Goal: Task Accomplishment & Management: Complete application form

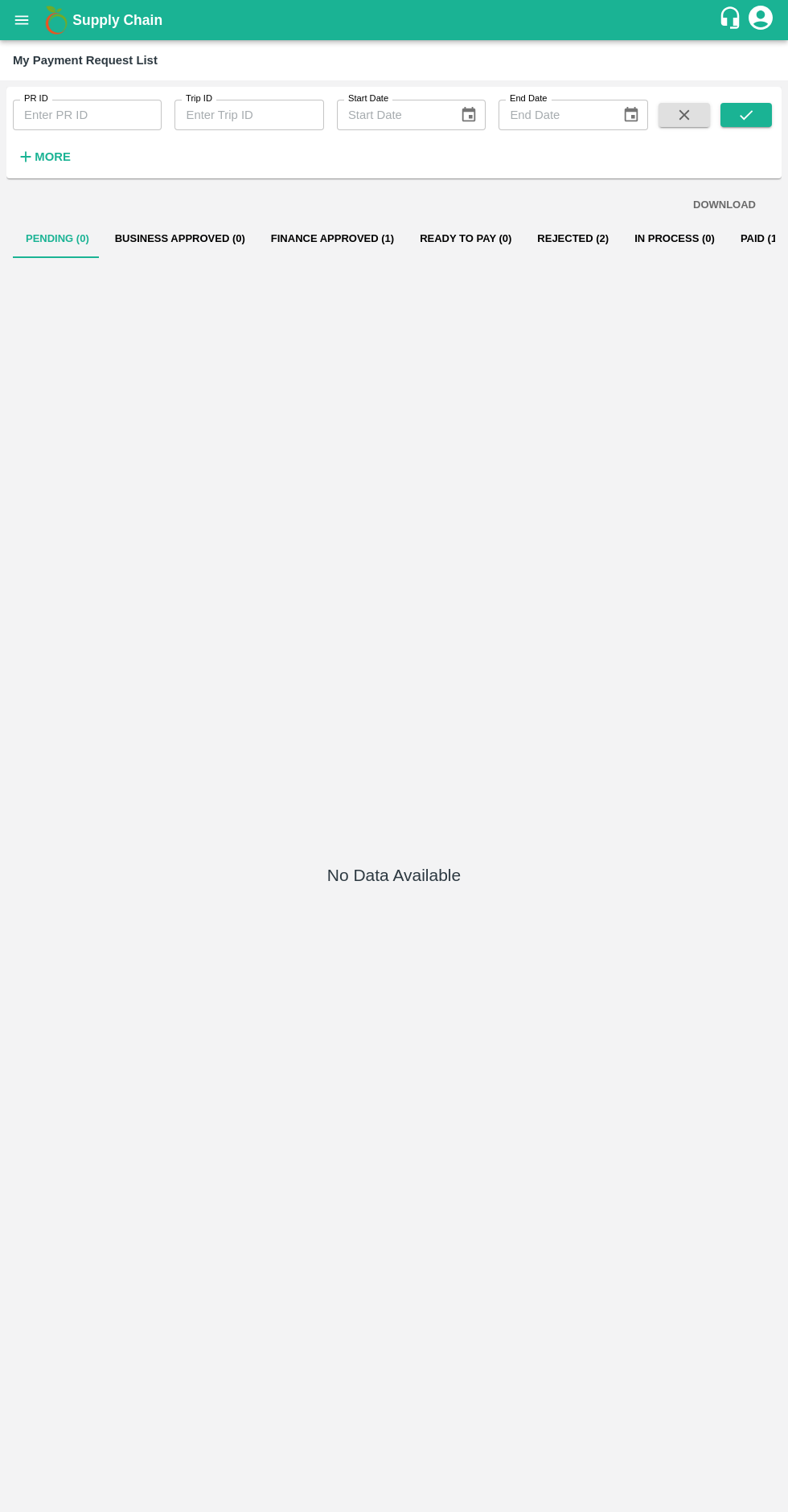
click at [22, 21] on icon "open drawer" at bounding box center [23, 20] width 14 height 9
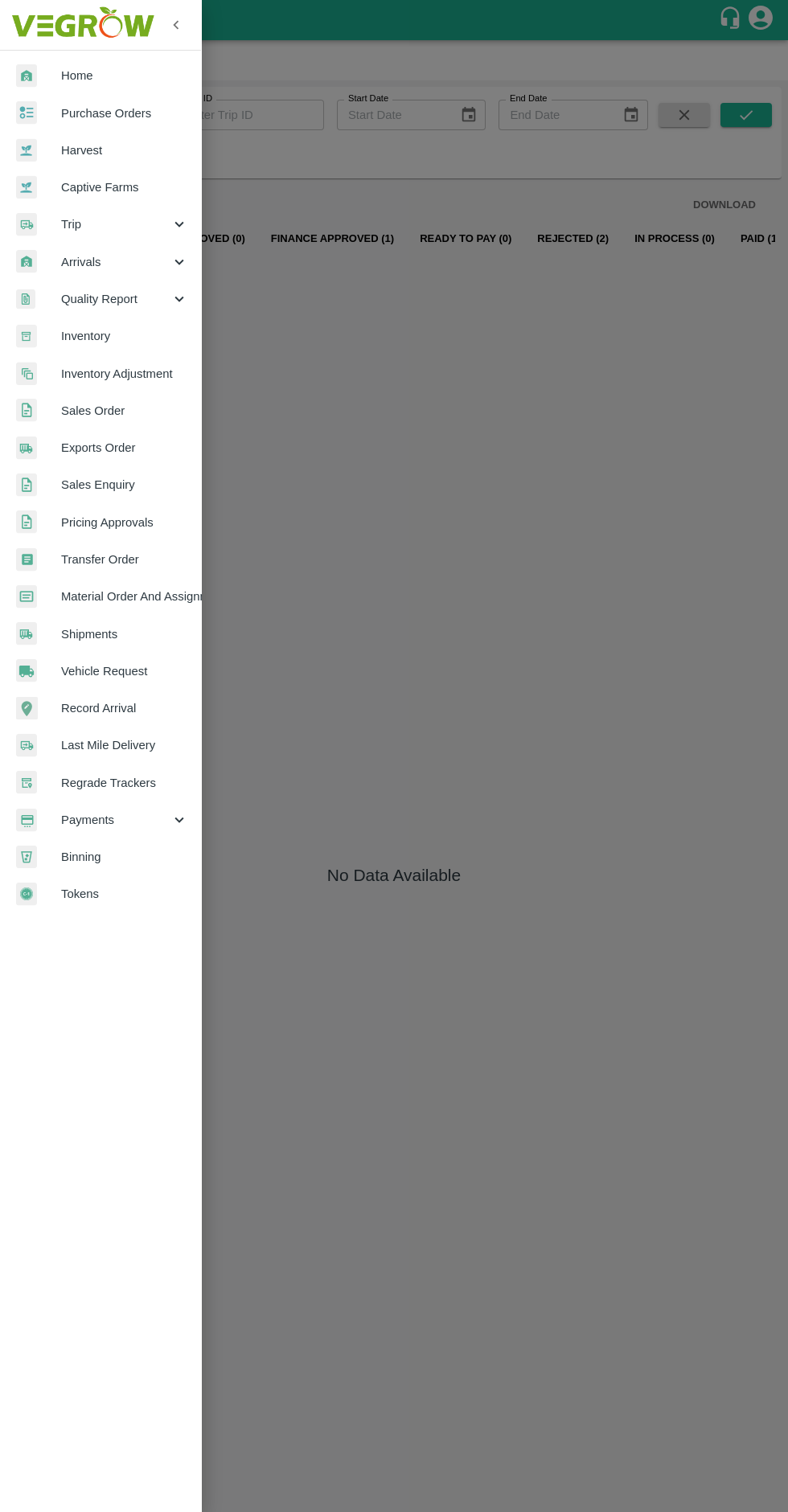
click at [172, 226] on icon at bounding box center [179, 224] width 18 height 18
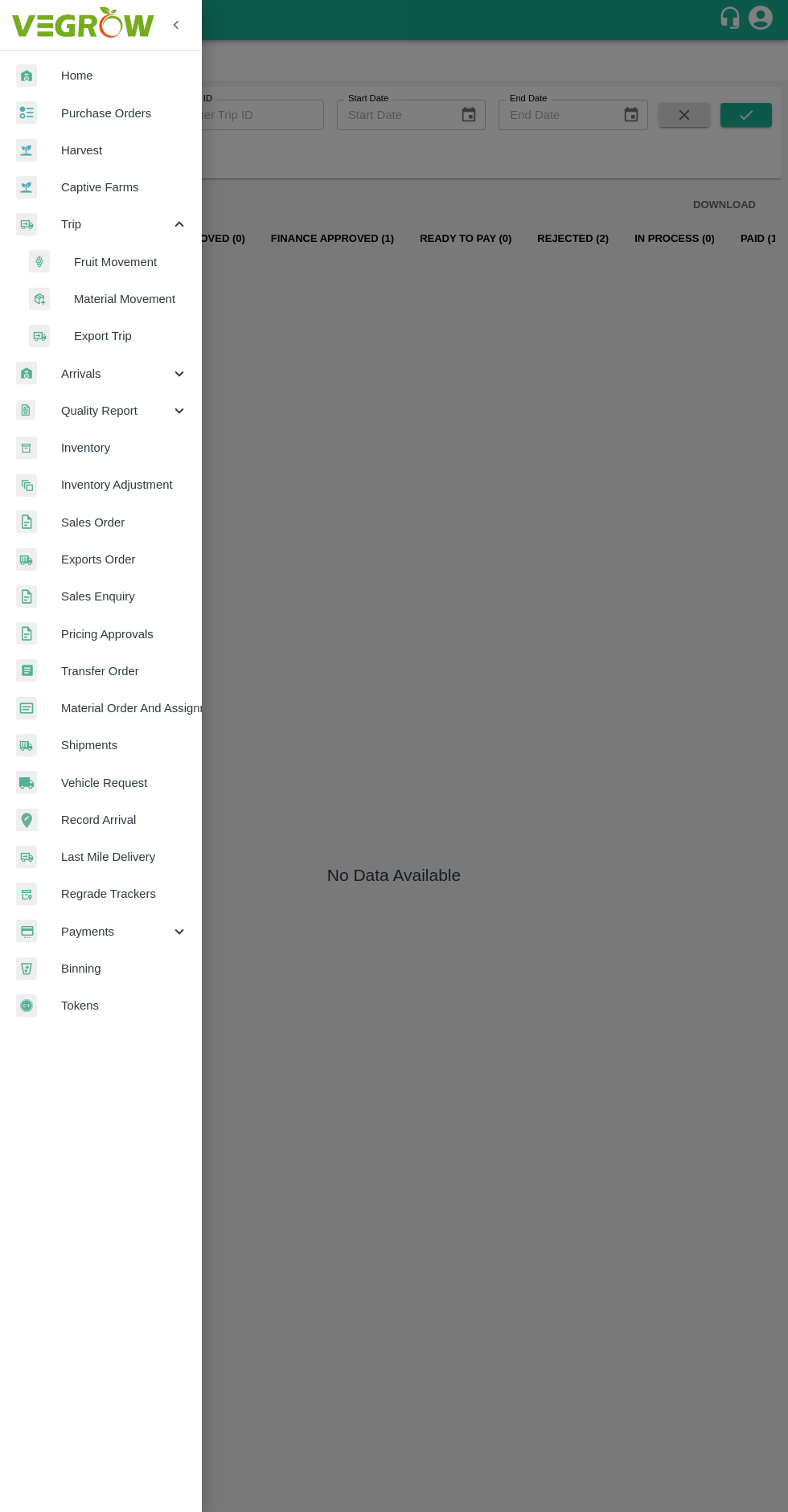
click at [144, 296] on span "Material Movement" at bounding box center [130, 299] width 115 height 18
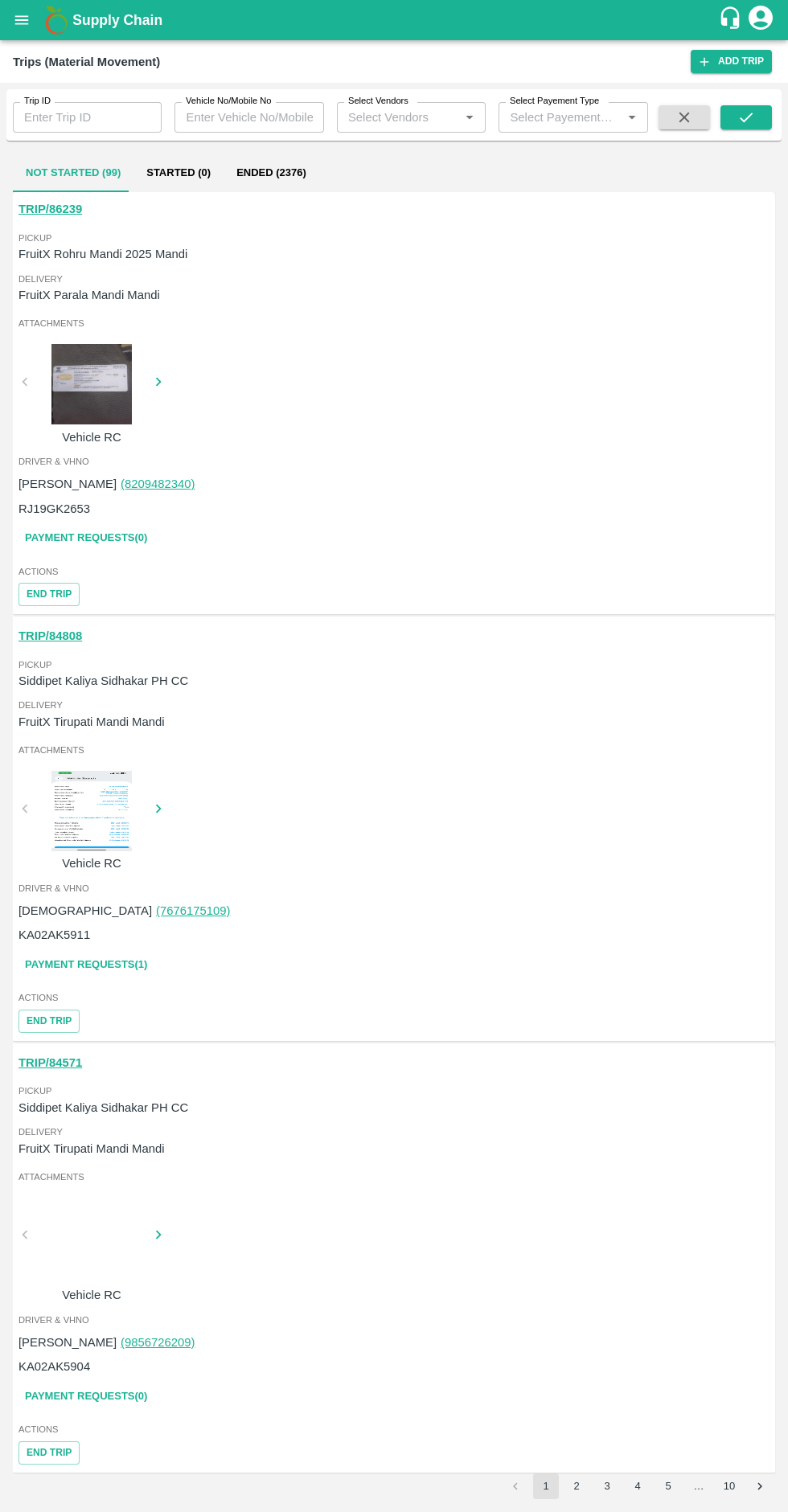
click at [274, 174] on button "Ended (2376)" at bounding box center [271, 172] width 96 height 38
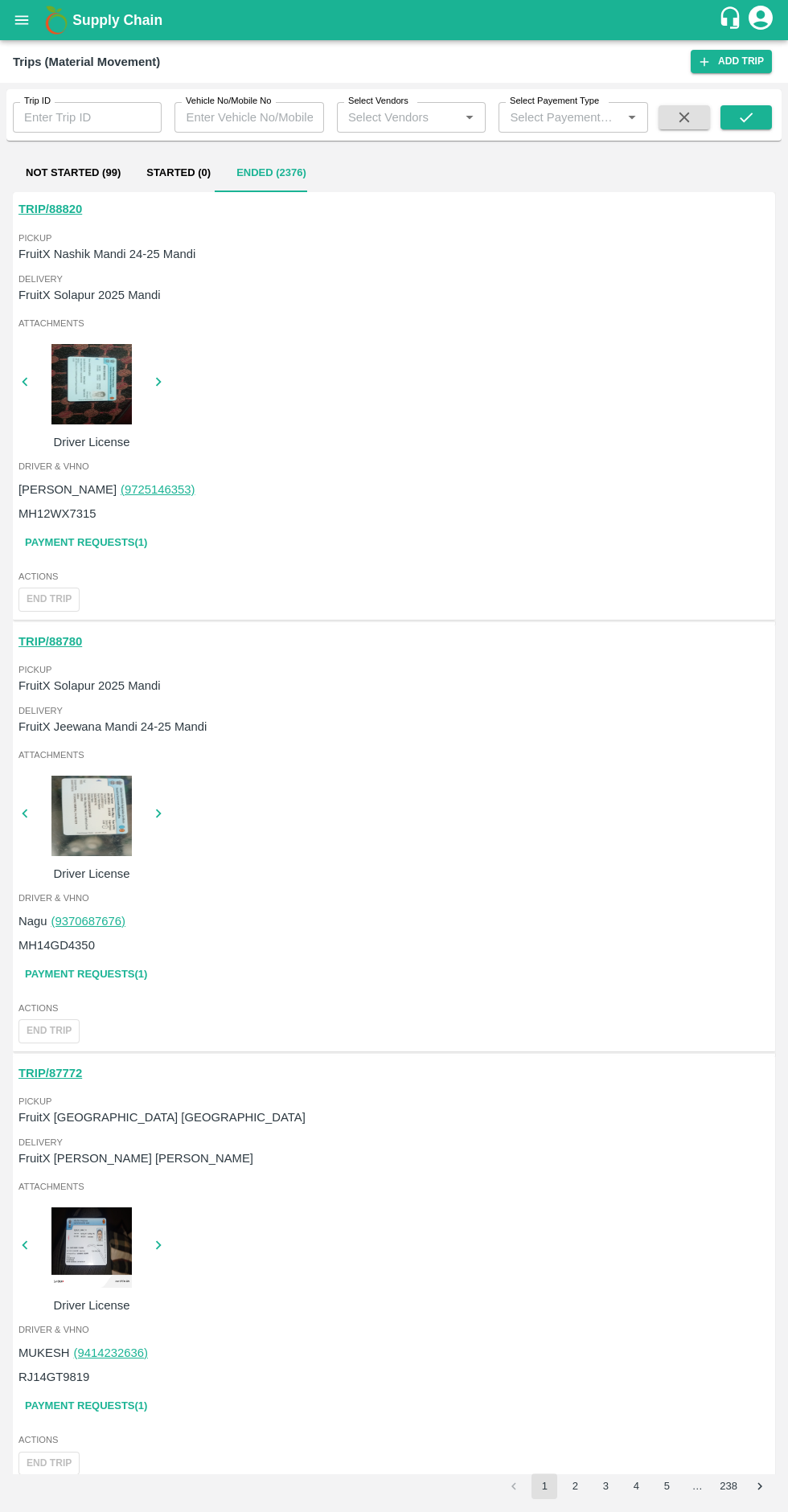
click at [108, 544] on link "Payment Requests( 1 )" at bounding box center [86, 543] width 135 height 28
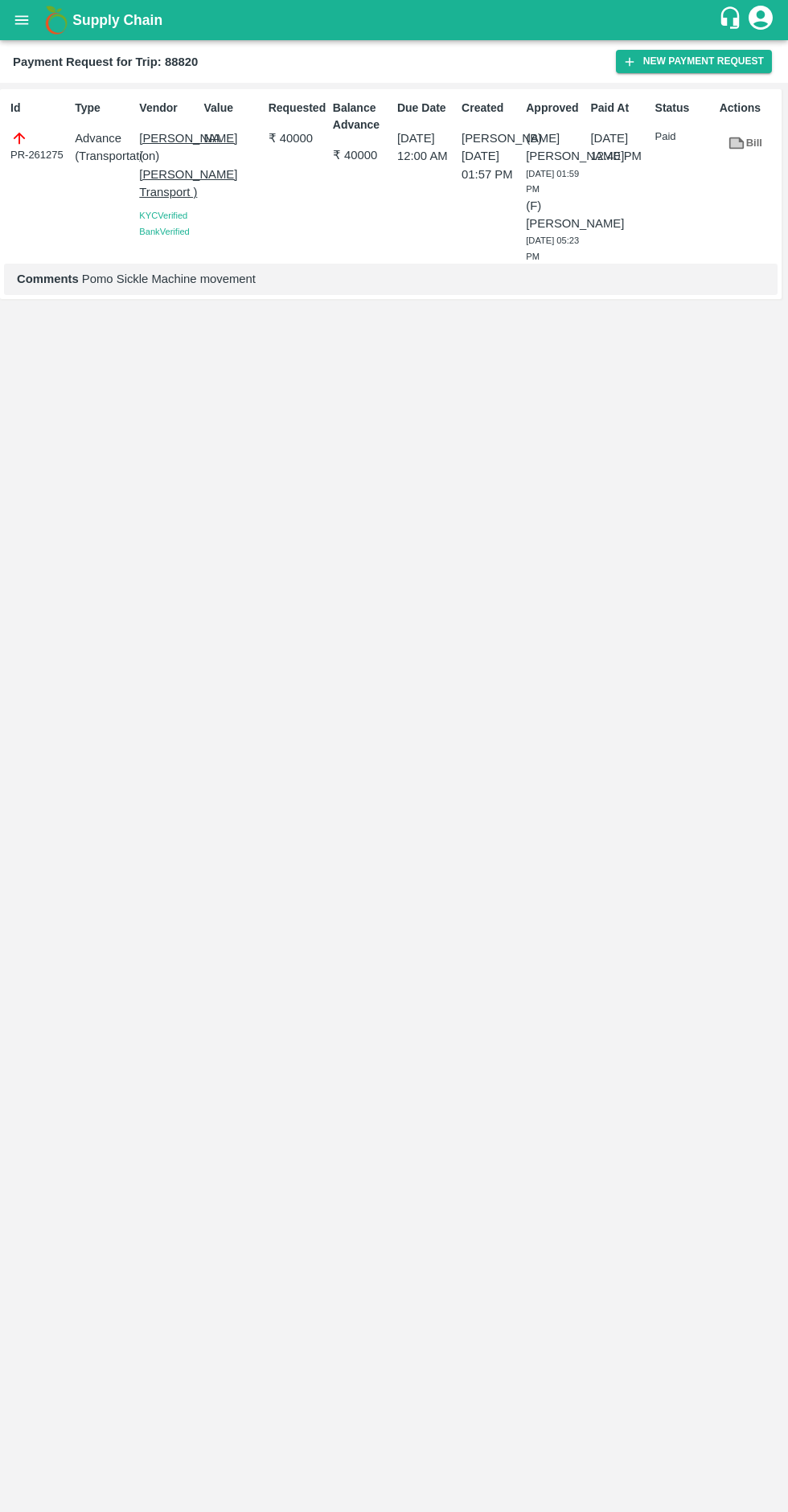
click at [672, 61] on button "New Payment Request" at bounding box center [693, 62] width 156 height 24
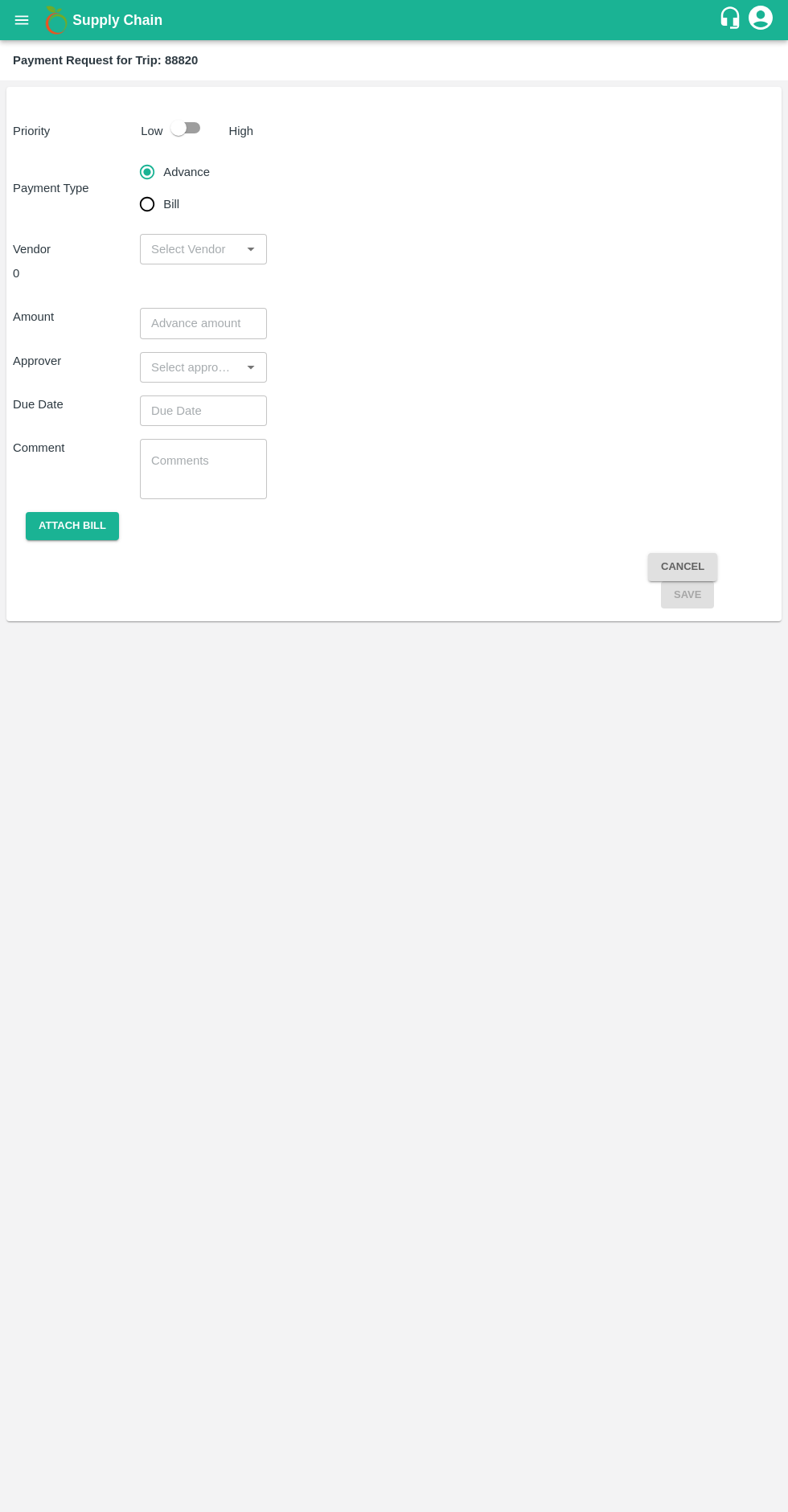
click at [162, 204] on input "Bill" at bounding box center [147, 204] width 32 height 32
radio input "true"
click at [188, 123] on input "checkbox" at bounding box center [178, 127] width 92 height 30
checkbox input "true"
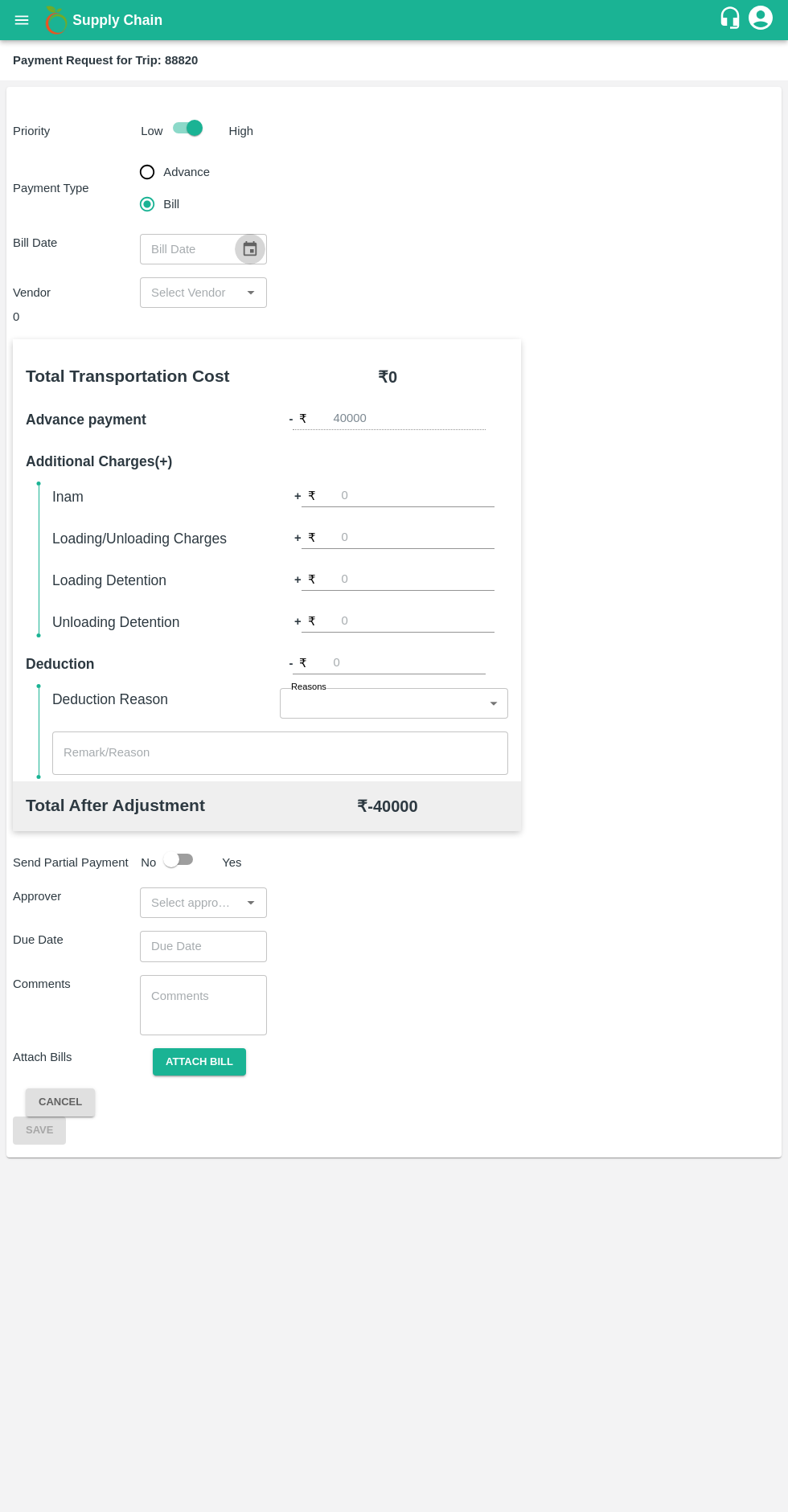
click at [249, 248] on icon "Choose date" at bounding box center [250, 249] width 18 height 18
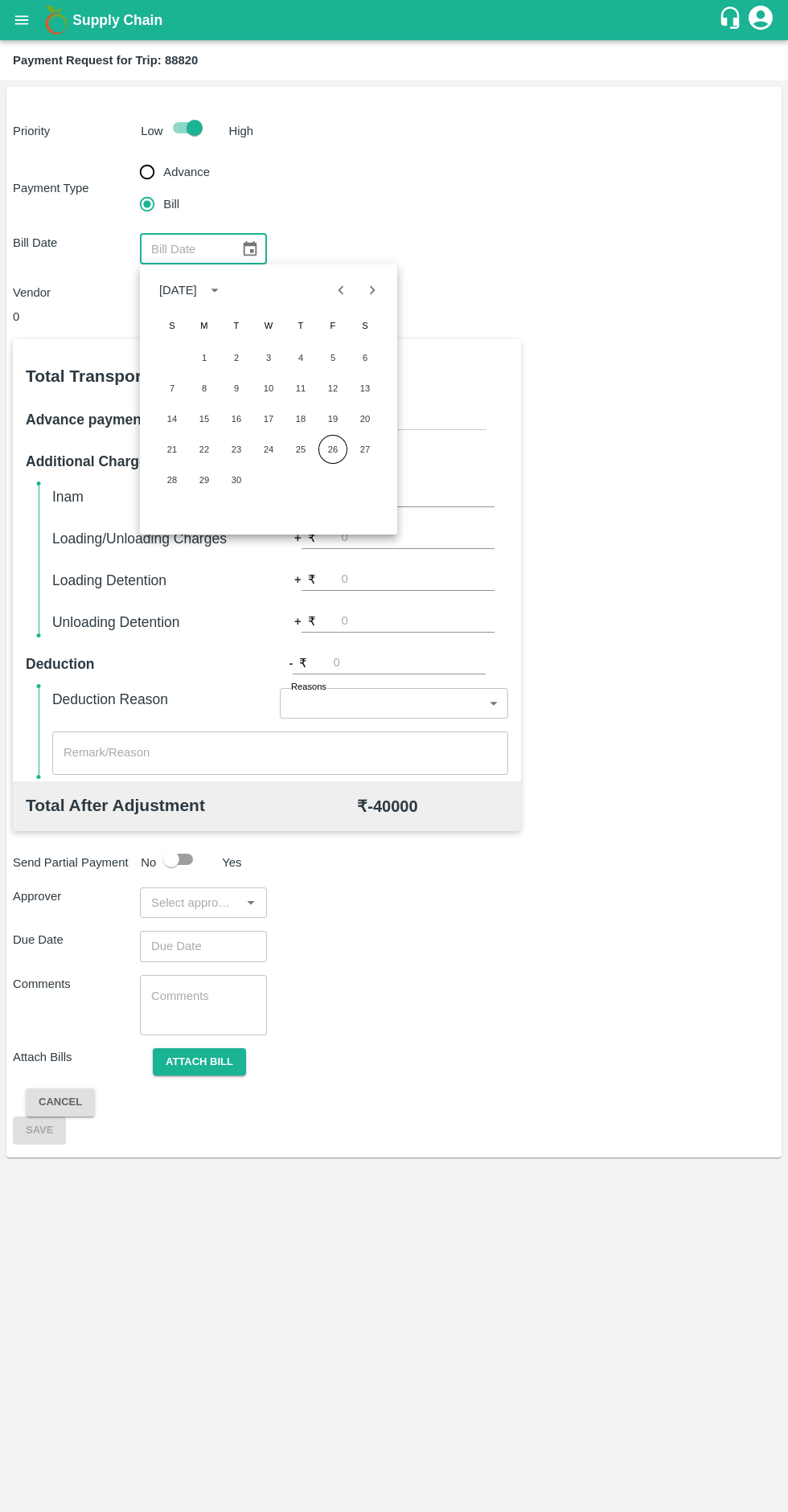
click at [333, 450] on button "26" at bounding box center [333, 450] width 29 height 29
type input "26/09/2025"
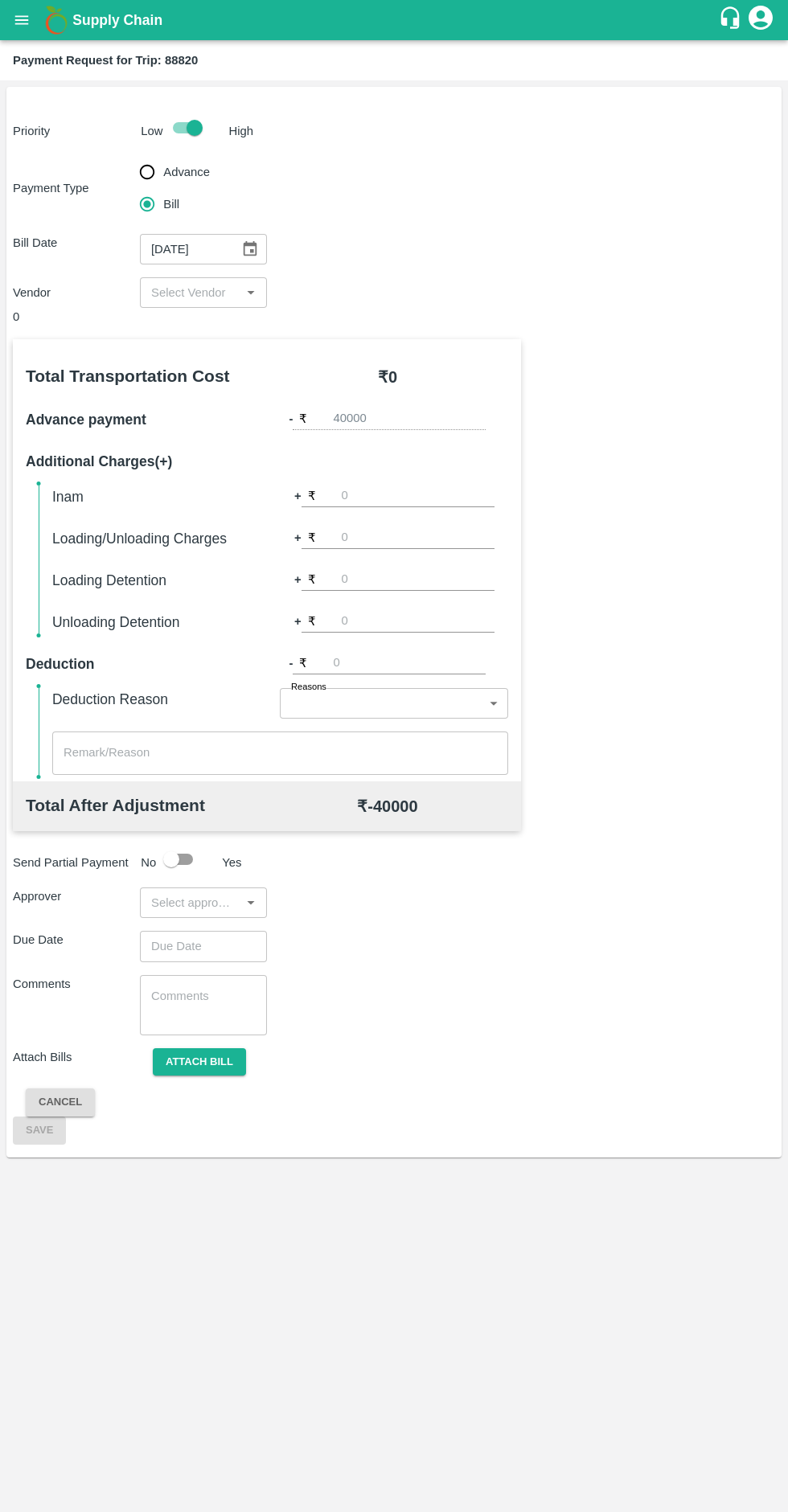
click at [249, 293] on icon "Open" at bounding box center [250, 293] width 7 height 4
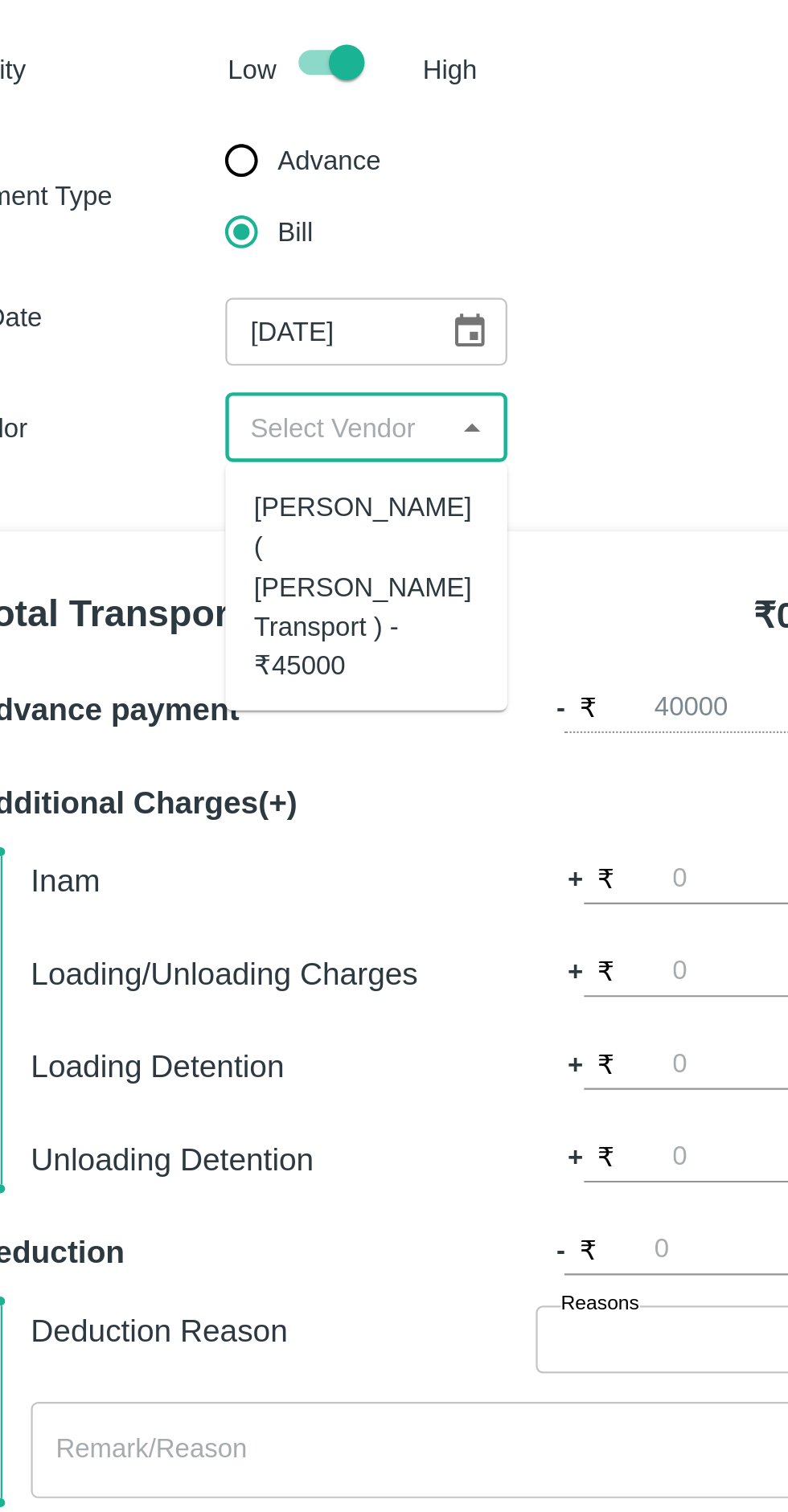
click at [193, 352] on div "Nitin Rasal ( Bhairavnath Transport ) - ₹45000" at bounding box center [203, 364] width 101 height 89
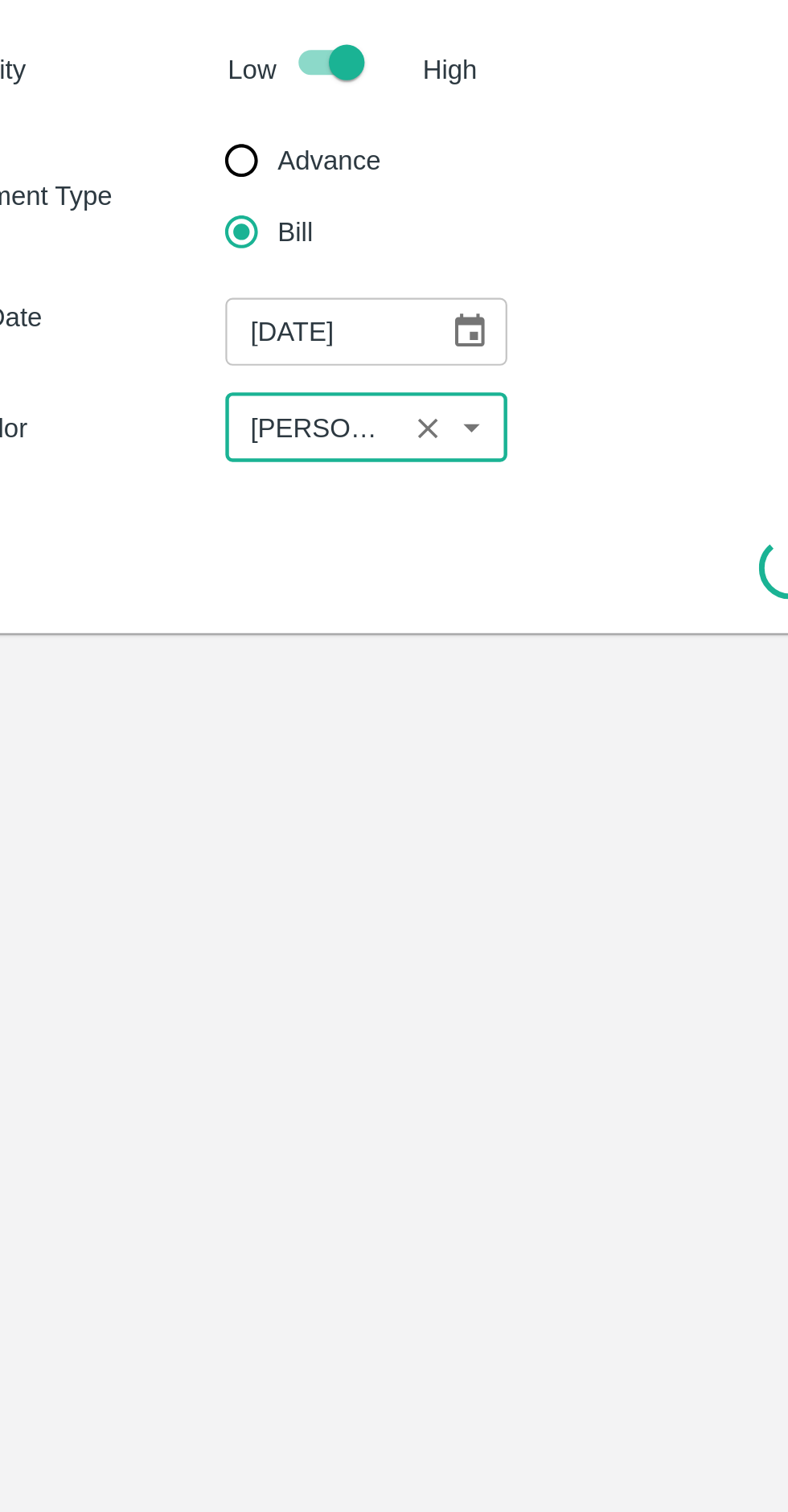
type input "Nitin Rasal ( Bhairavnath Transport ) - ₹45000"
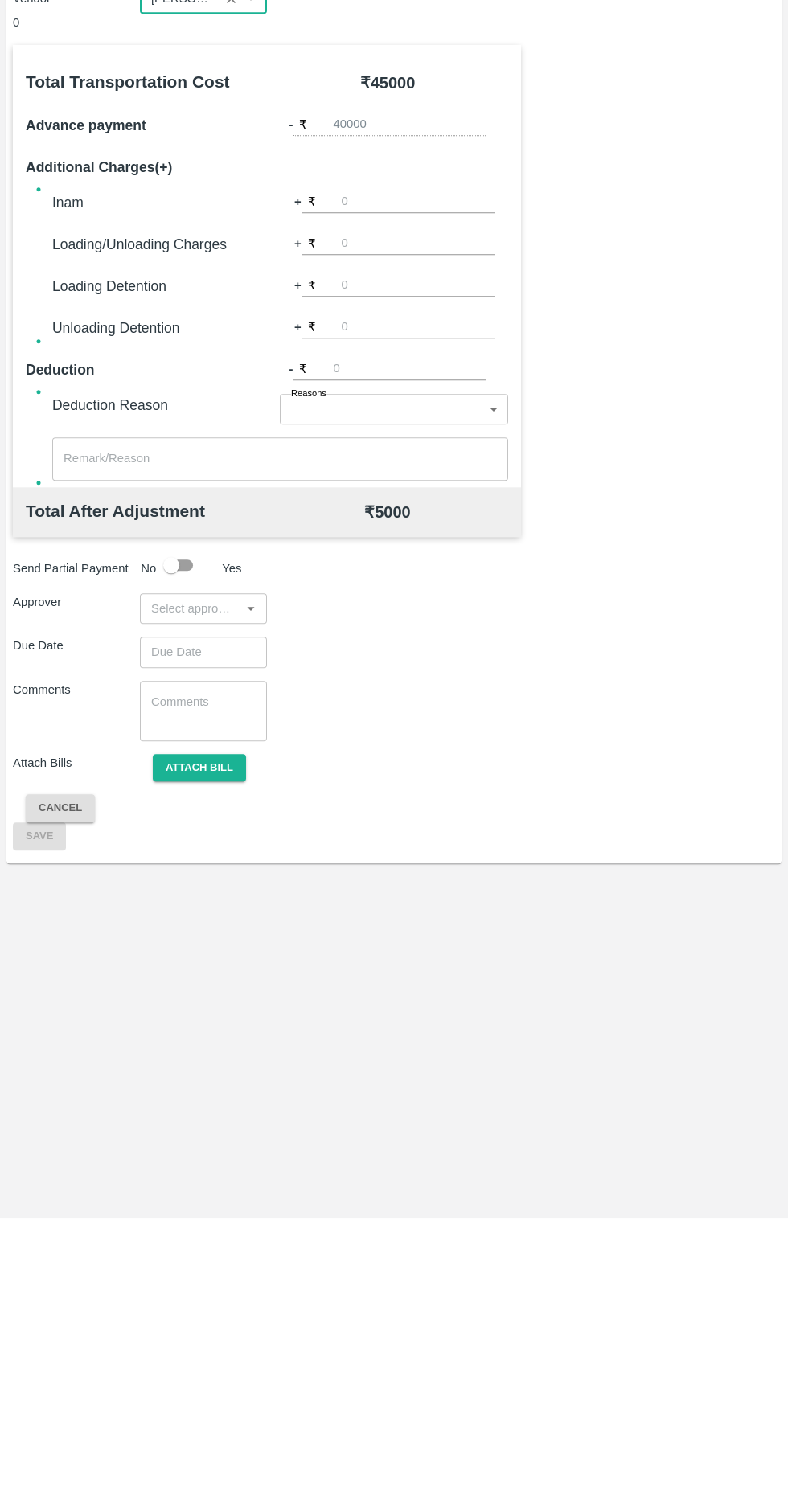
click at [246, 910] on icon "Open" at bounding box center [251, 902] width 18 height 18
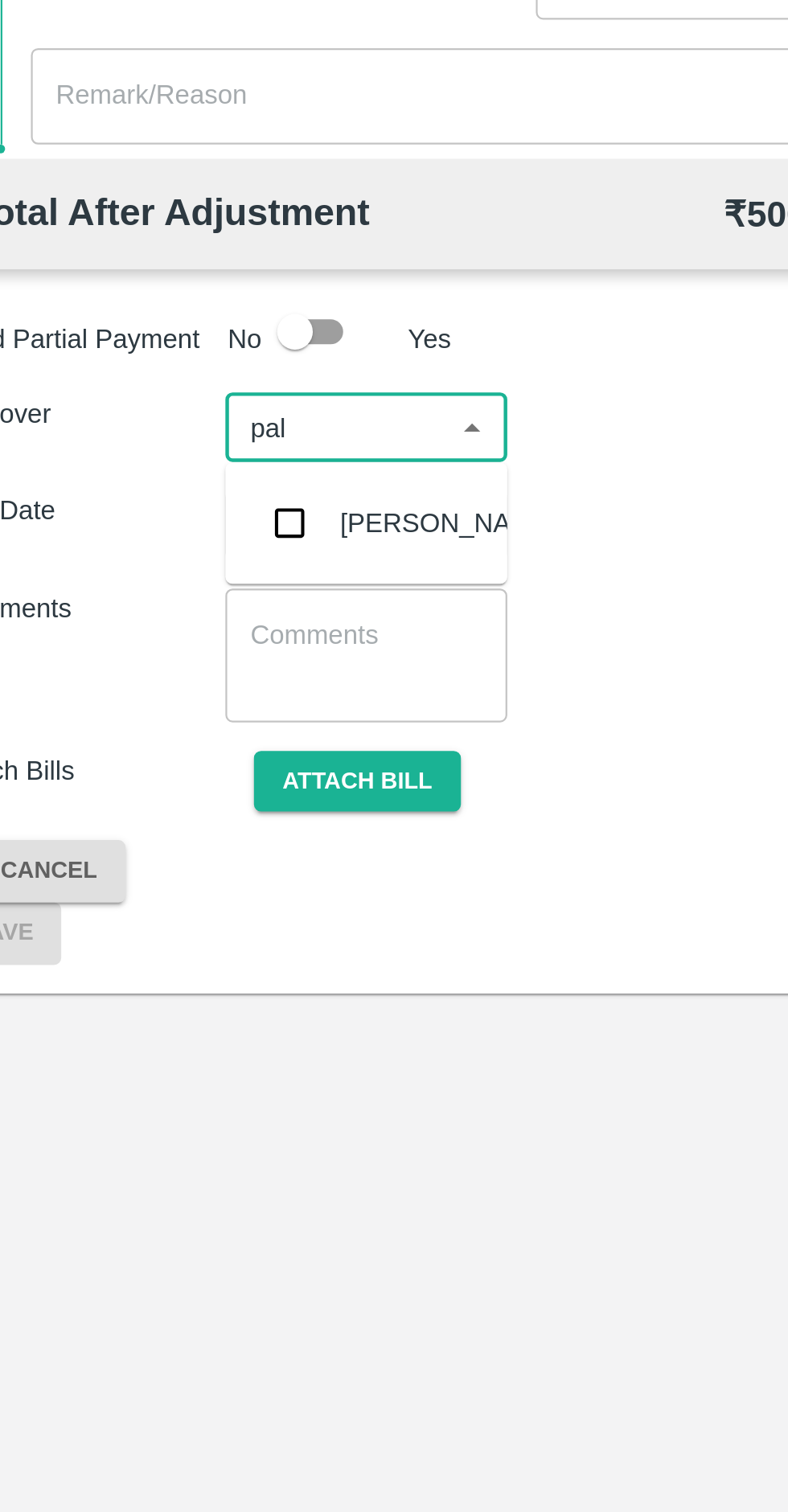
type input "palw"
click at [181, 942] on input "checkbox" at bounding box center [169, 945] width 32 height 32
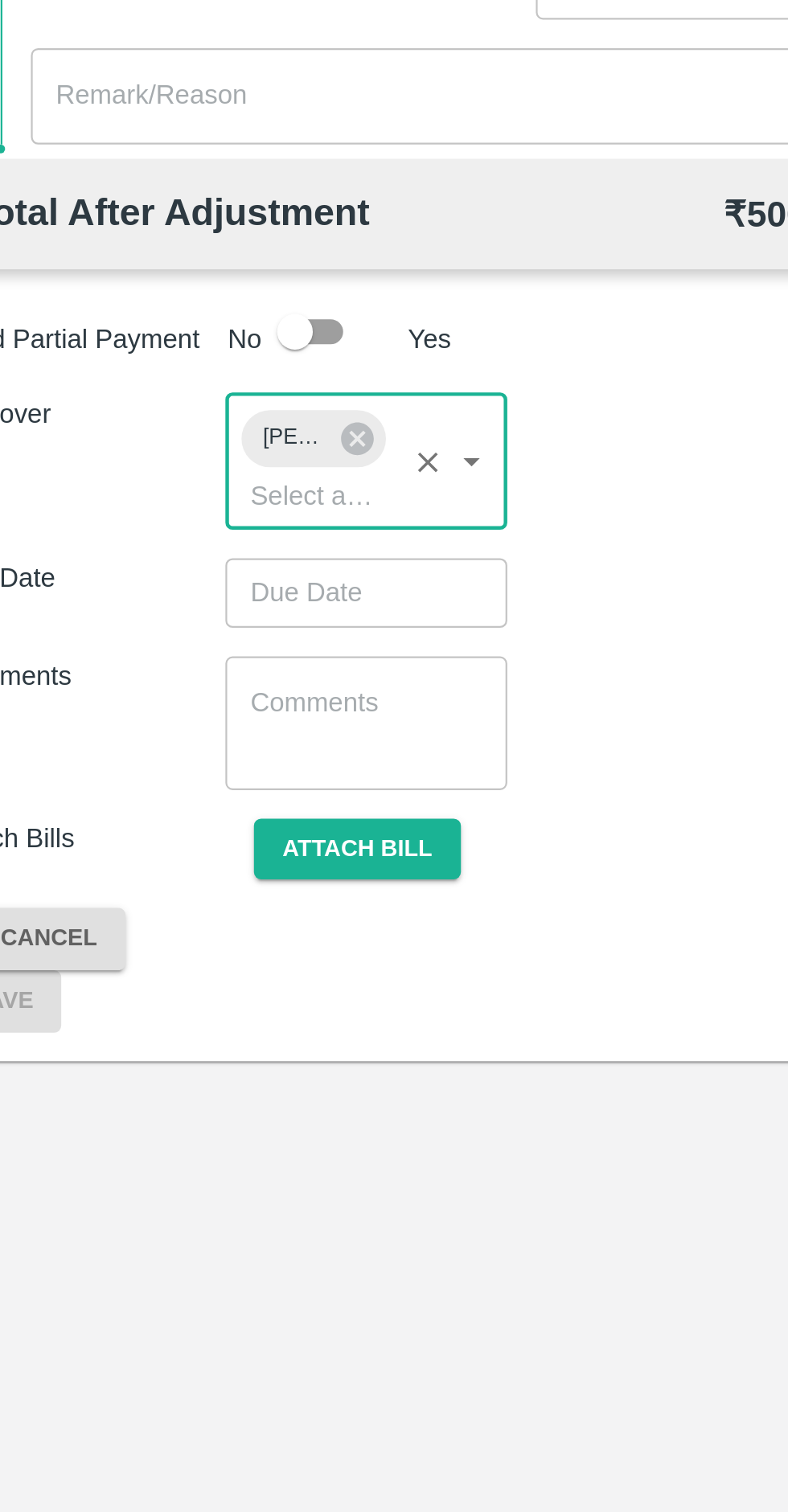
click at [217, 988] on input "Choose date" at bounding box center [198, 976] width 116 height 30
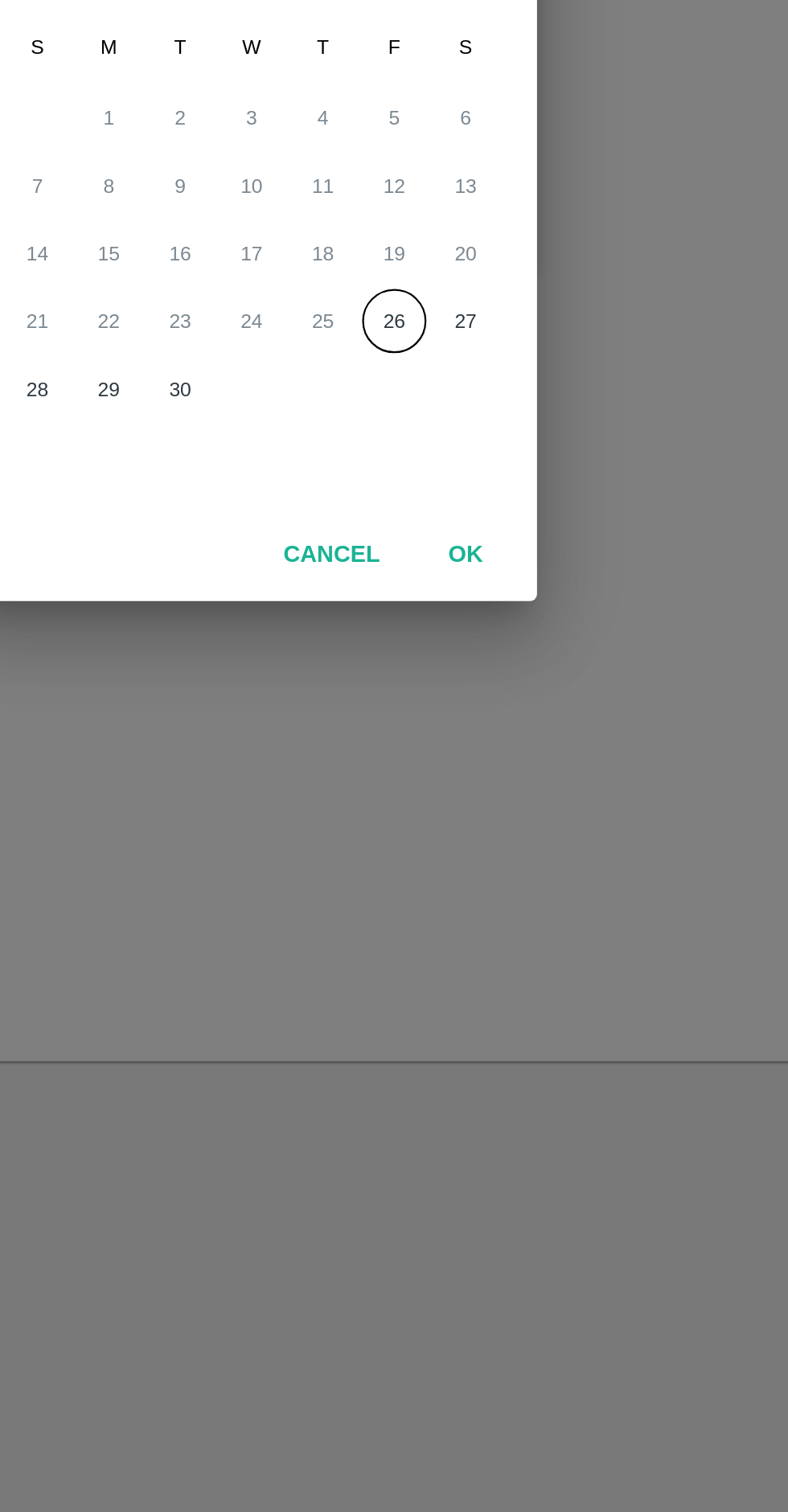
click at [495, 959] on button "OK" at bounding box center [490, 960] width 52 height 28
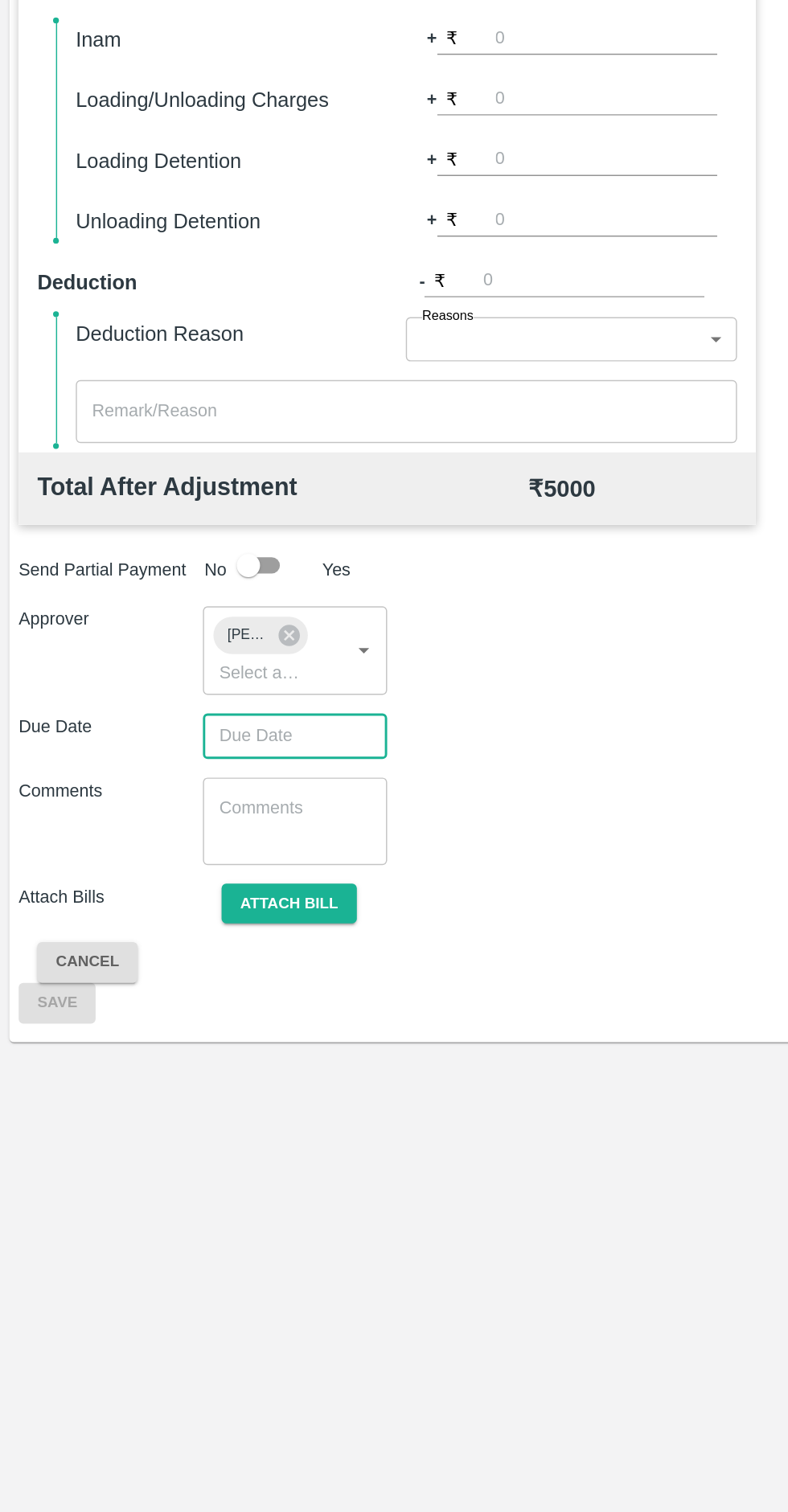
click at [222, 979] on input "Choose date" at bounding box center [198, 976] width 116 height 30
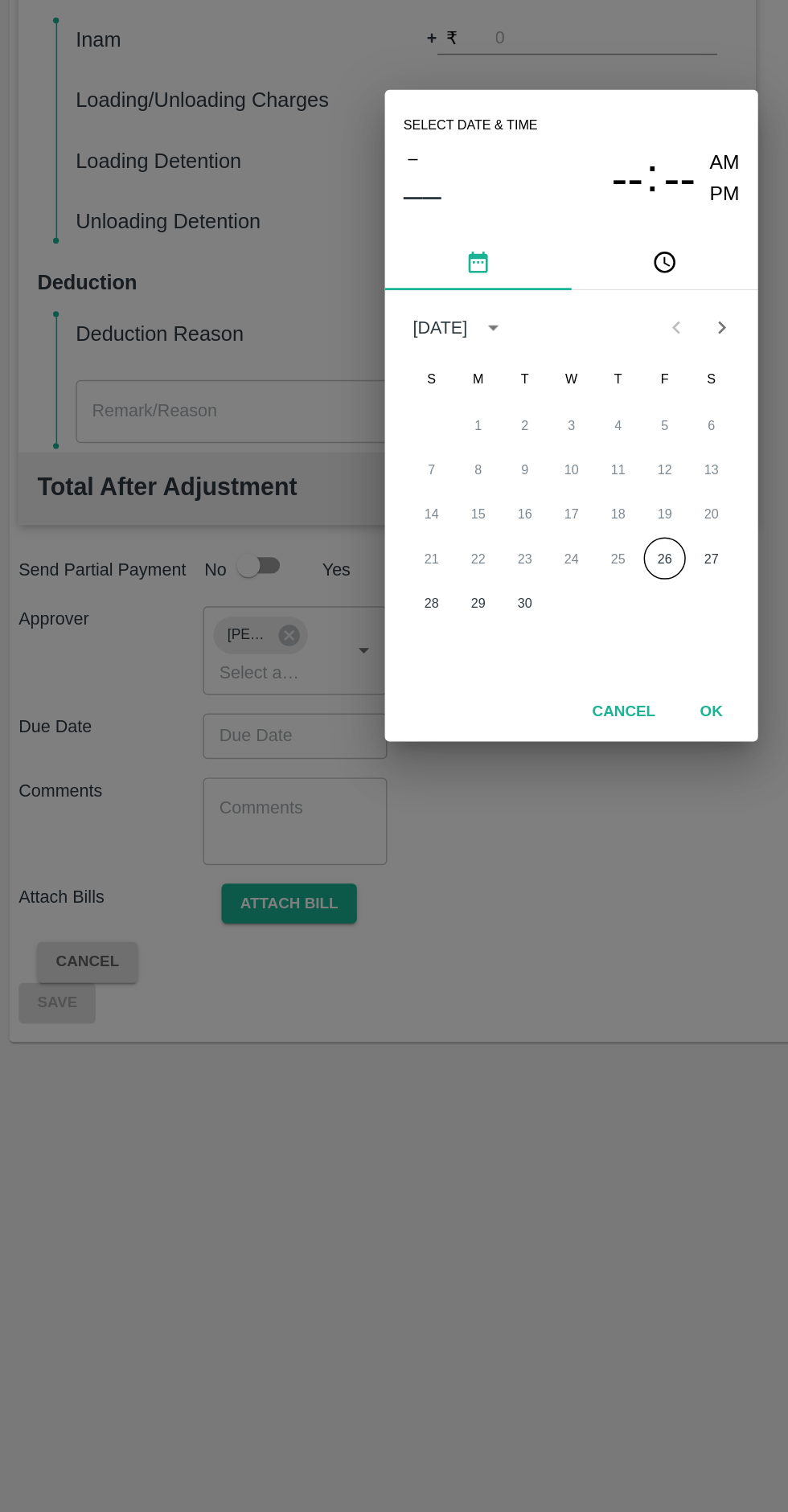
click at [459, 854] on button "26" at bounding box center [459, 854] width 29 height 29
type input "26/09/2025 12:00 AM"
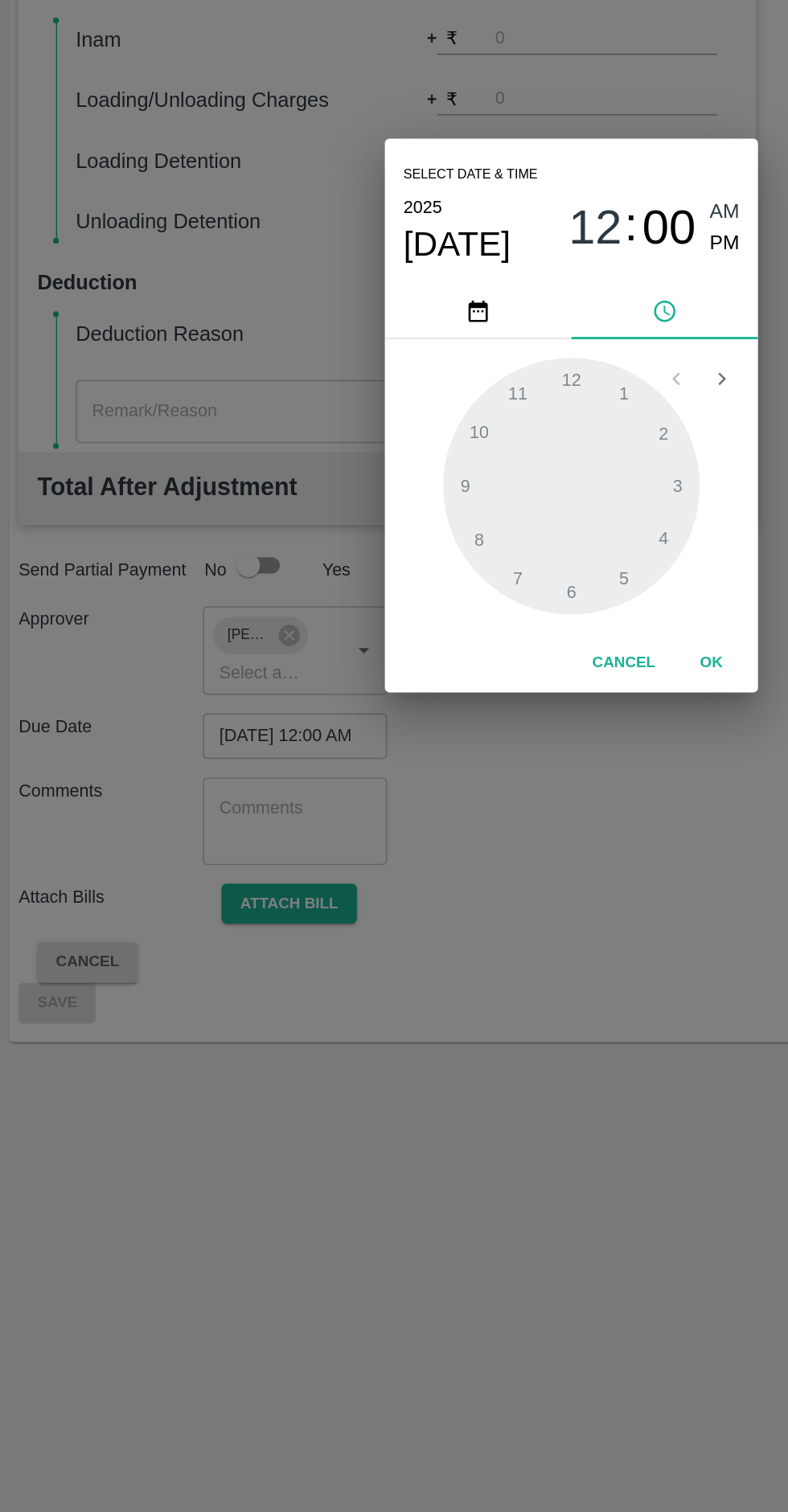
click at [490, 926] on button "OK" at bounding box center [490, 926] width 52 height 28
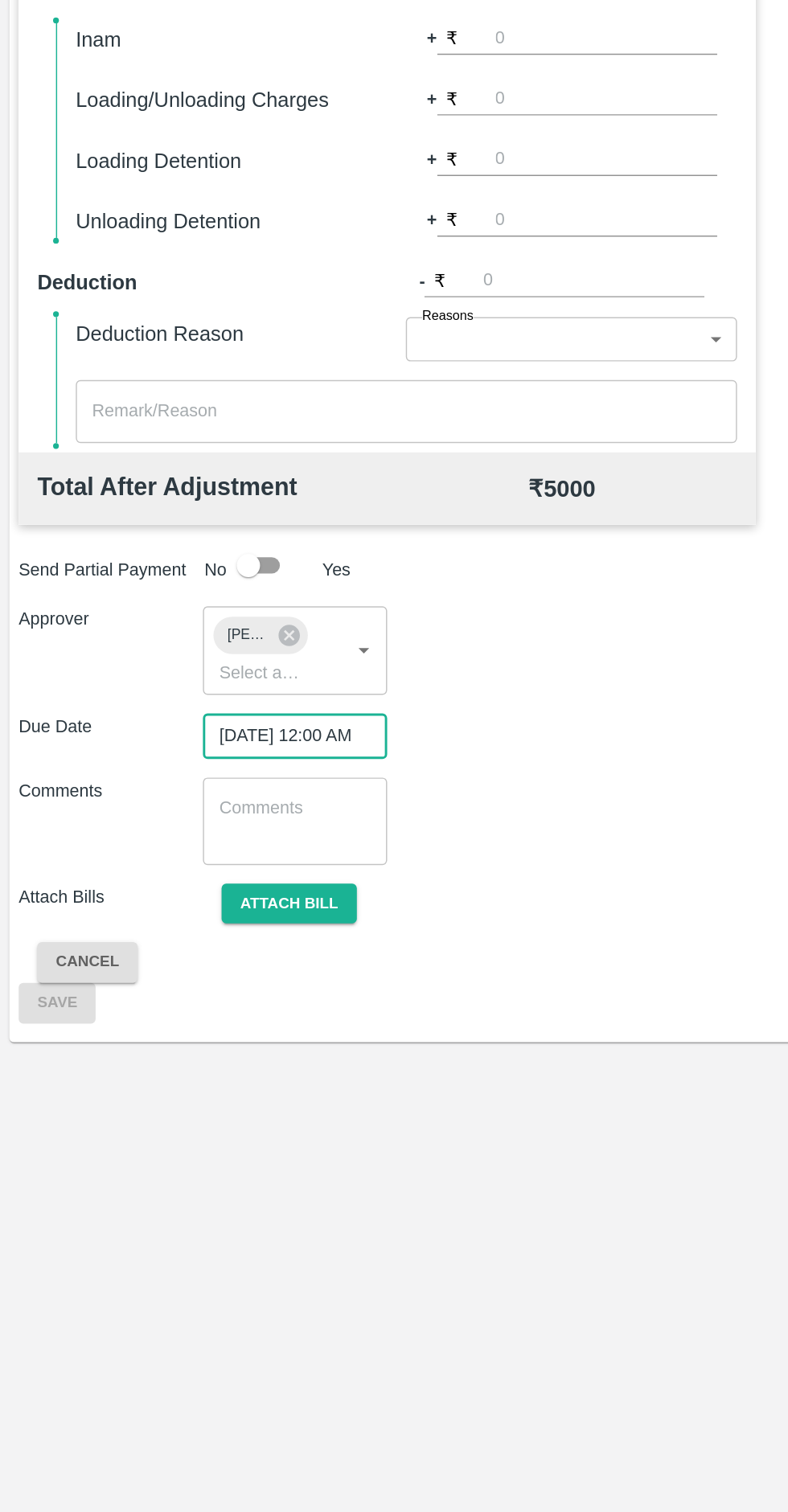
scroll to position [0, 13]
click at [212, 1047] on textarea at bounding box center [203, 1036] width 105 height 33
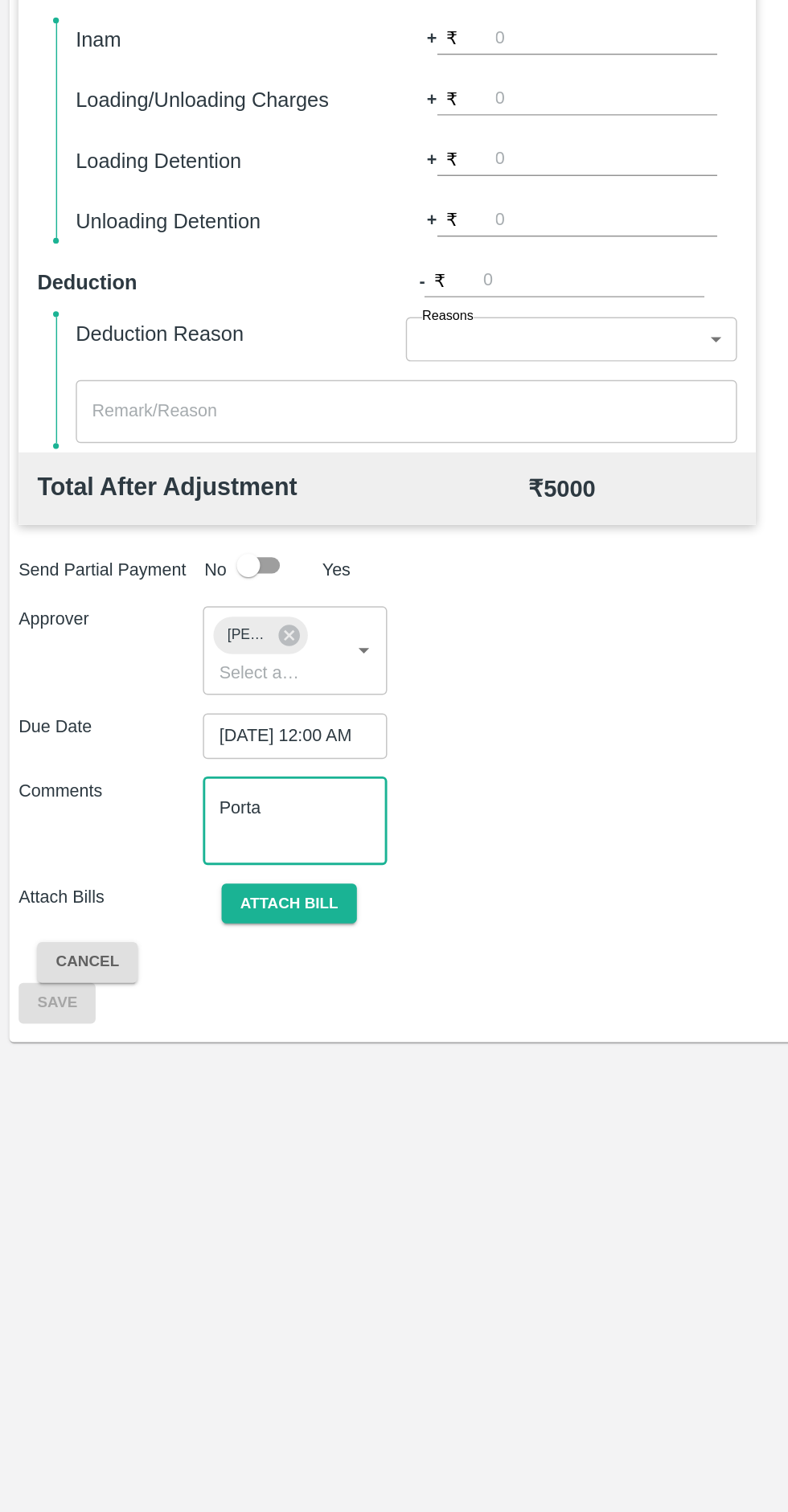
type textarea "Porta"
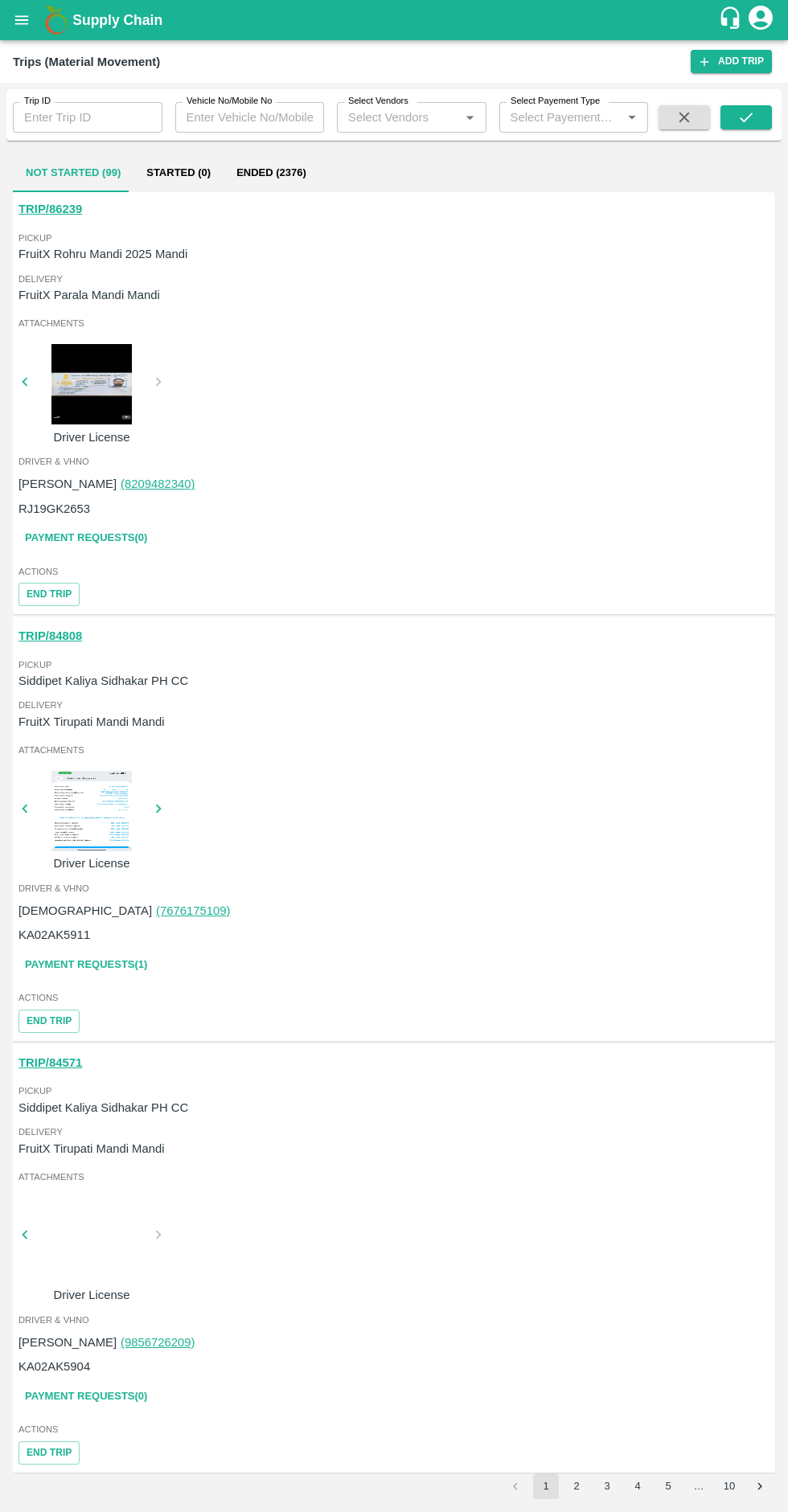
click at [22, 21] on icon "open drawer" at bounding box center [23, 20] width 14 height 9
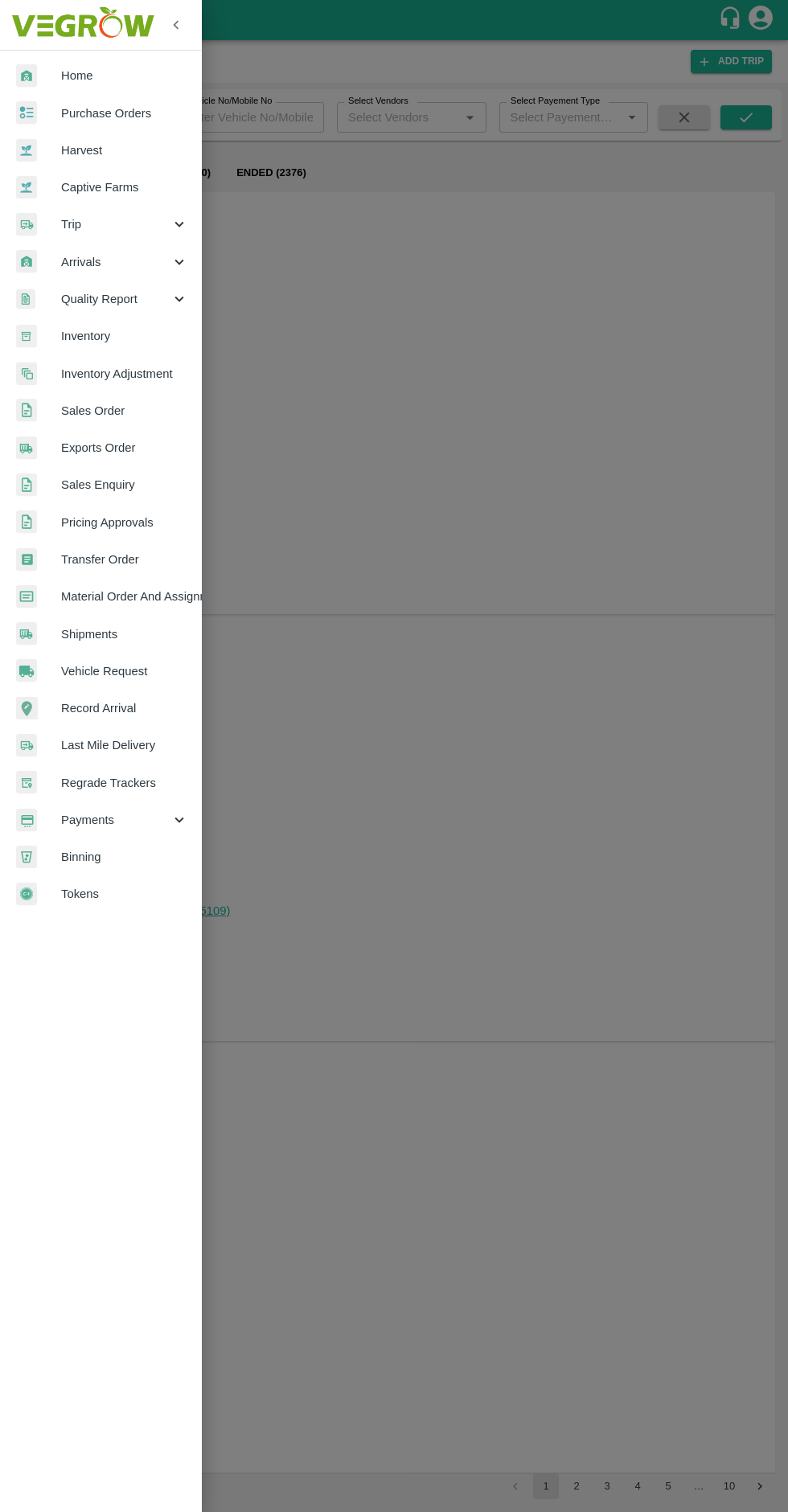
click at [172, 824] on icon at bounding box center [179, 820] width 18 height 18
click at [162, 851] on span "My Payment Requests" at bounding box center [130, 857] width 115 height 18
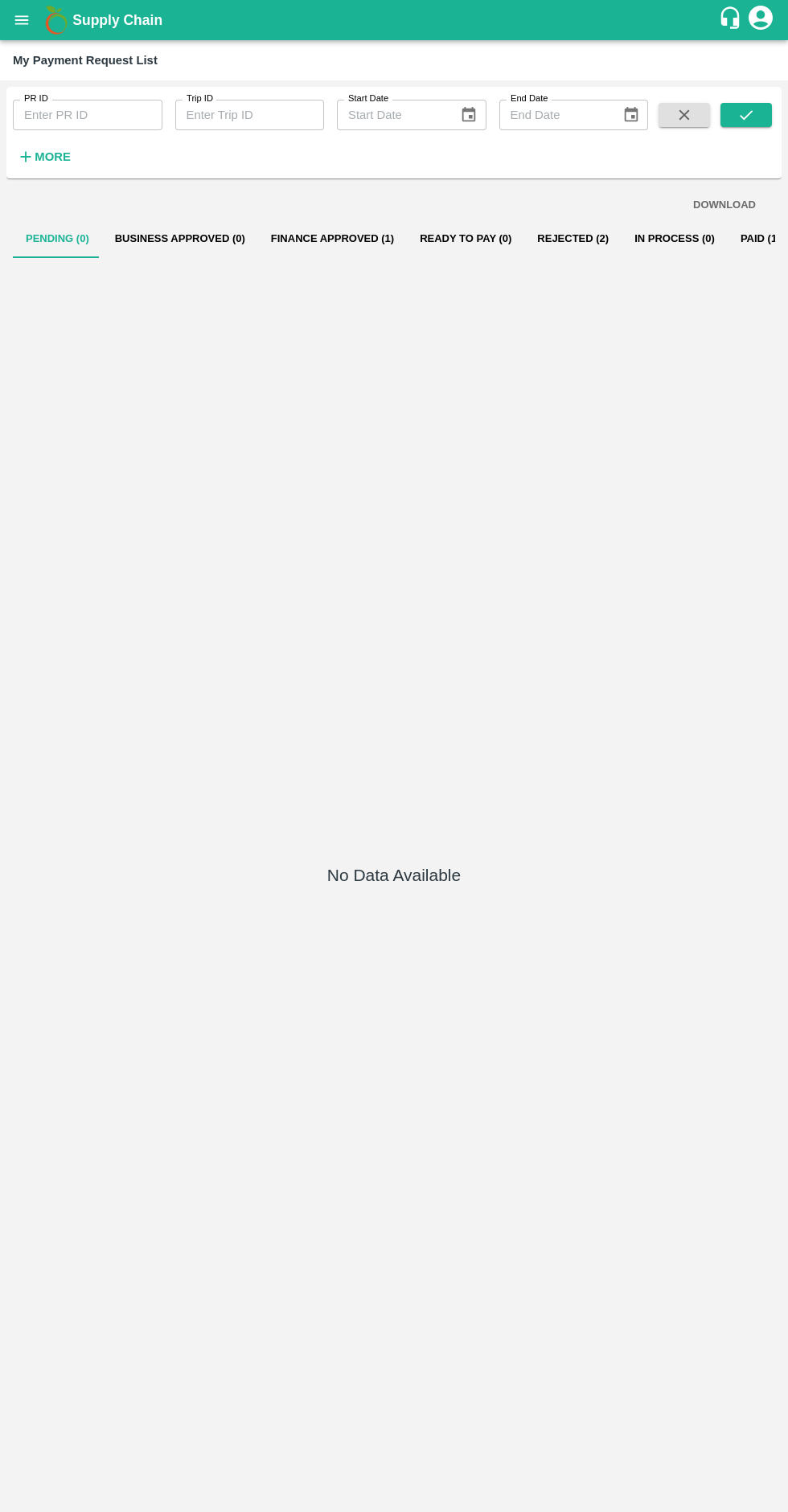
click at [728, 238] on button "Paid (1990)" at bounding box center [769, 238] width 83 height 38
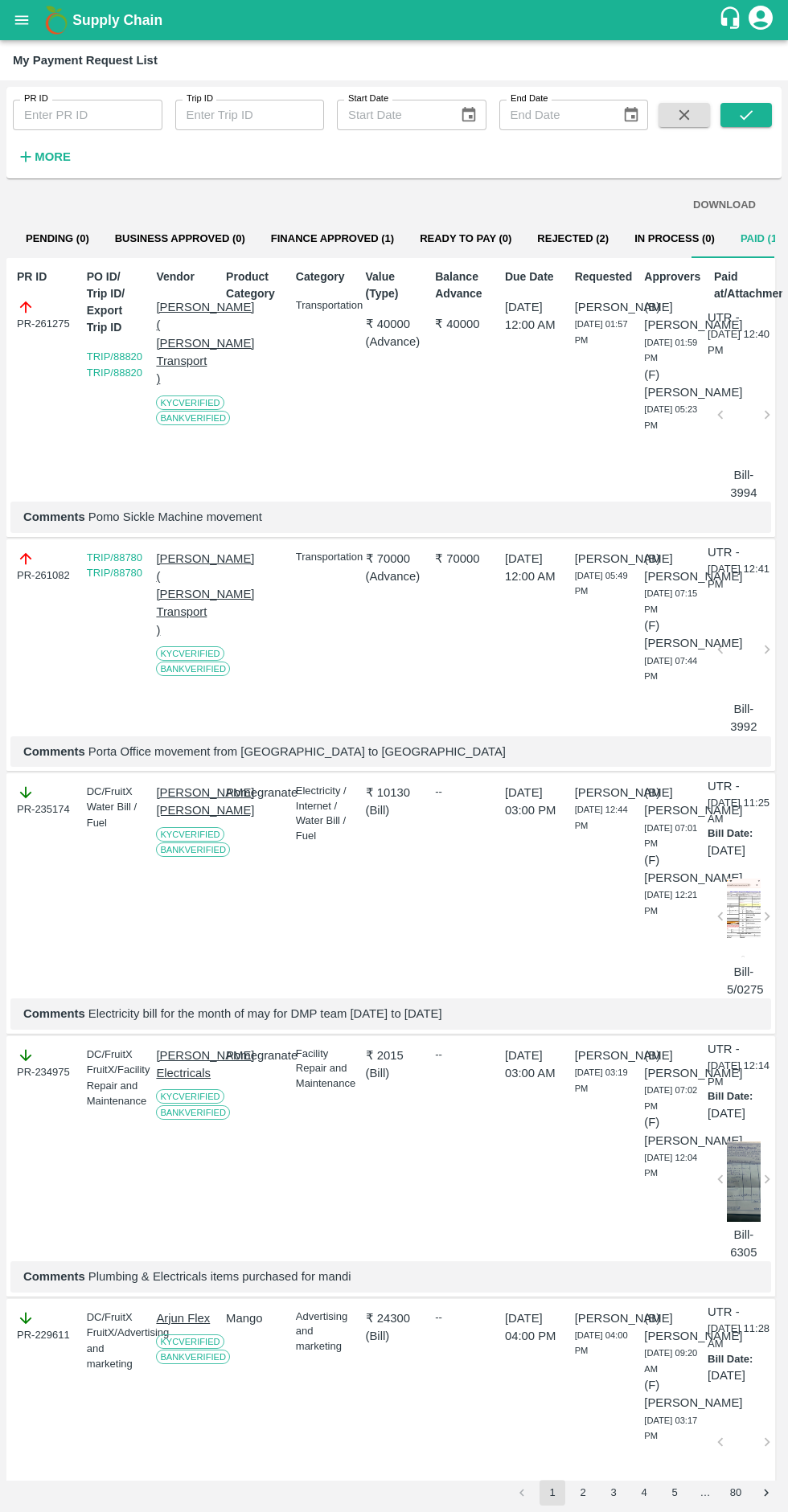
click at [25, 18] on icon "open drawer" at bounding box center [22, 20] width 18 height 18
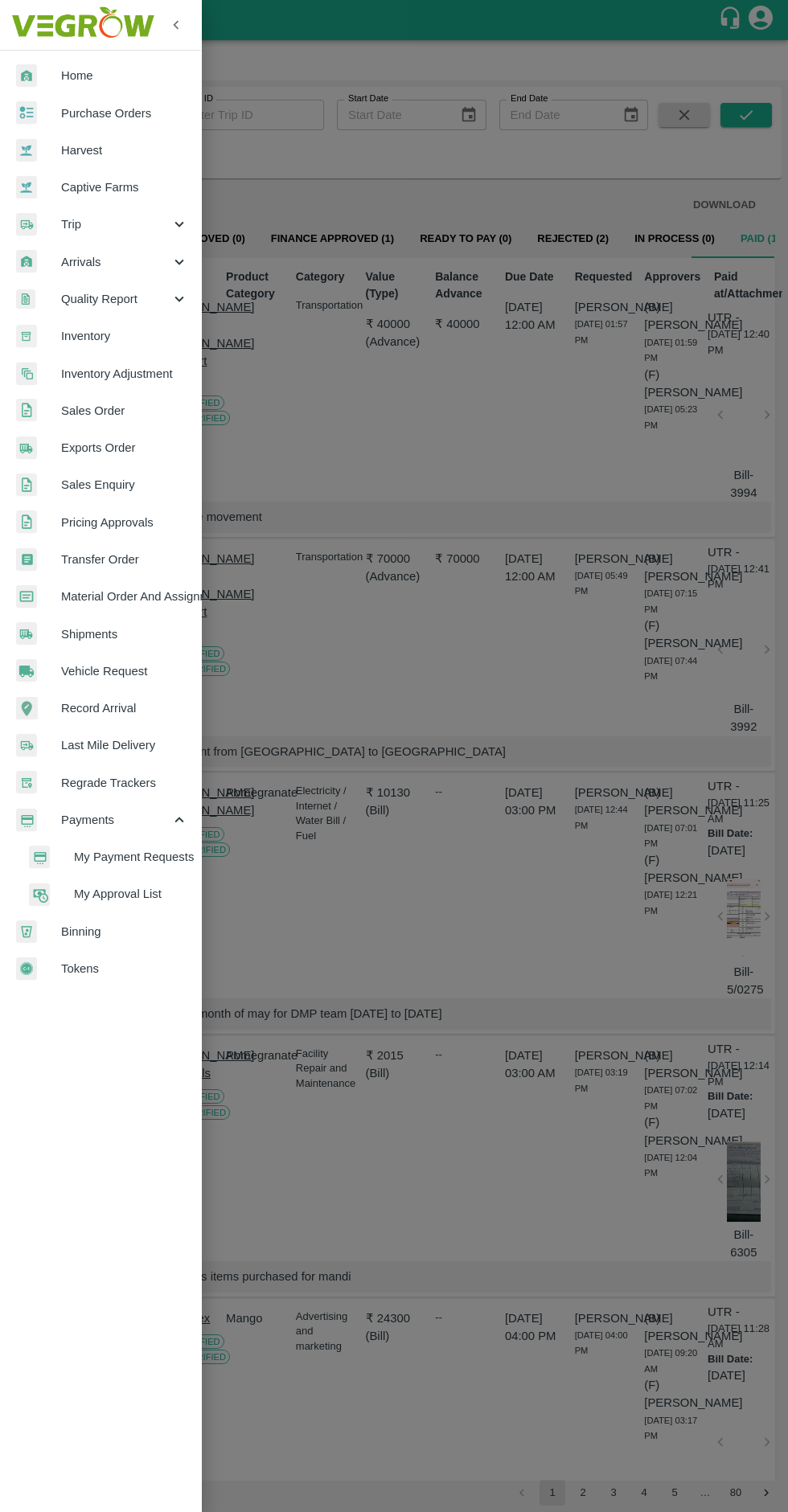
click at [156, 233] on span "Trip" at bounding box center [116, 224] width 110 height 18
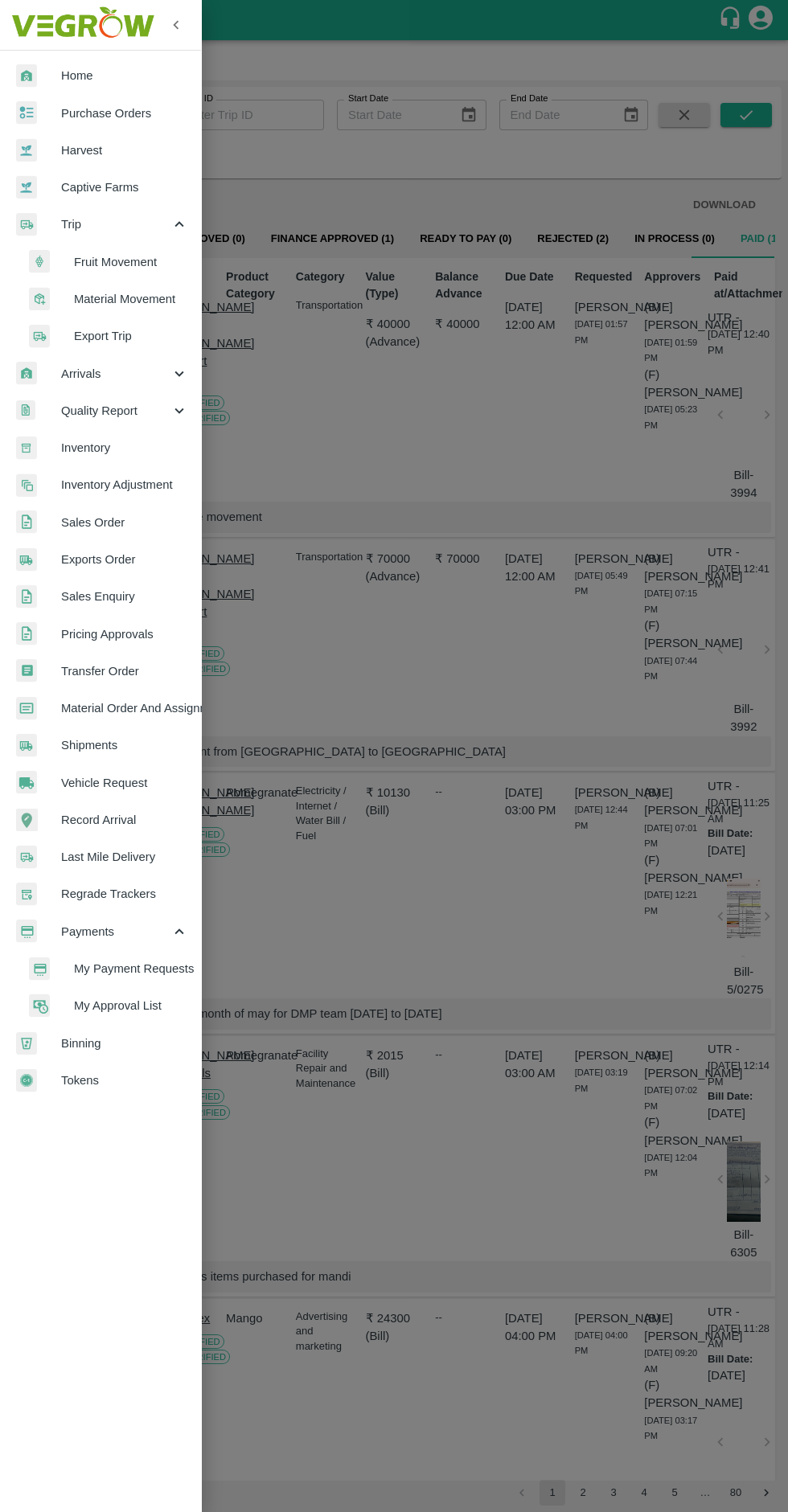
click at [146, 299] on span "Material Movement" at bounding box center [130, 299] width 115 height 18
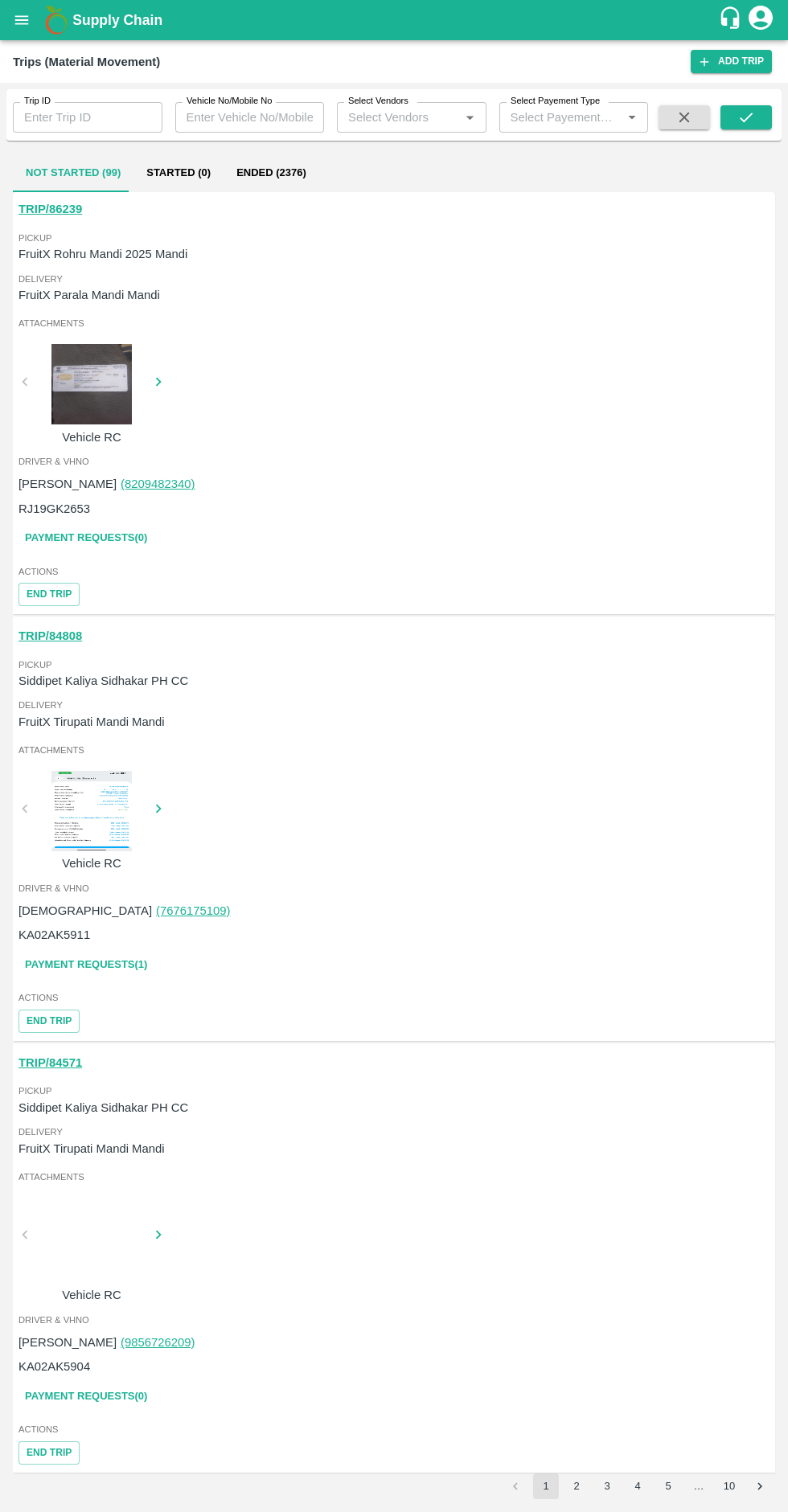
click at [103, 118] on input "Trip ID" at bounding box center [87, 117] width 150 height 30
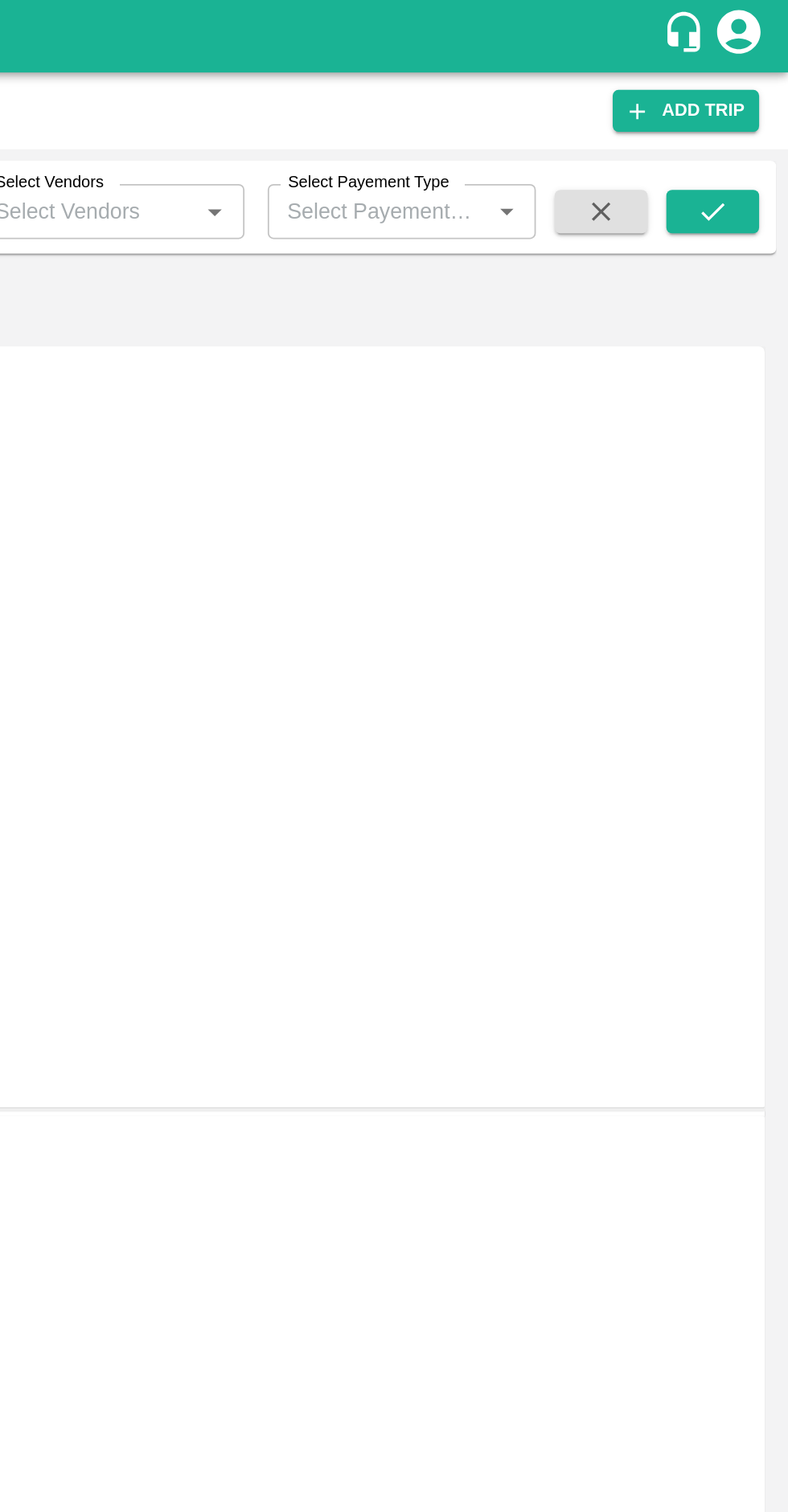
type input "88780"
click at [757, 105] on button "submit" at bounding box center [746, 117] width 52 height 24
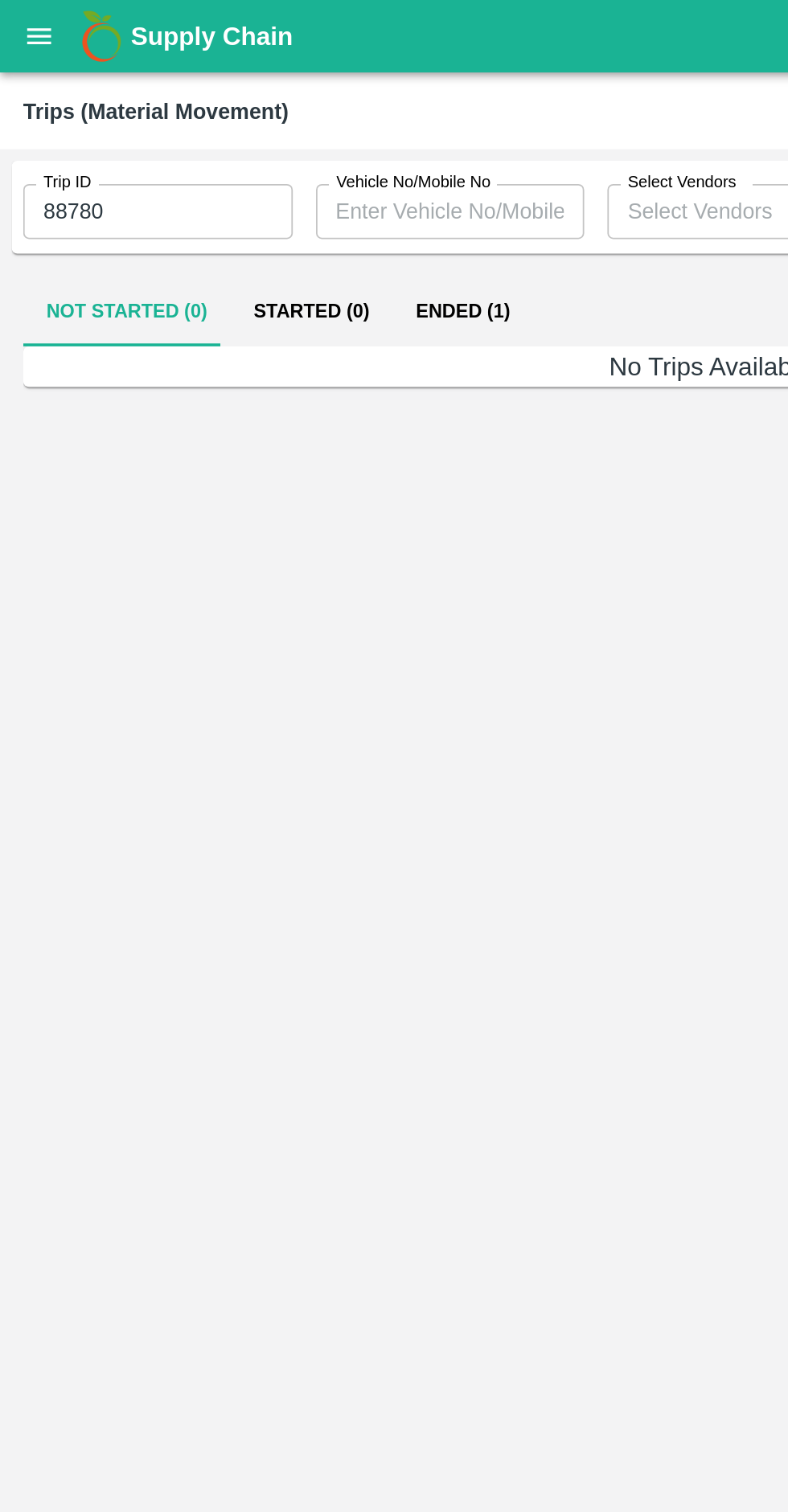
click at [239, 177] on button "Ended (1)" at bounding box center [257, 172] width 78 height 38
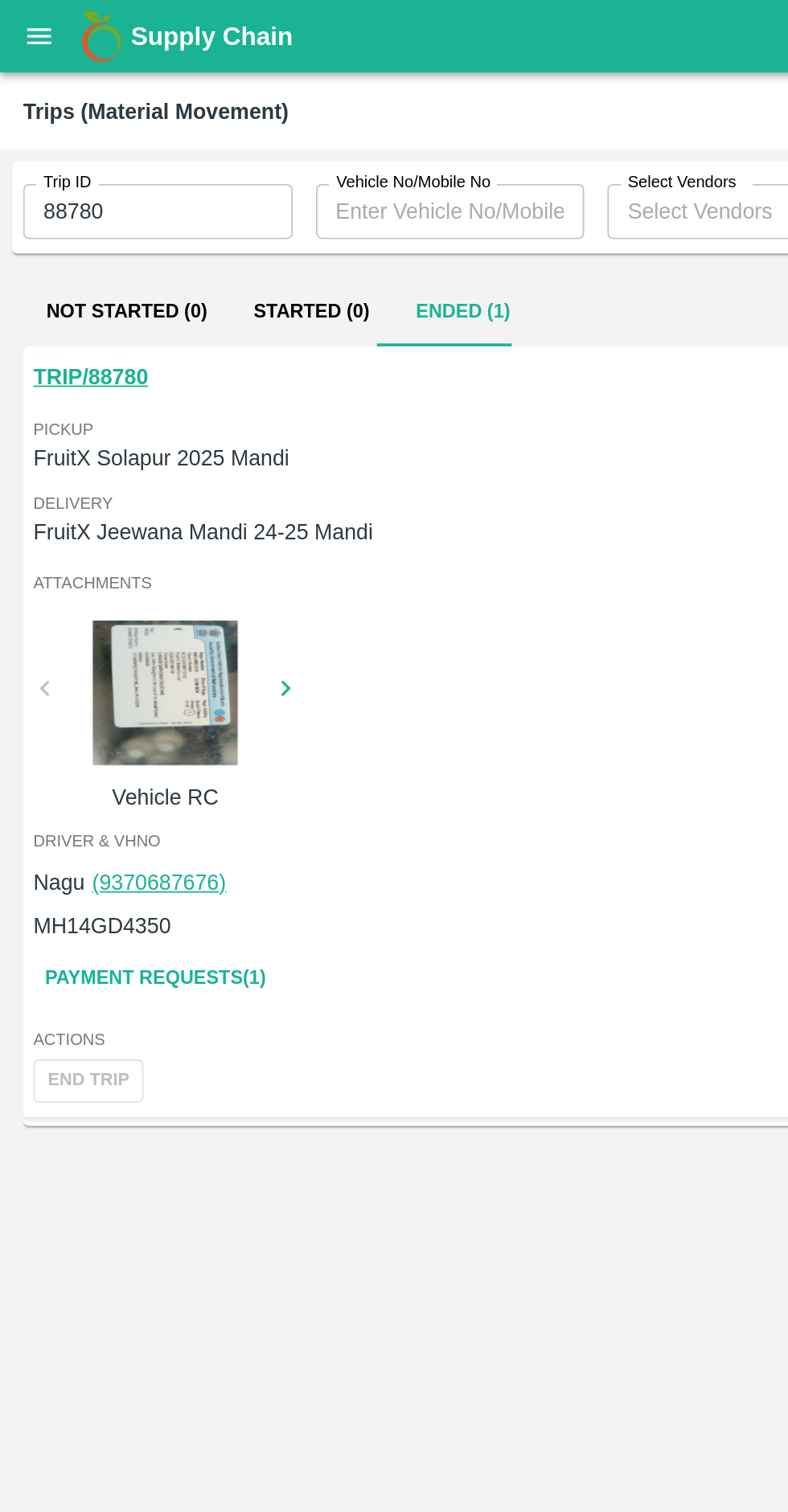
click at [119, 544] on link "Payment Requests( 1 )" at bounding box center [86, 543] width 135 height 28
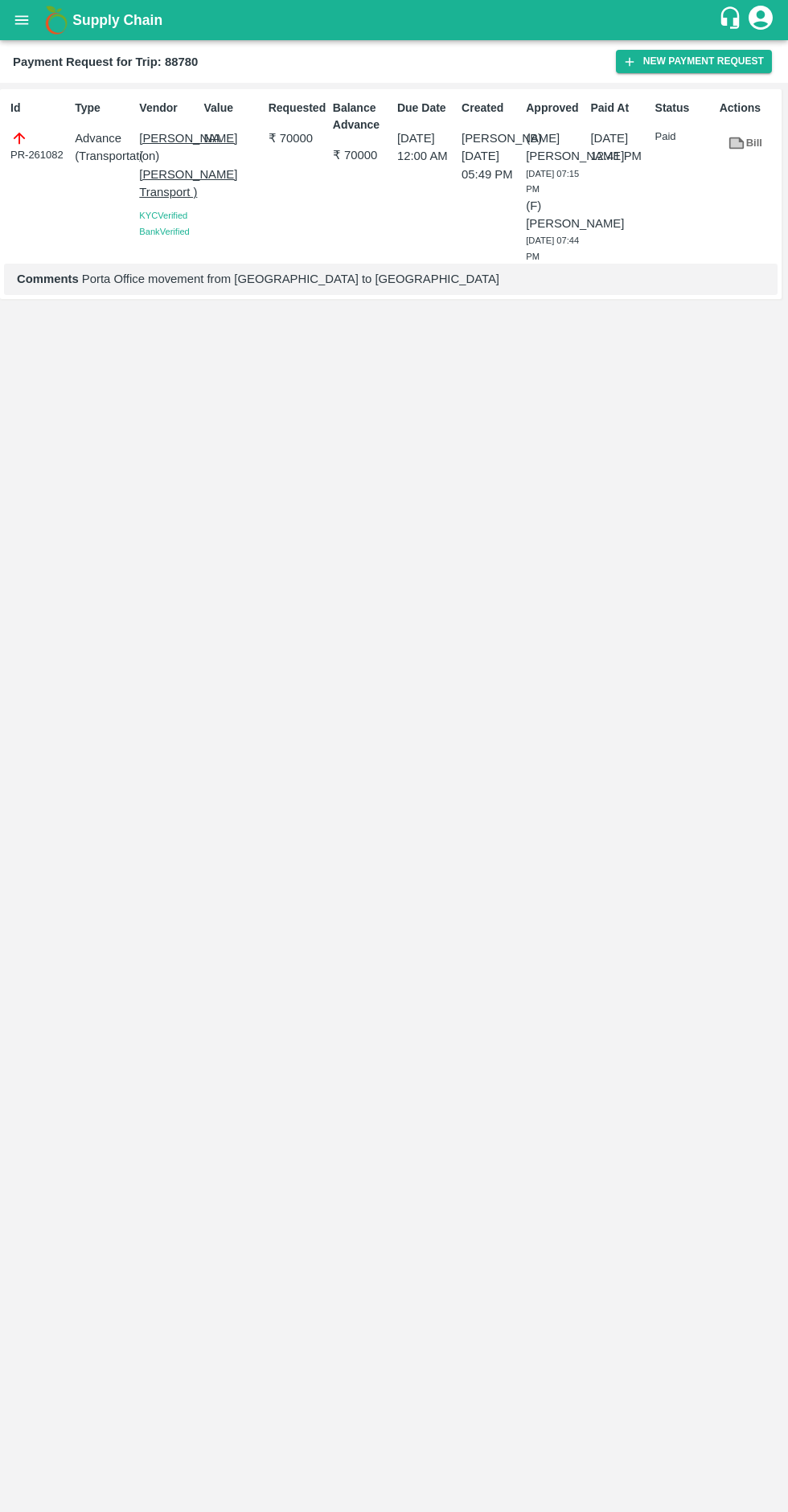
click at [670, 61] on button "New Payment Request" at bounding box center [693, 62] width 156 height 24
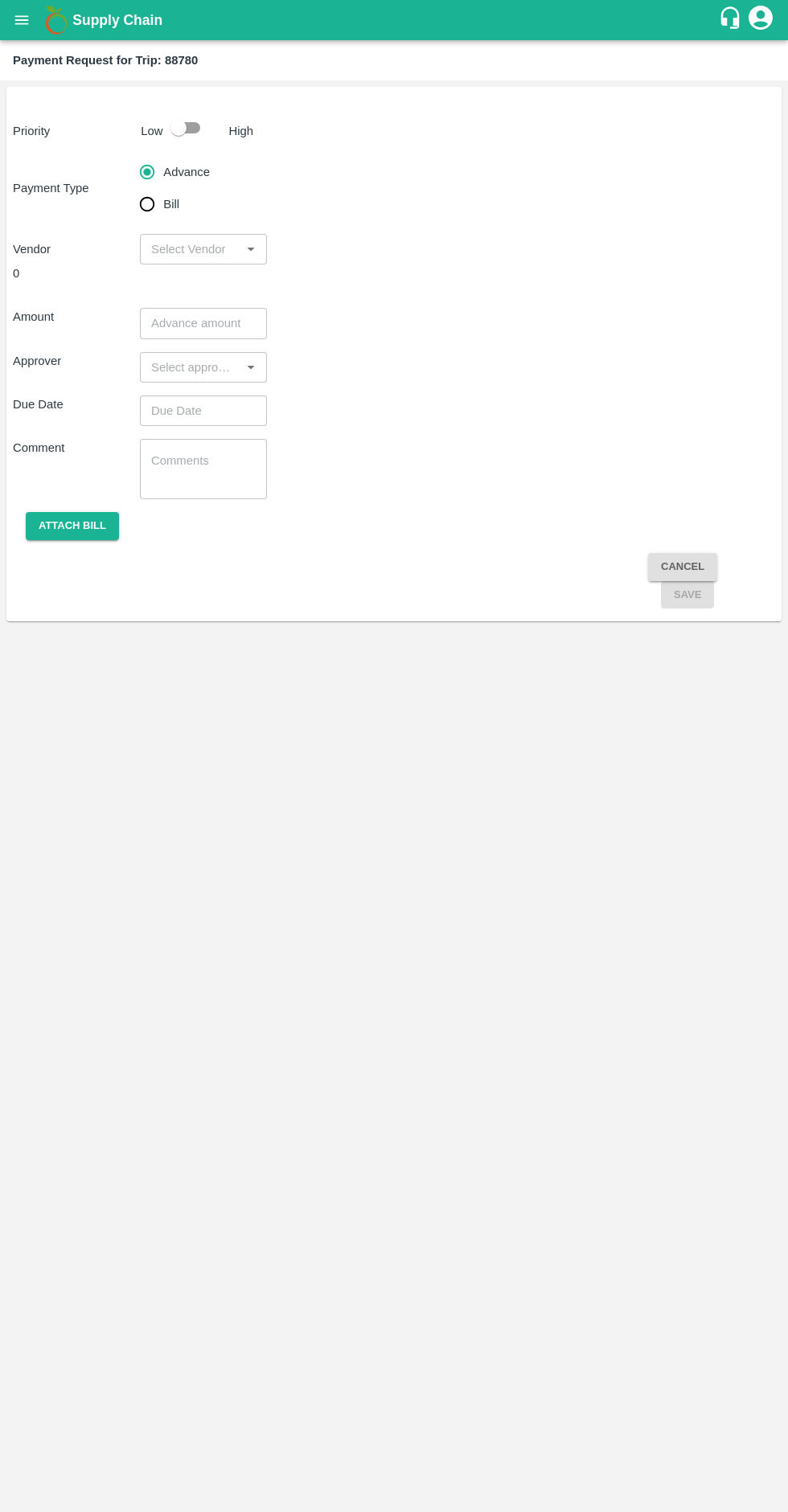
click at [147, 211] on input "Bill" at bounding box center [147, 204] width 32 height 32
radio input "true"
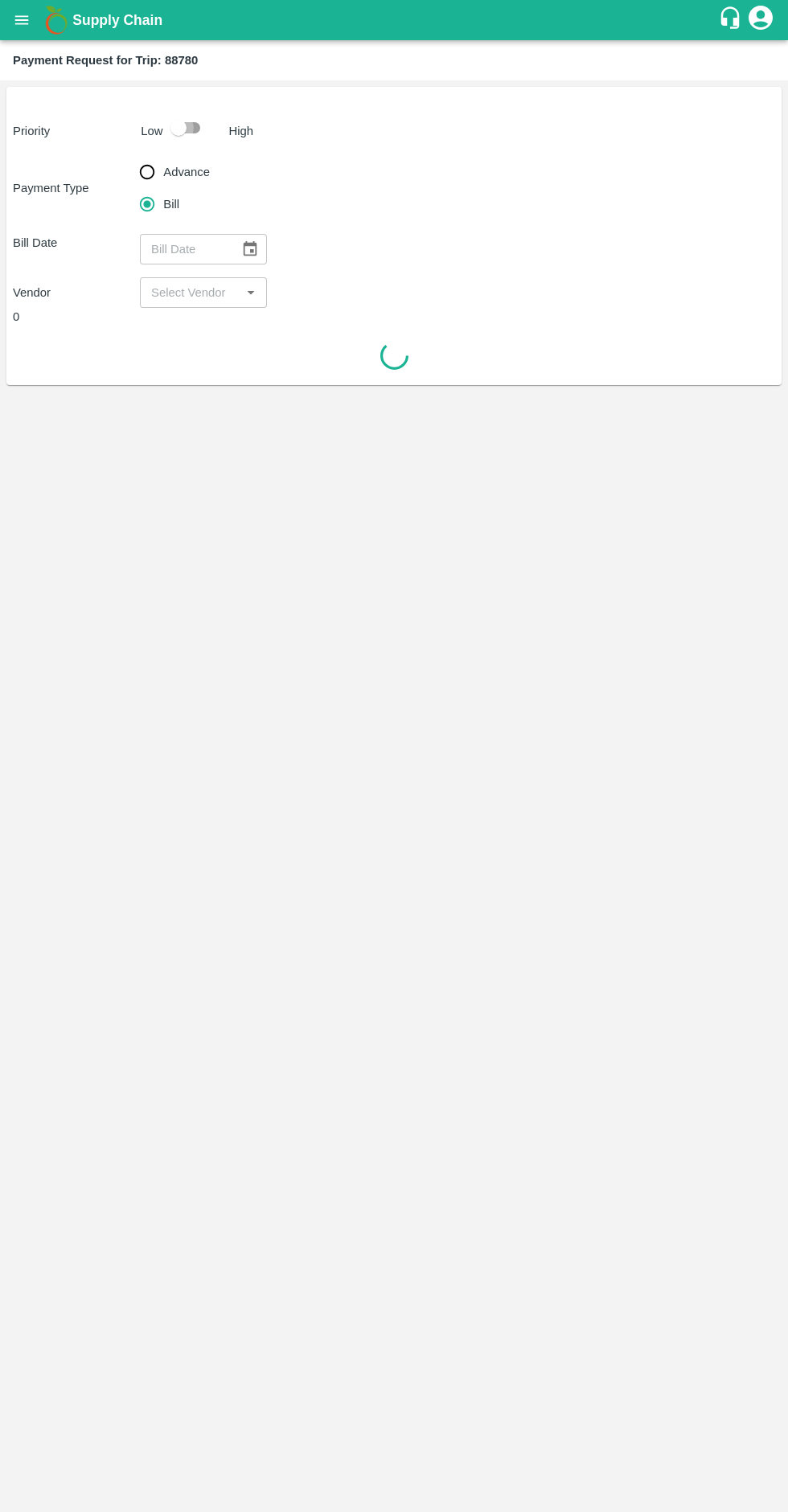
click at [178, 137] on input "checkbox" at bounding box center [178, 127] width 92 height 30
checkbox input "true"
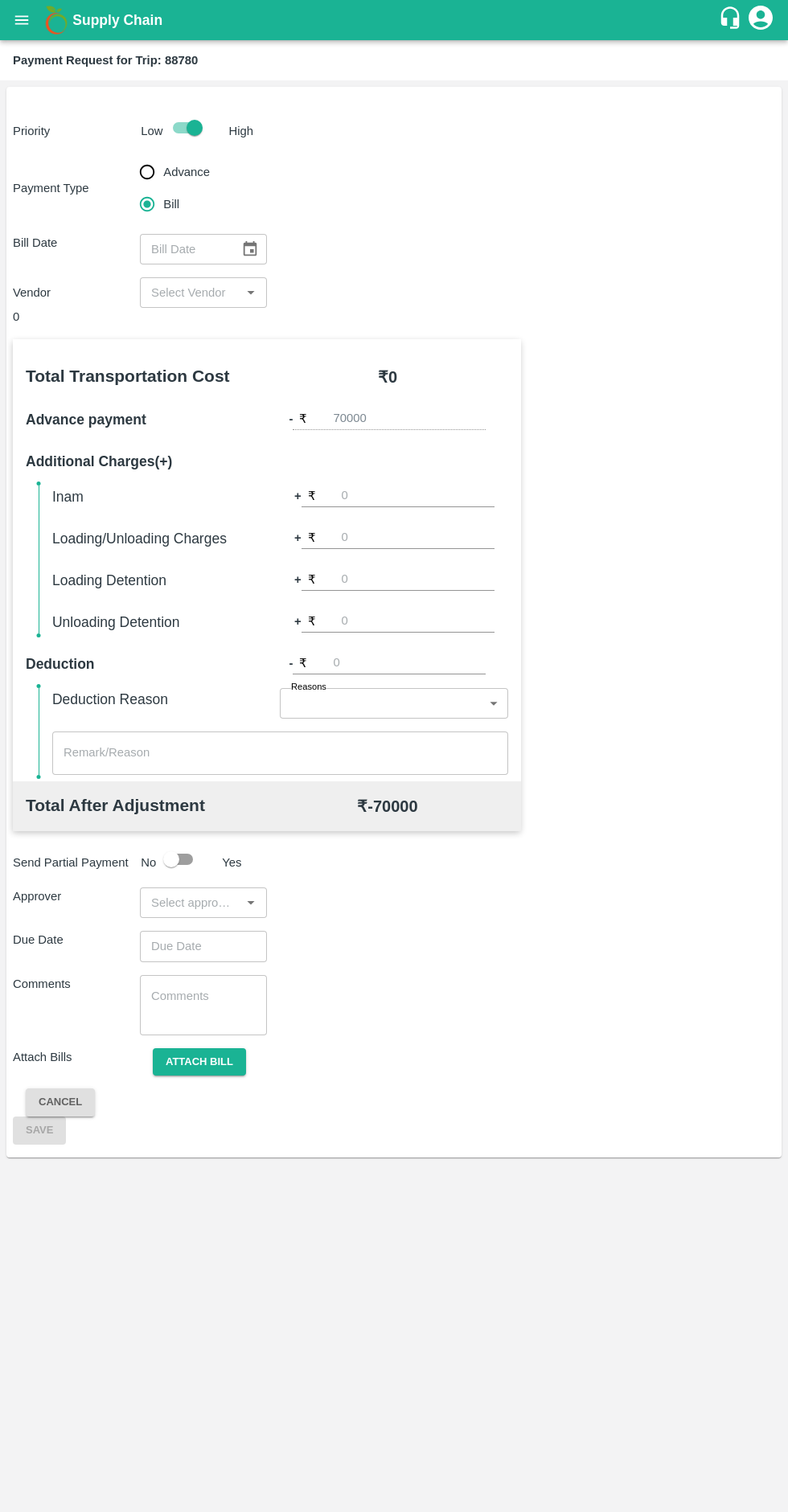
click at [250, 249] on icon "Choose date" at bounding box center [251, 249] width 14 height 16
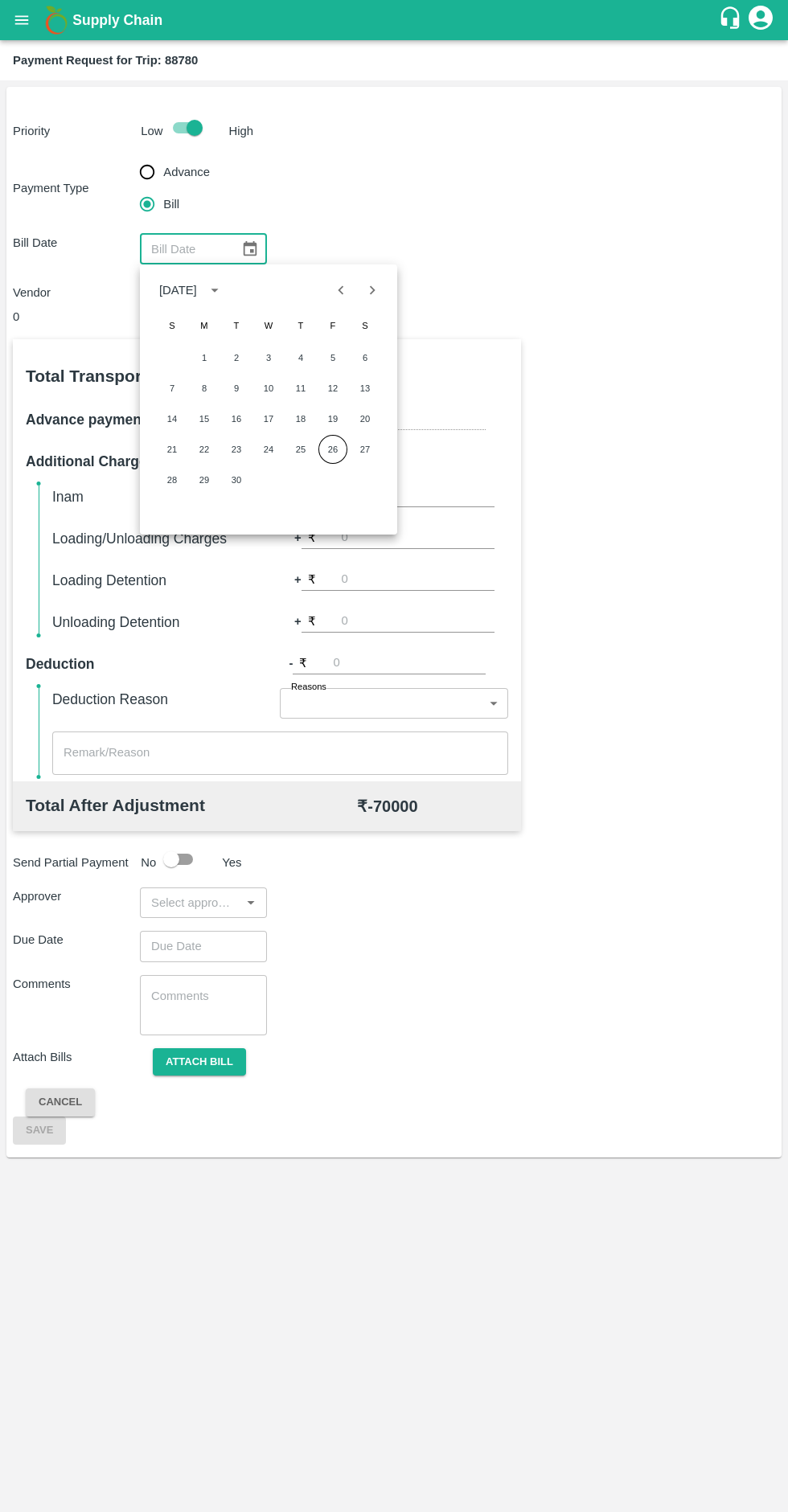
click at [329, 446] on button "26" at bounding box center [333, 450] width 29 height 29
type input "[DATE]"
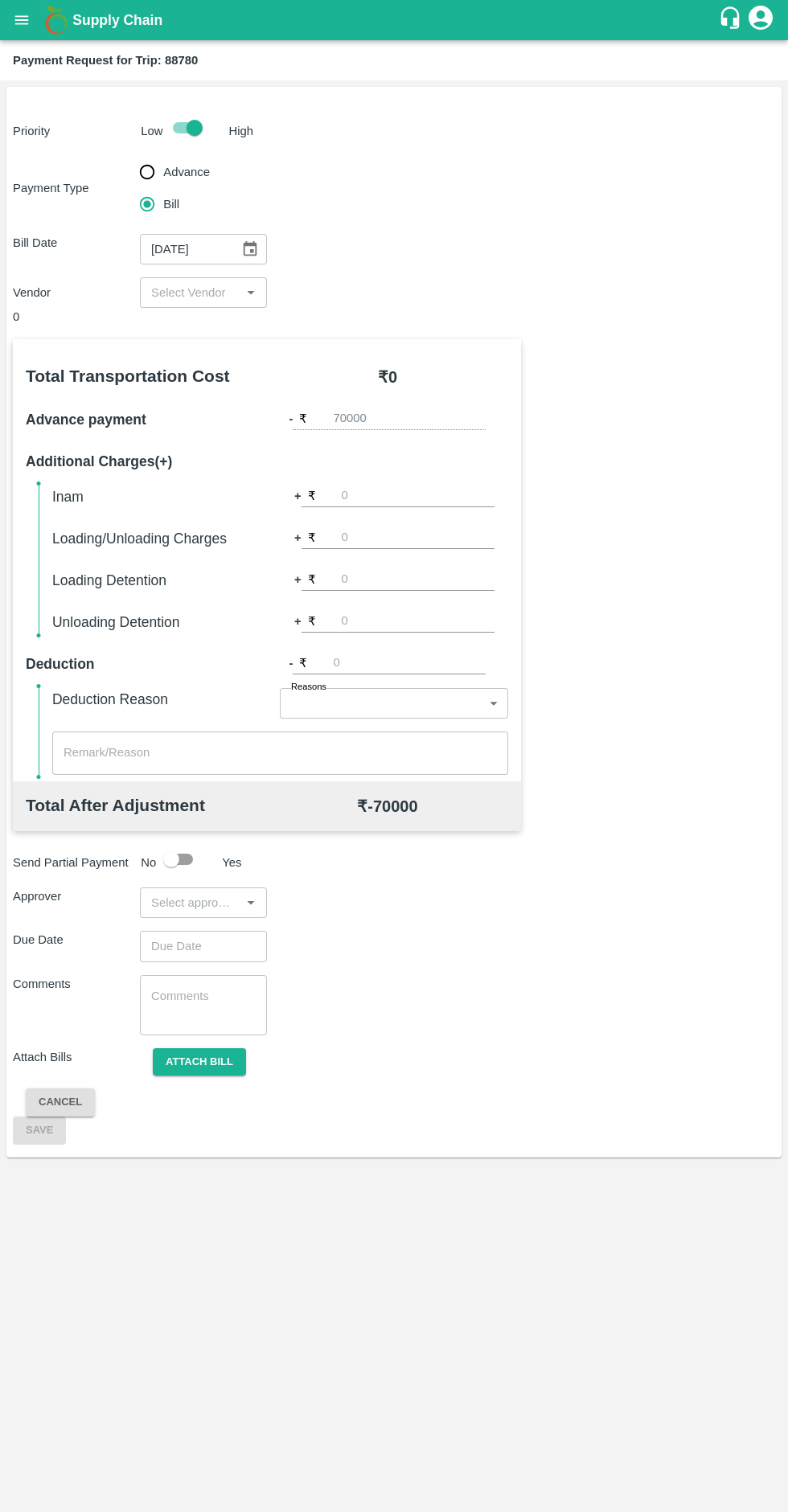
click at [250, 293] on icon "Open" at bounding box center [250, 293] width 7 height 4
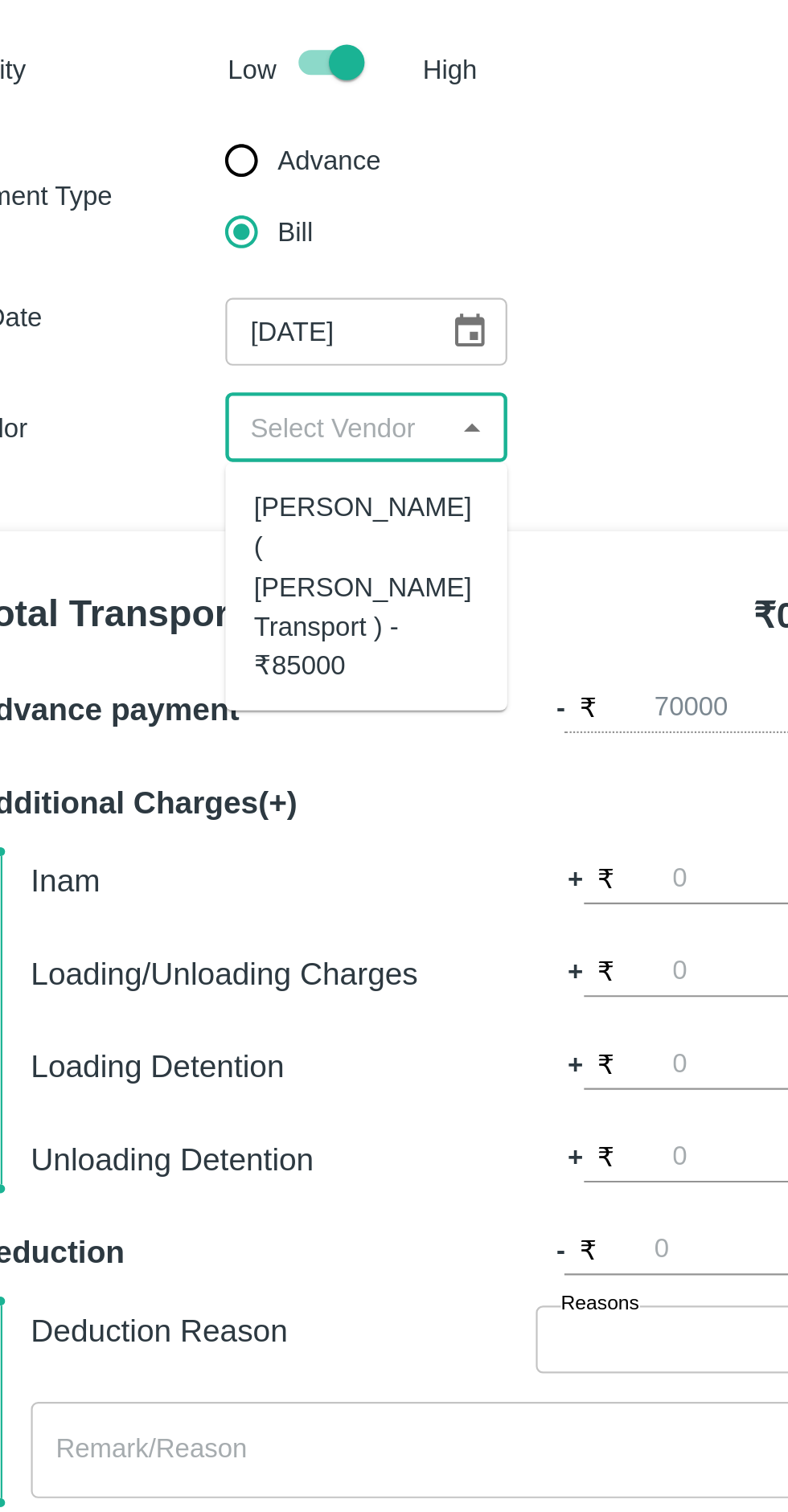
click at [189, 347] on div "Nitin Rasal ( Bhairavnath Transport ) - ₹85000" at bounding box center [203, 364] width 101 height 89
type input "Nitin Rasal ( Bhairavnath Transport ) - ₹85000"
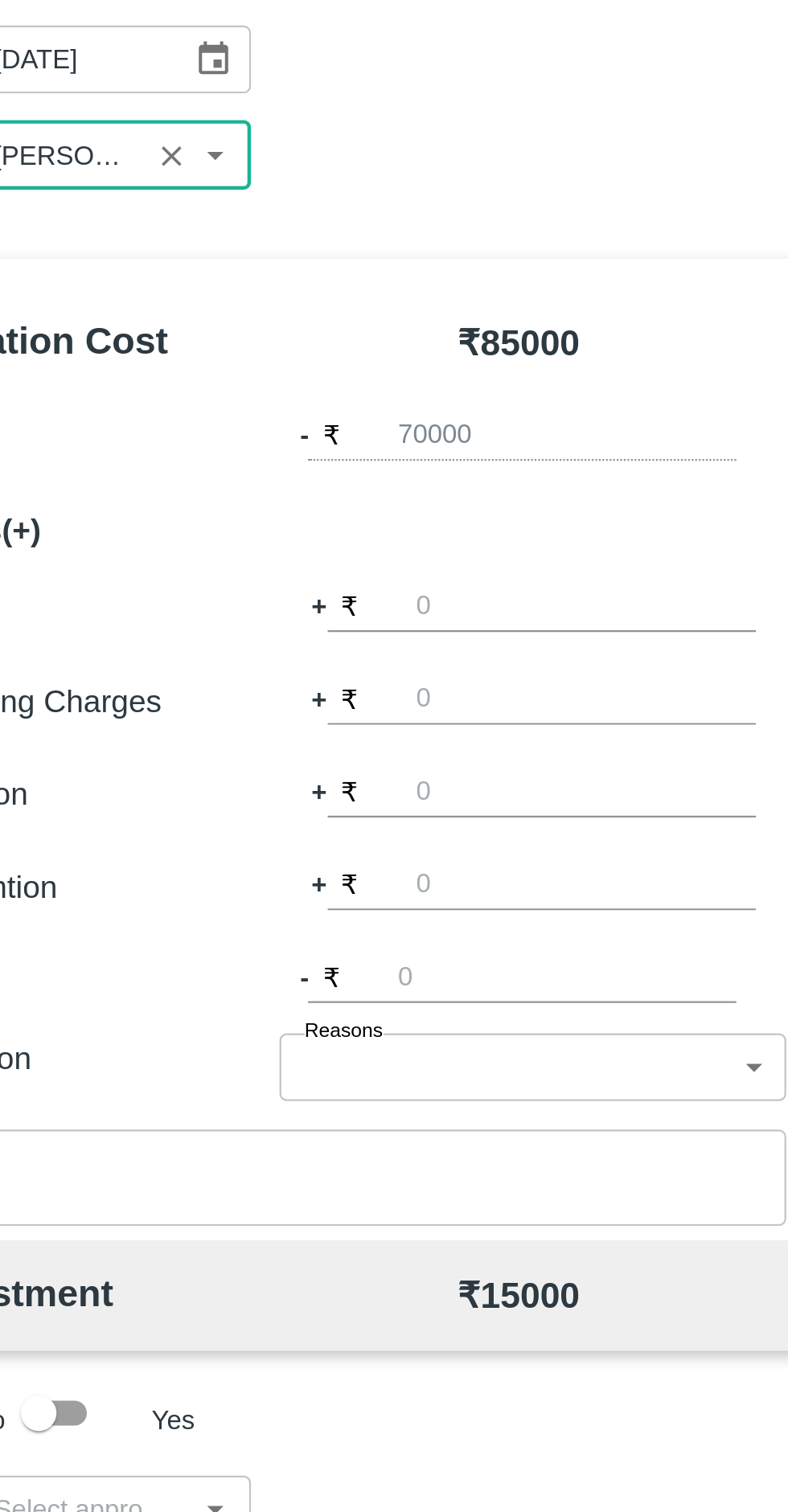
scroll to position [0, 180]
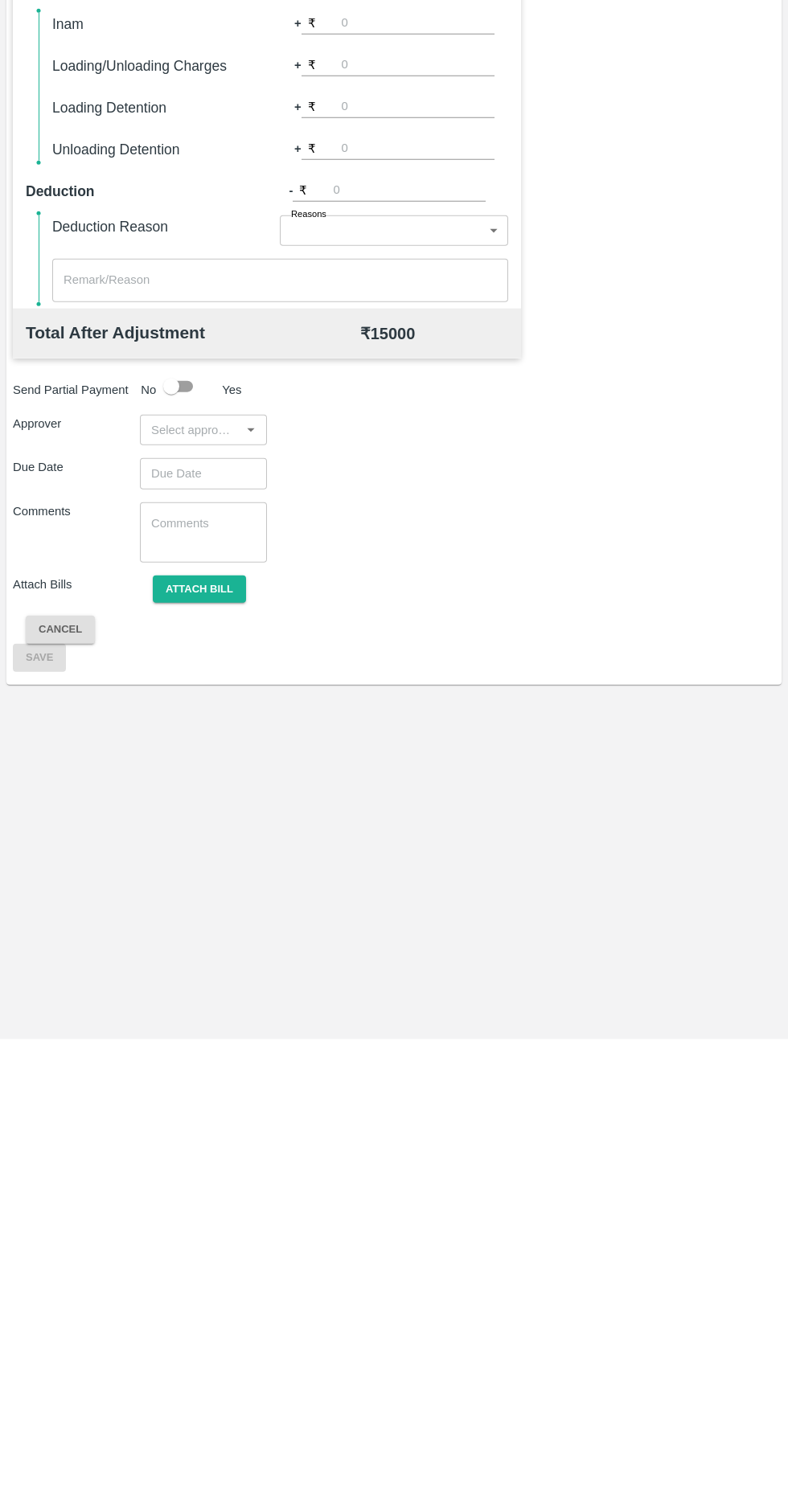
click at [227, 902] on input "input" at bounding box center [190, 902] width 91 height 21
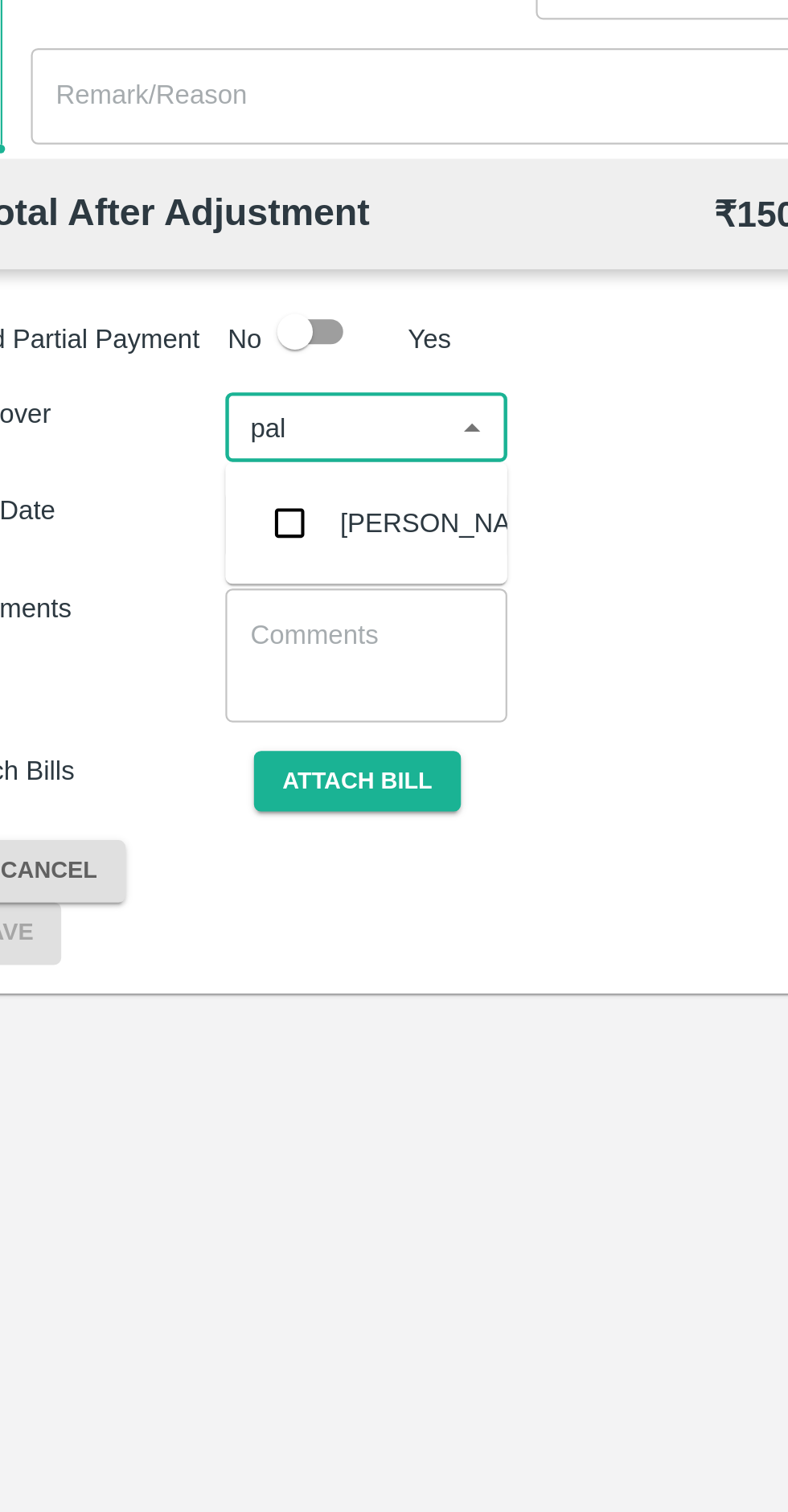
type input "palw"
click at [178, 956] on input "checkbox" at bounding box center [169, 945] width 32 height 32
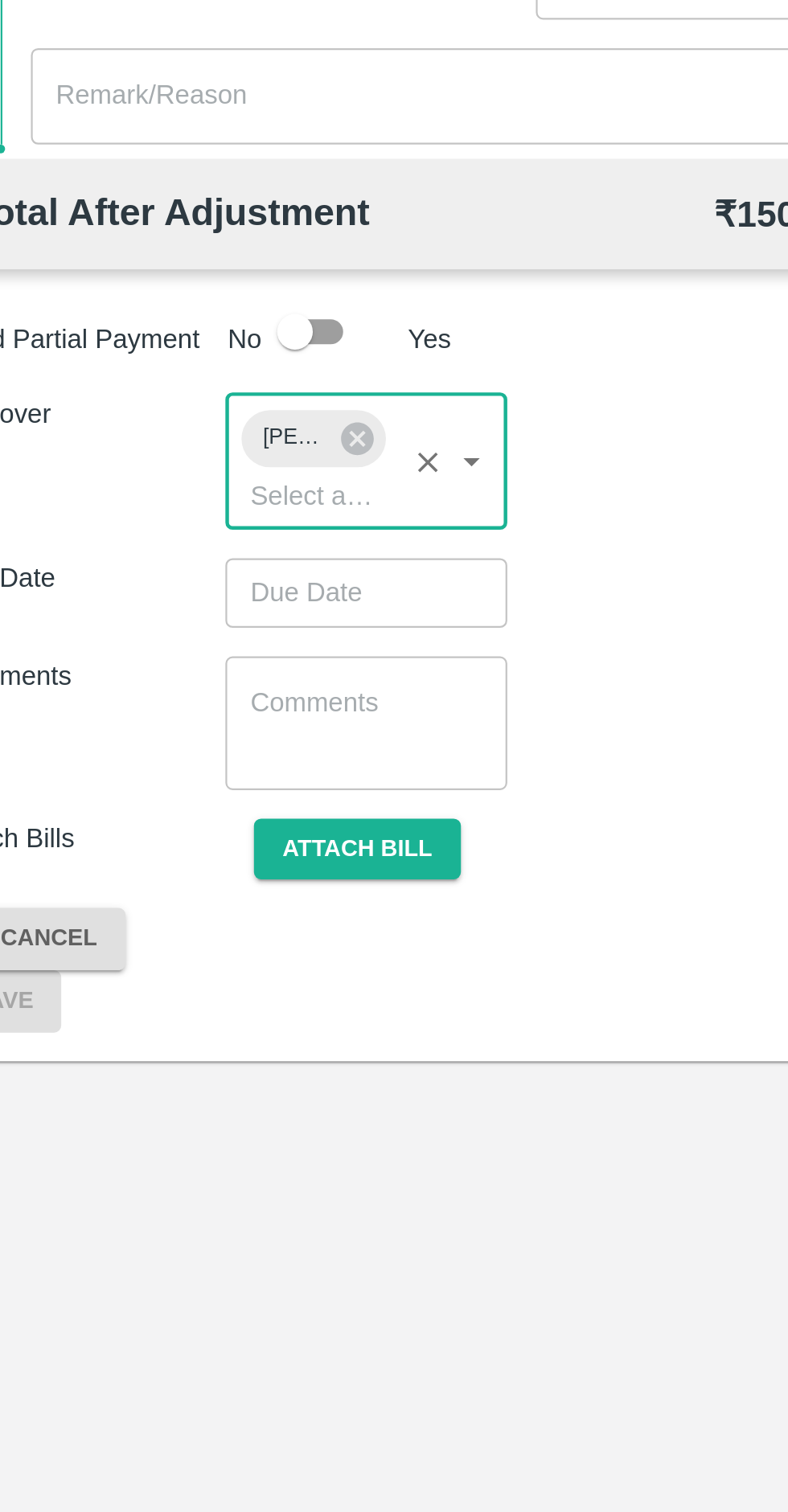
click at [240, 987] on input "Choose date" at bounding box center [198, 976] width 116 height 30
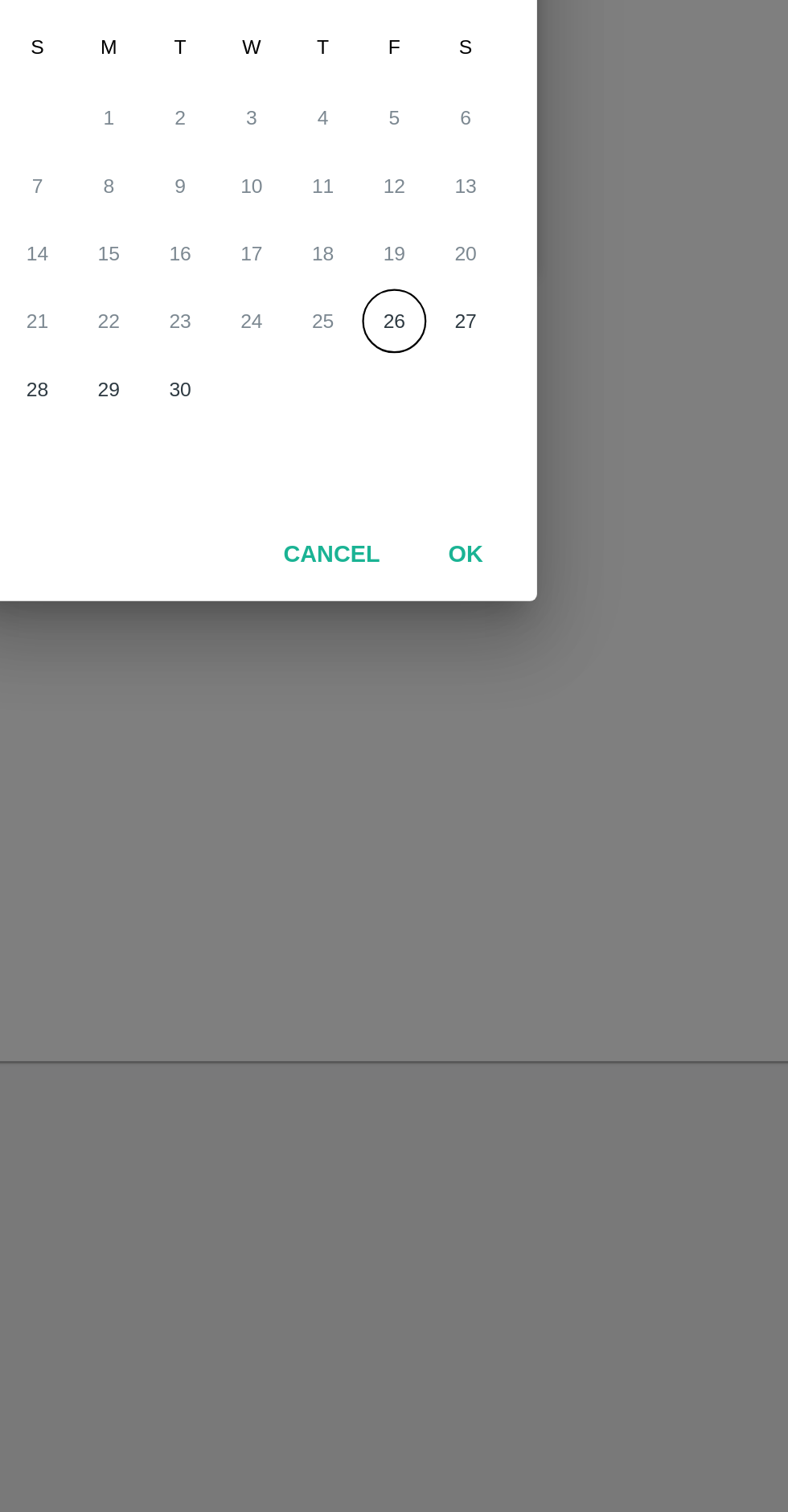
click at [494, 962] on button "OK" at bounding box center [490, 960] width 52 height 28
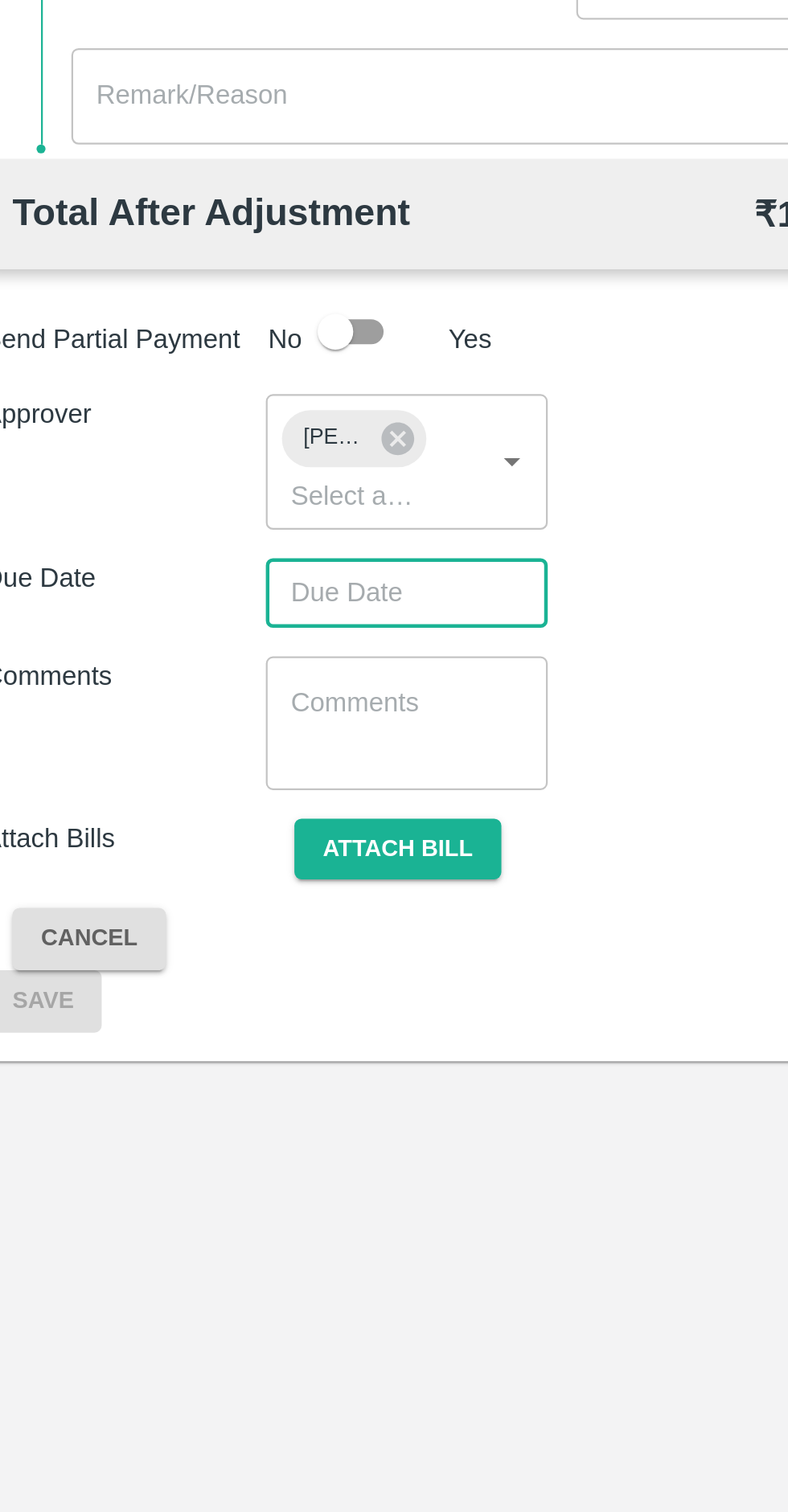
click at [229, 984] on input "Choose date" at bounding box center [198, 976] width 116 height 30
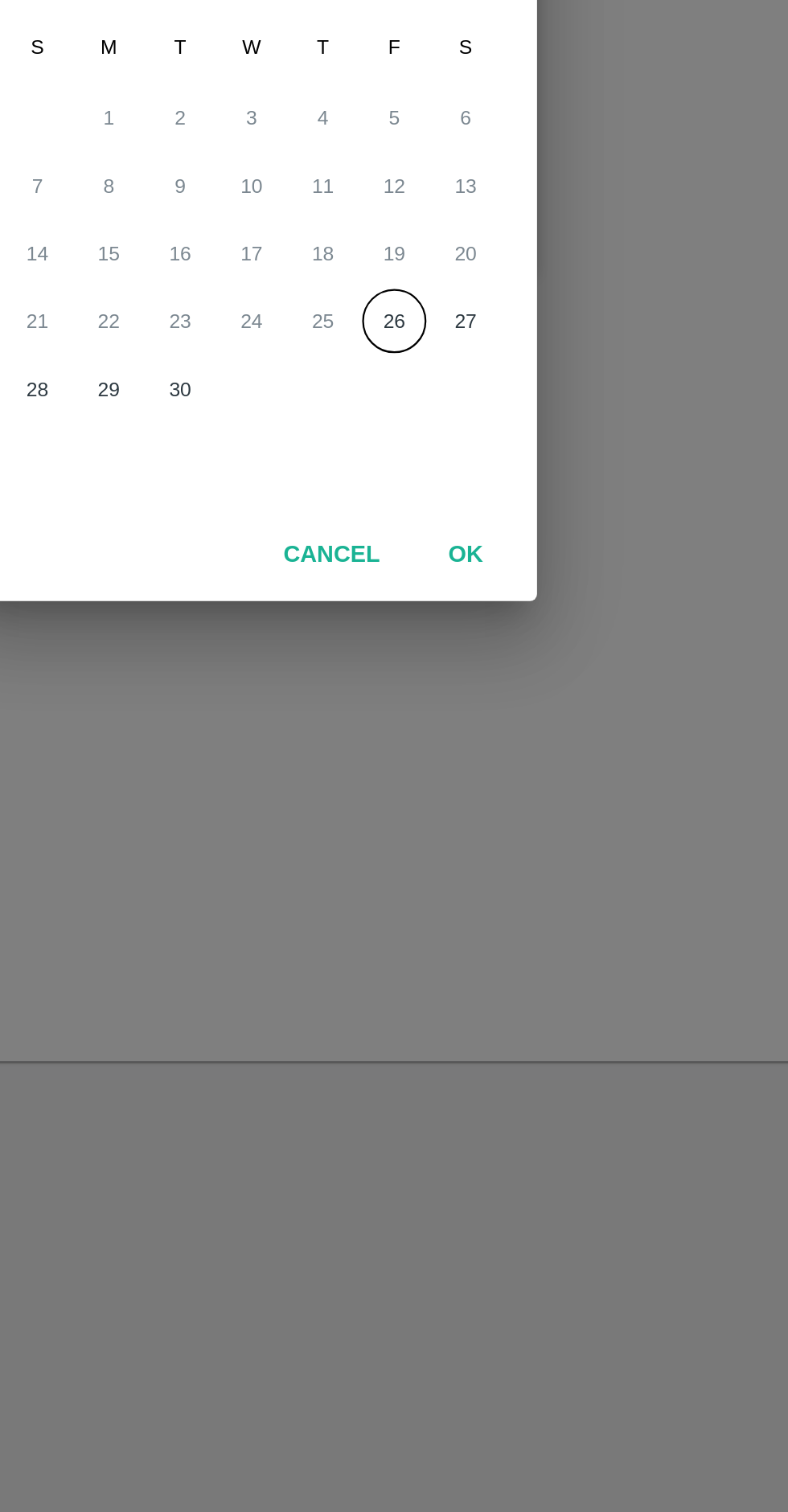
click at [459, 855] on button "26" at bounding box center [459, 854] width 29 height 29
type input "26/09/2025 12:00 AM"
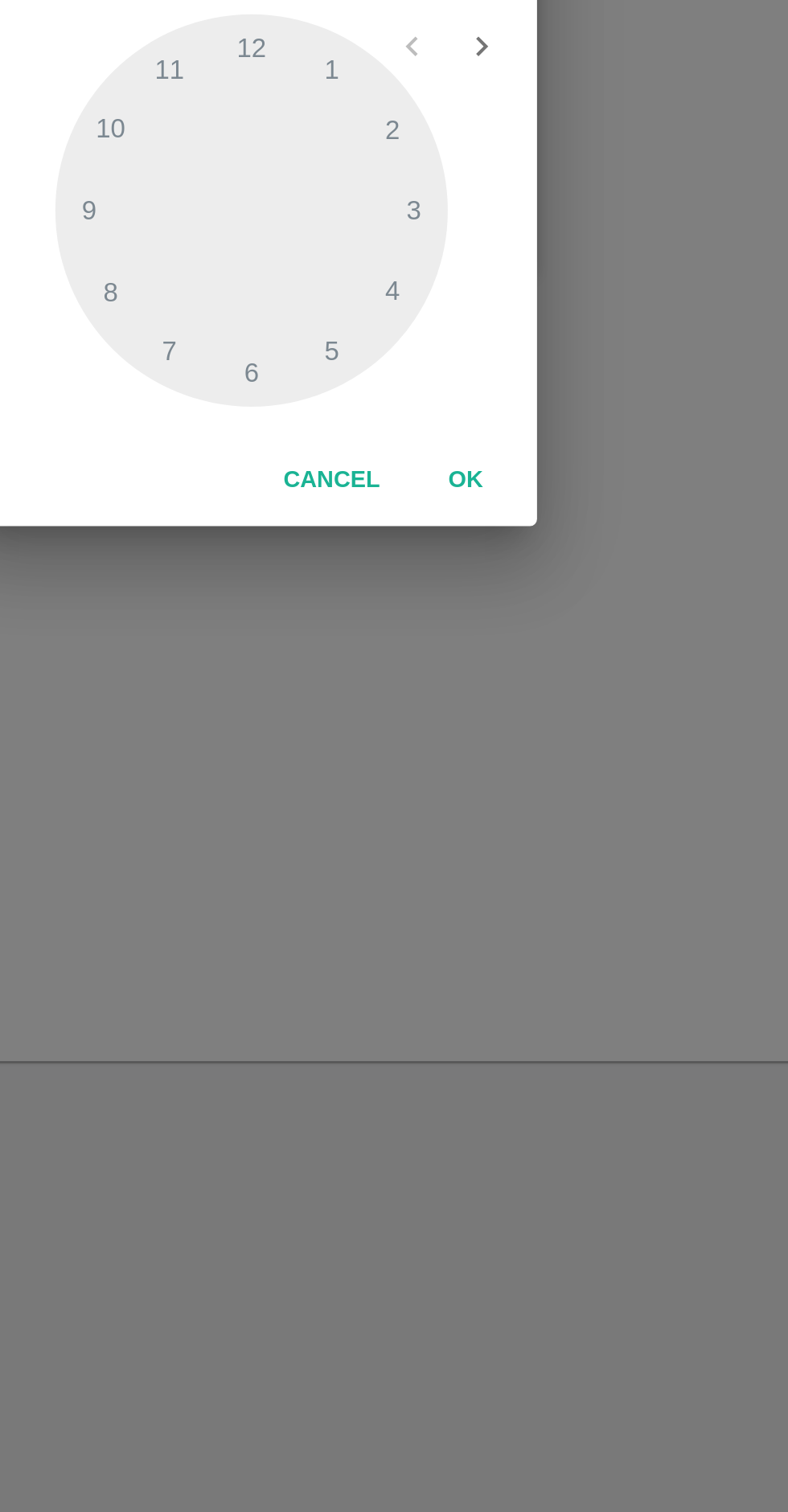
click at [486, 930] on button "OK" at bounding box center [490, 926] width 52 height 28
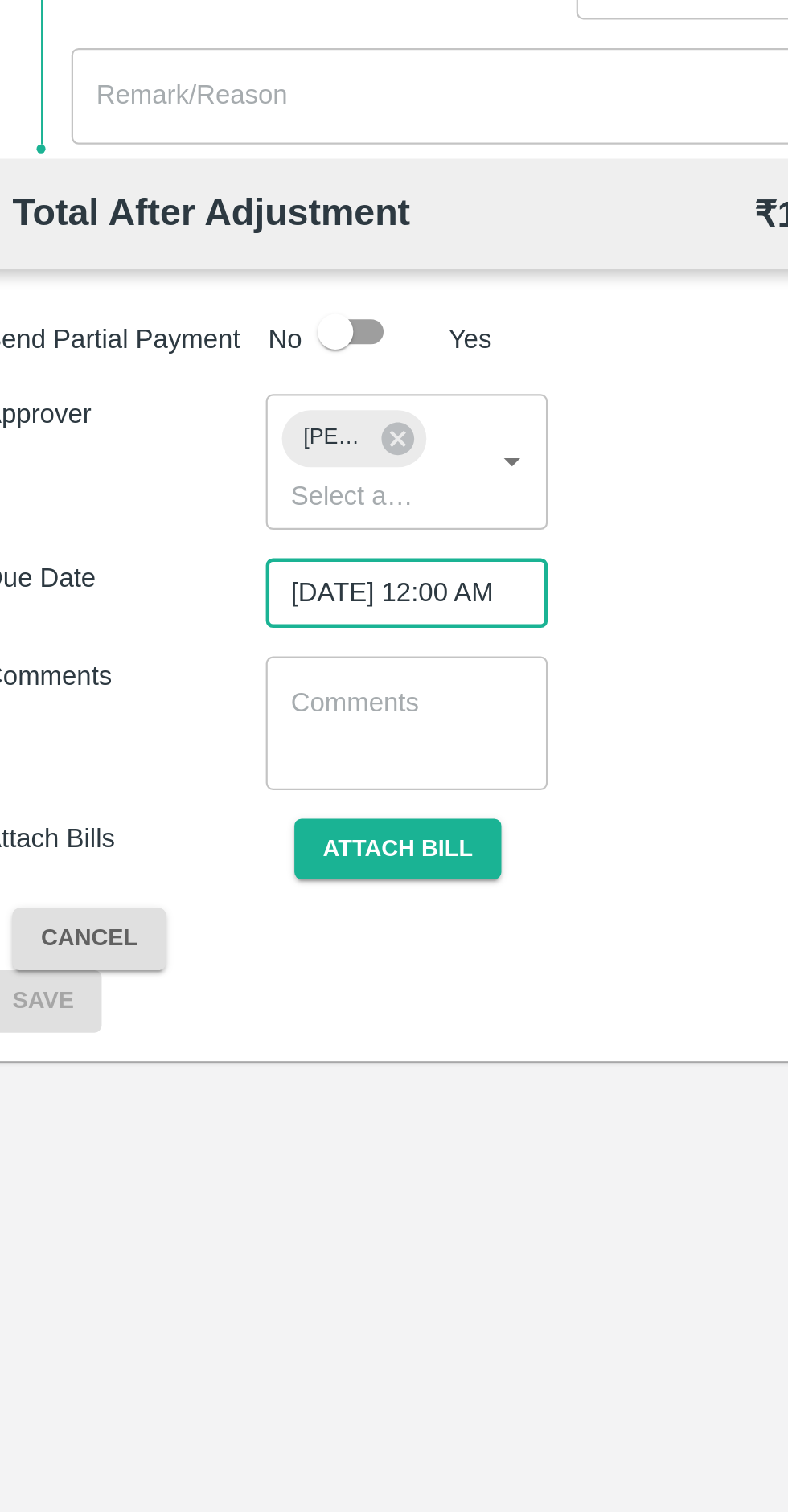
scroll to position [0, 13]
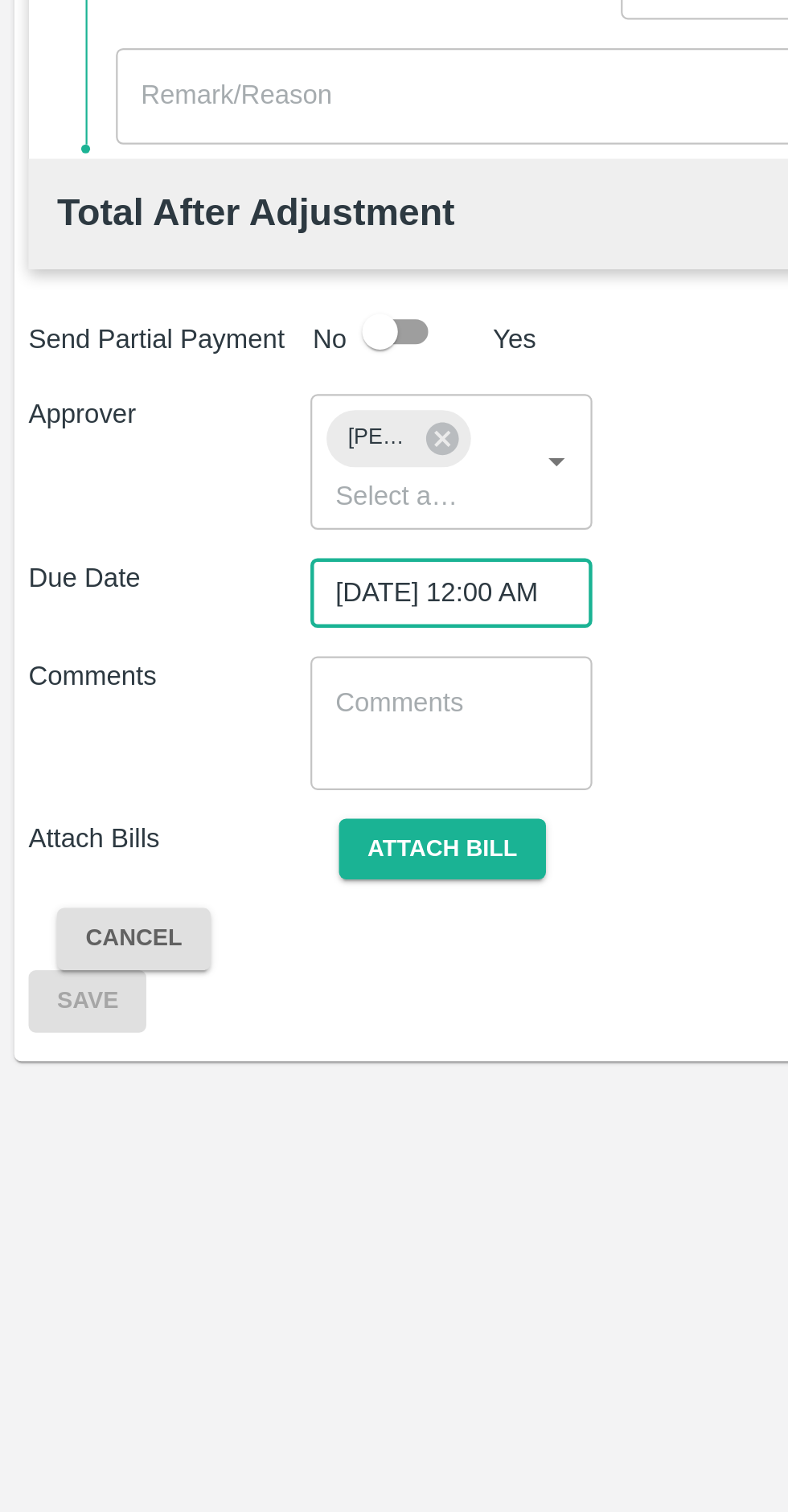
click at [222, 1032] on textarea at bounding box center [203, 1036] width 105 height 33
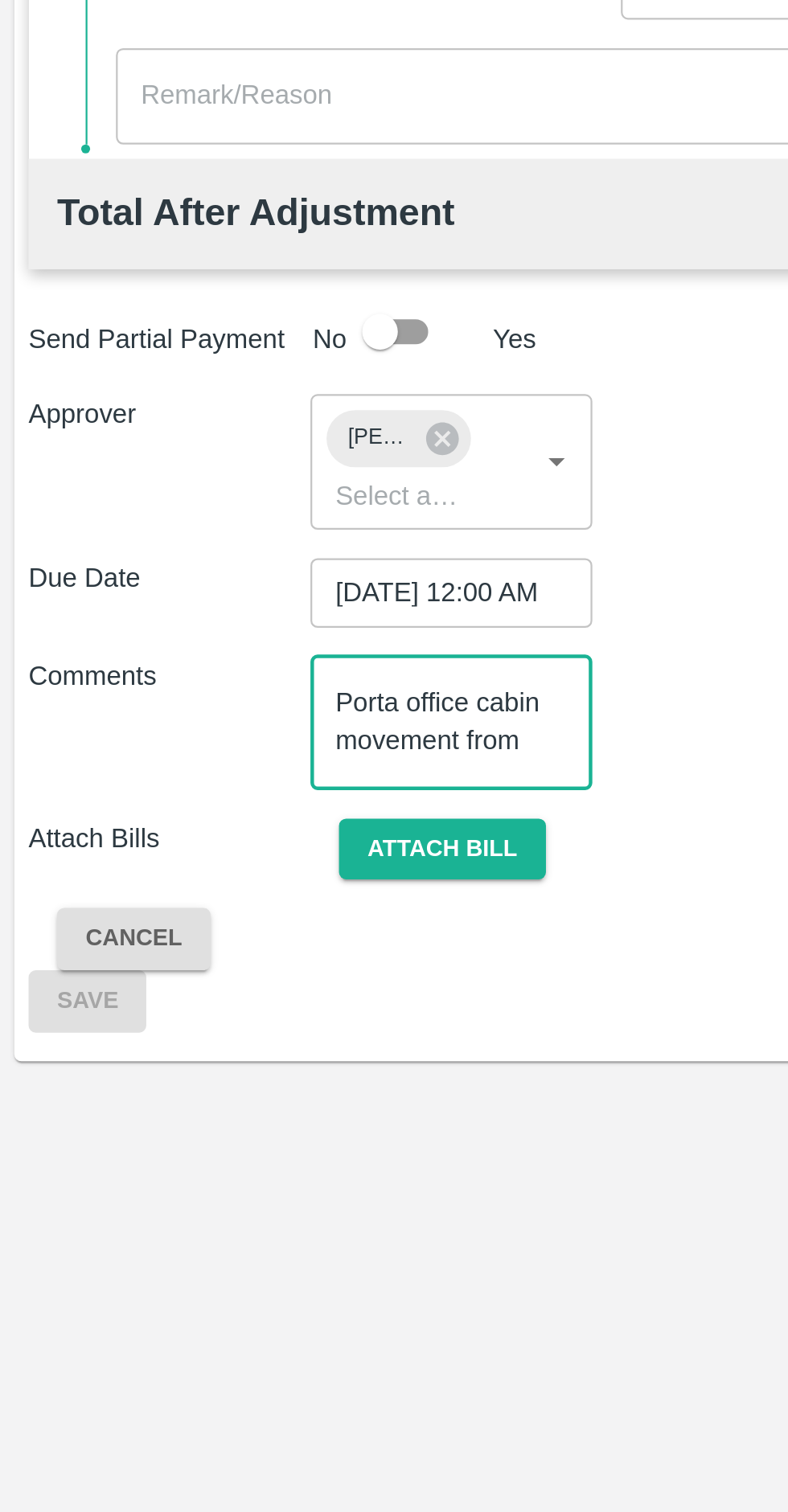
scroll to position [16, 0]
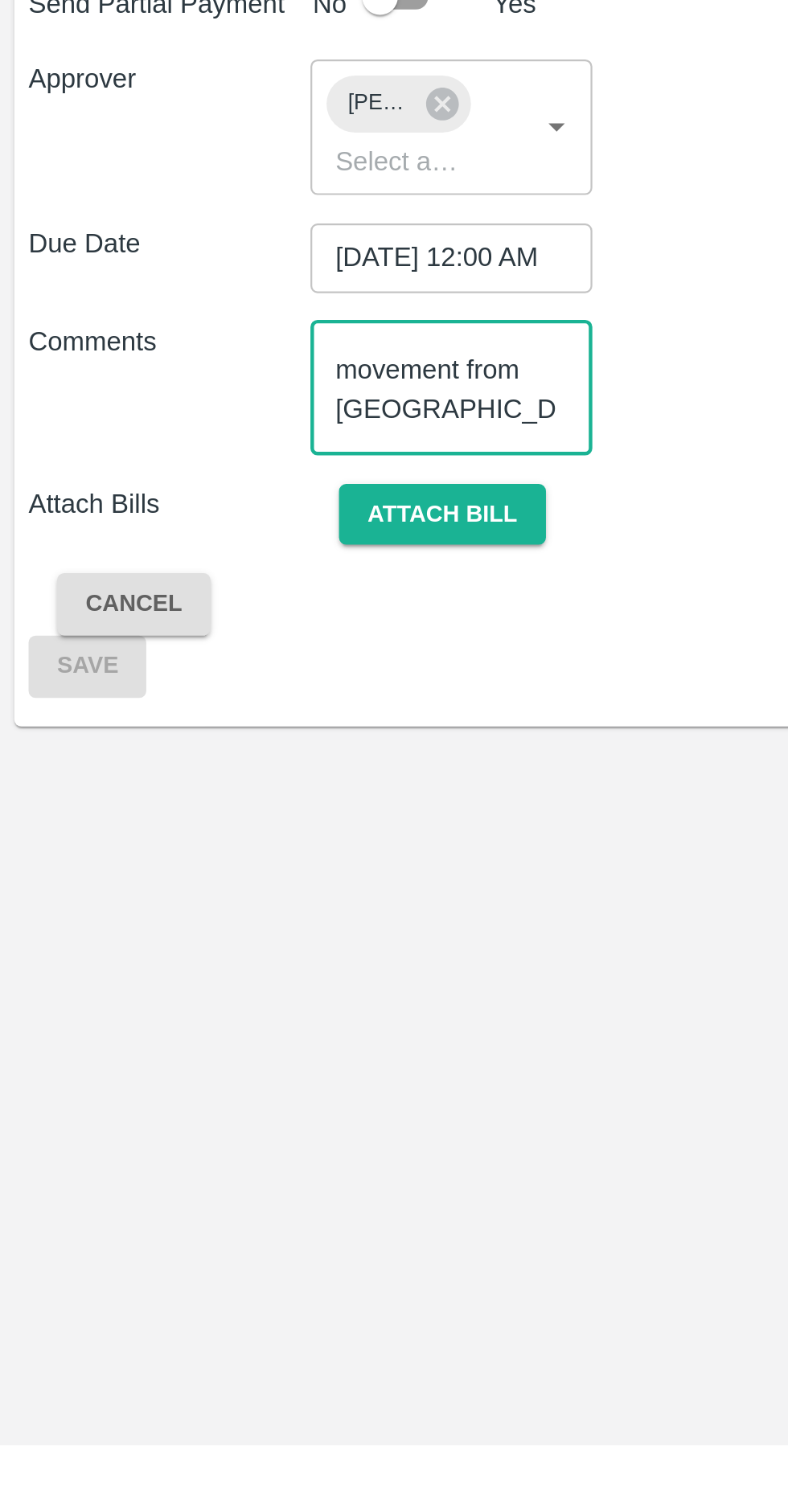
type textarea "Porta office cabin movement from [GEOGRAPHIC_DATA] to [GEOGRAPHIC_DATA]"
click at [215, 1095] on button "Attach bill" at bounding box center [199, 1093] width 93 height 28
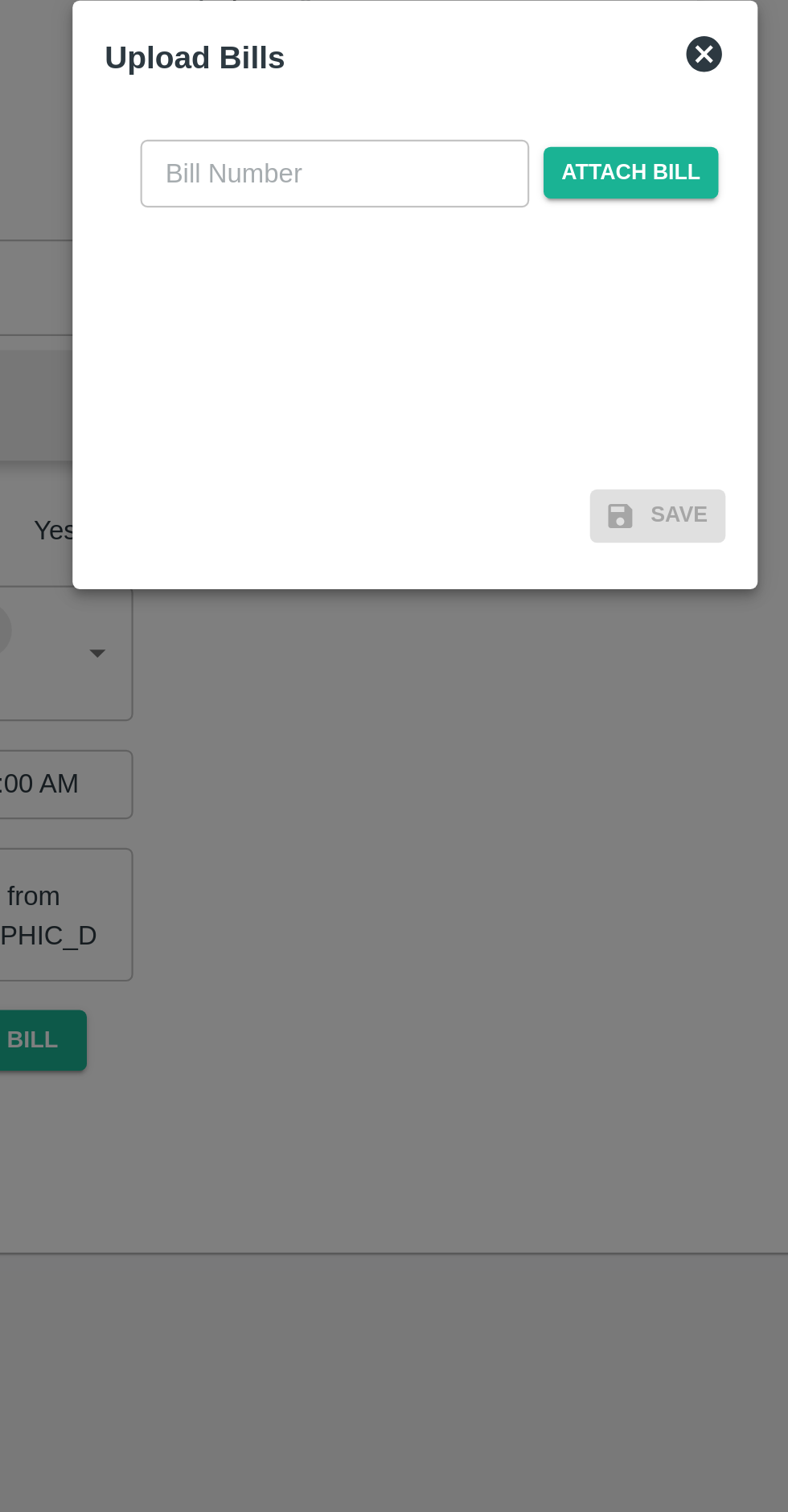
click at [497, 701] on span "Attach bill" at bounding box center [491, 702] width 78 height 24
click at [0, 0] on input "Attach bill" at bounding box center [0, 0] width 0 height 0
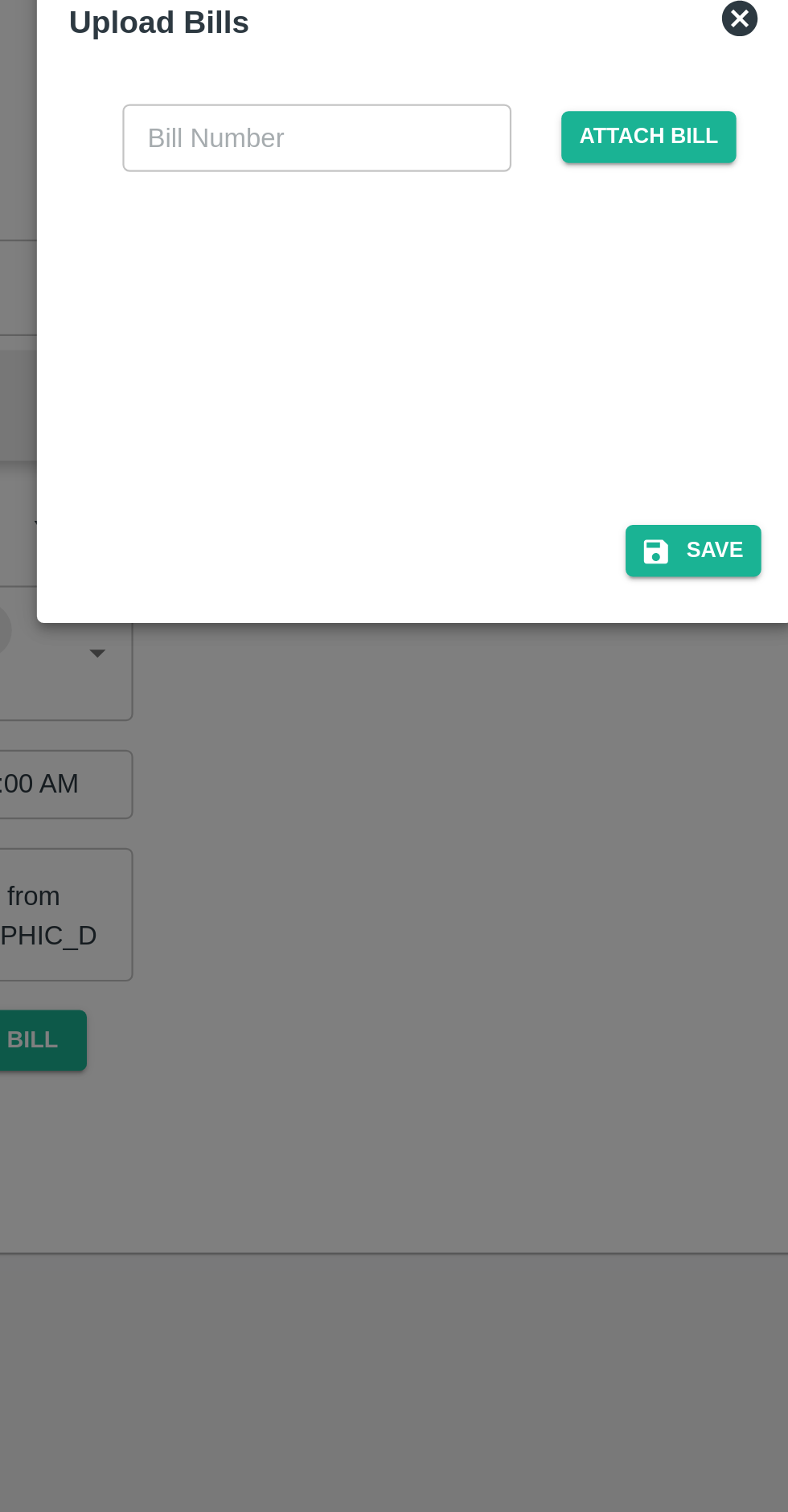
click at [401, 773] on div at bounding box center [391, 775] width 241 height 85
click at [364, 688] on input "text" at bounding box center [349, 685] width 175 height 30
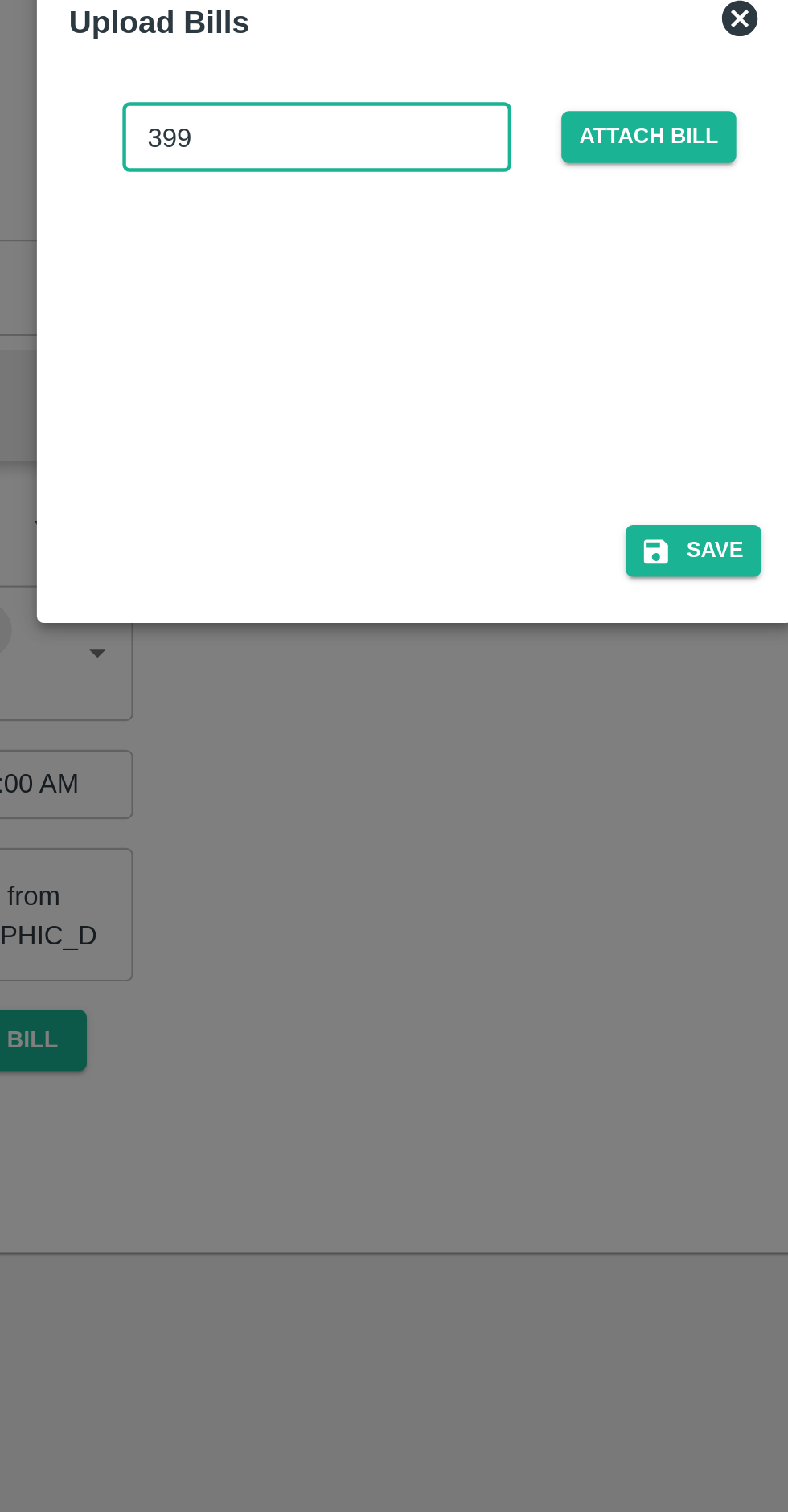
type input "3992"
click at [521, 872] on button "Save" at bounding box center [519, 872] width 61 height 24
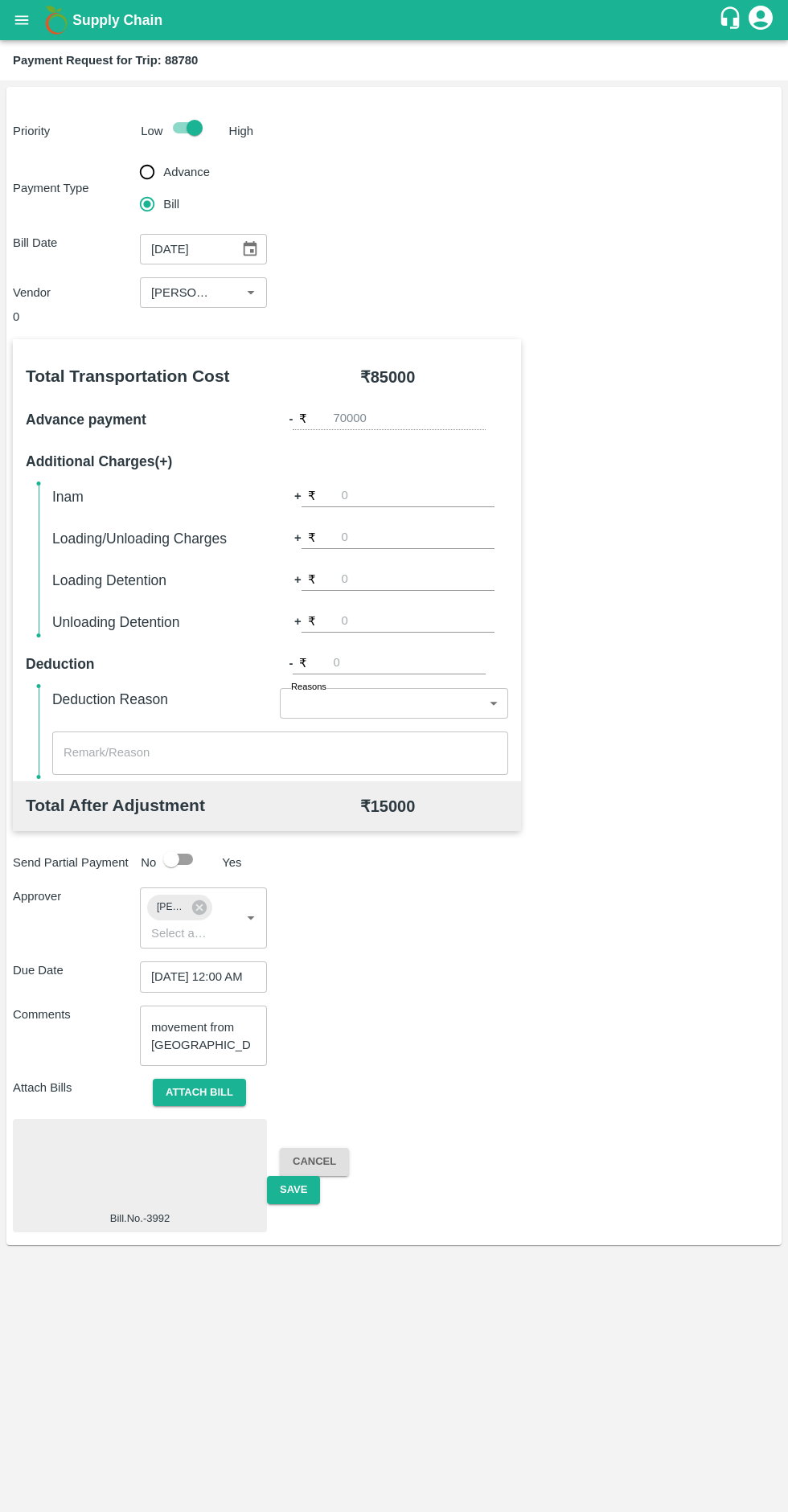
click at [290, 1193] on button "Save" at bounding box center [293, 1190] width 53 height 28
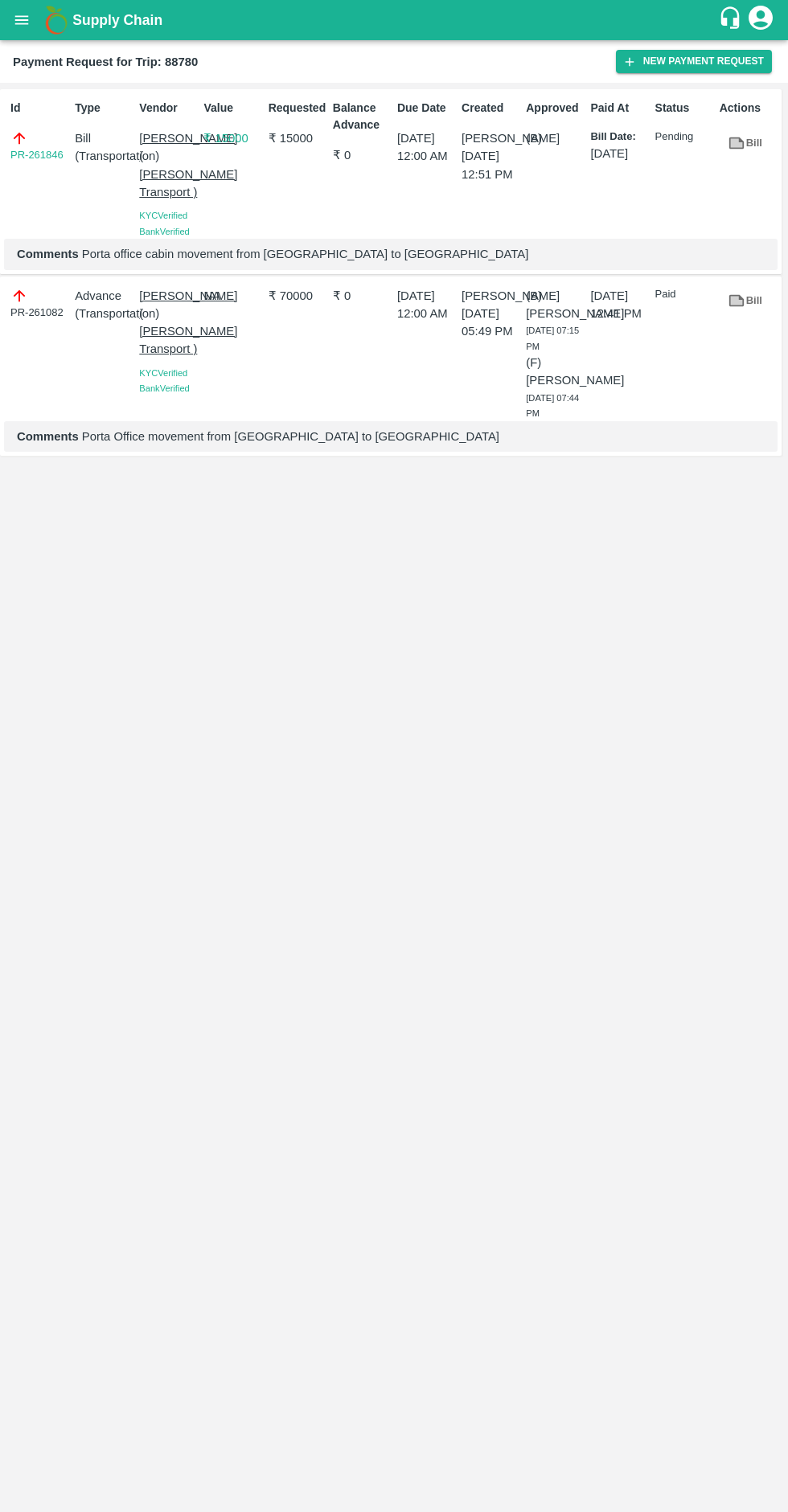
click at [22, 31] on button "open drawer" at bounding box center [22, 21] width 37 height 37
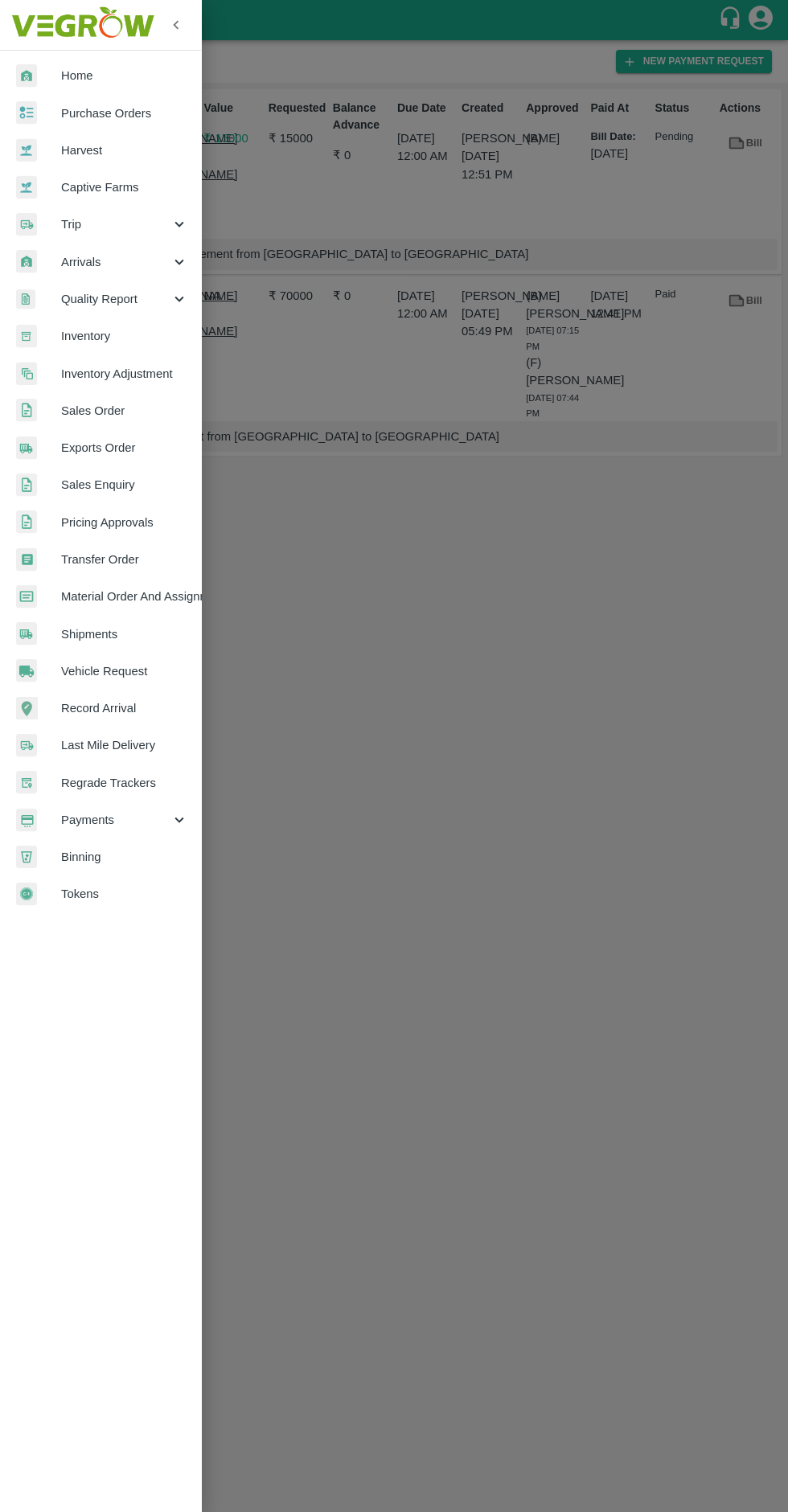
click at [172, 224] on icon at bounding box center [179, 224] width 18 height 18
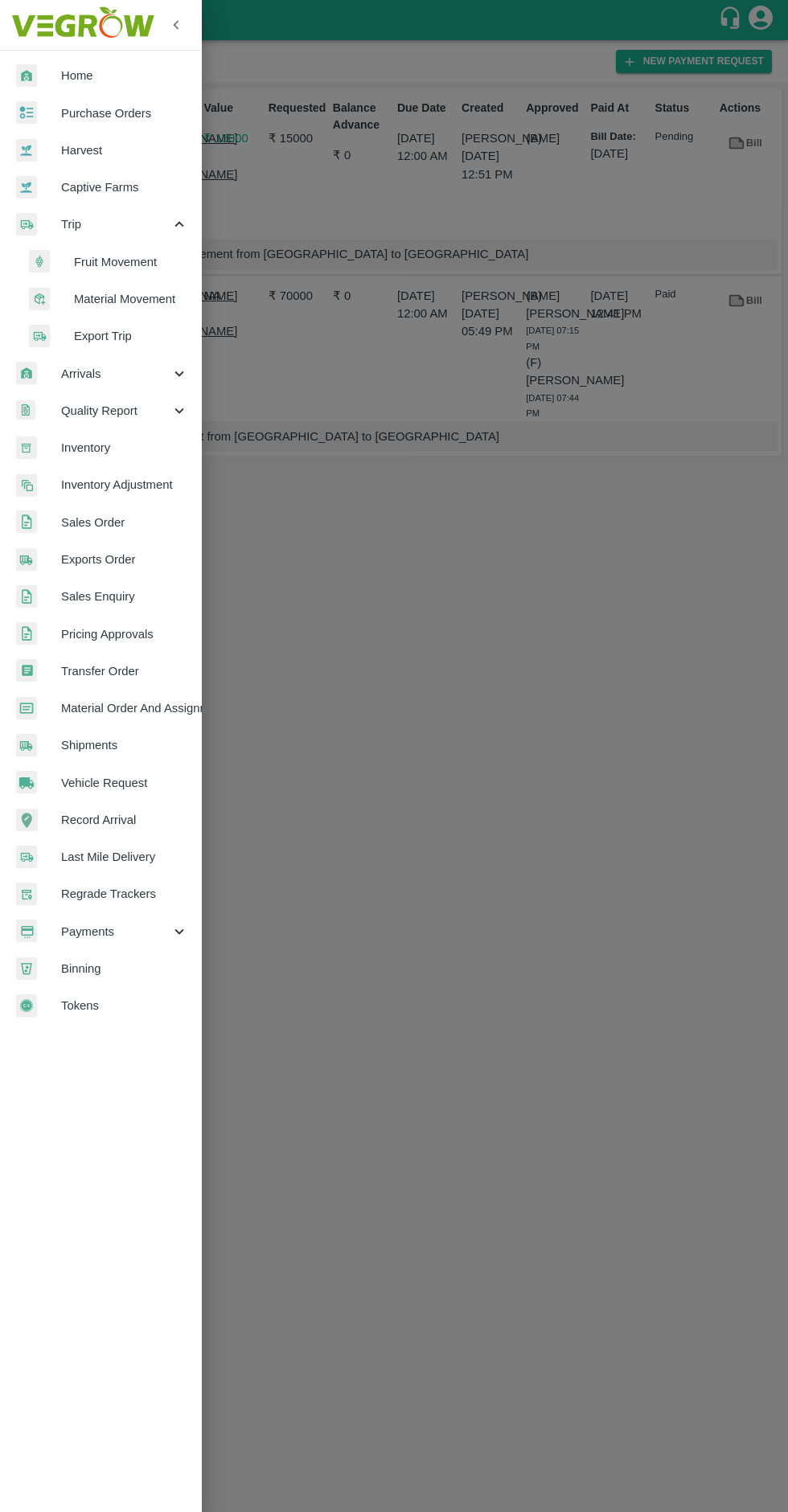
click at [138, 307] on span "Material Movement" at bounding box center [130, 299] width 115 height 18
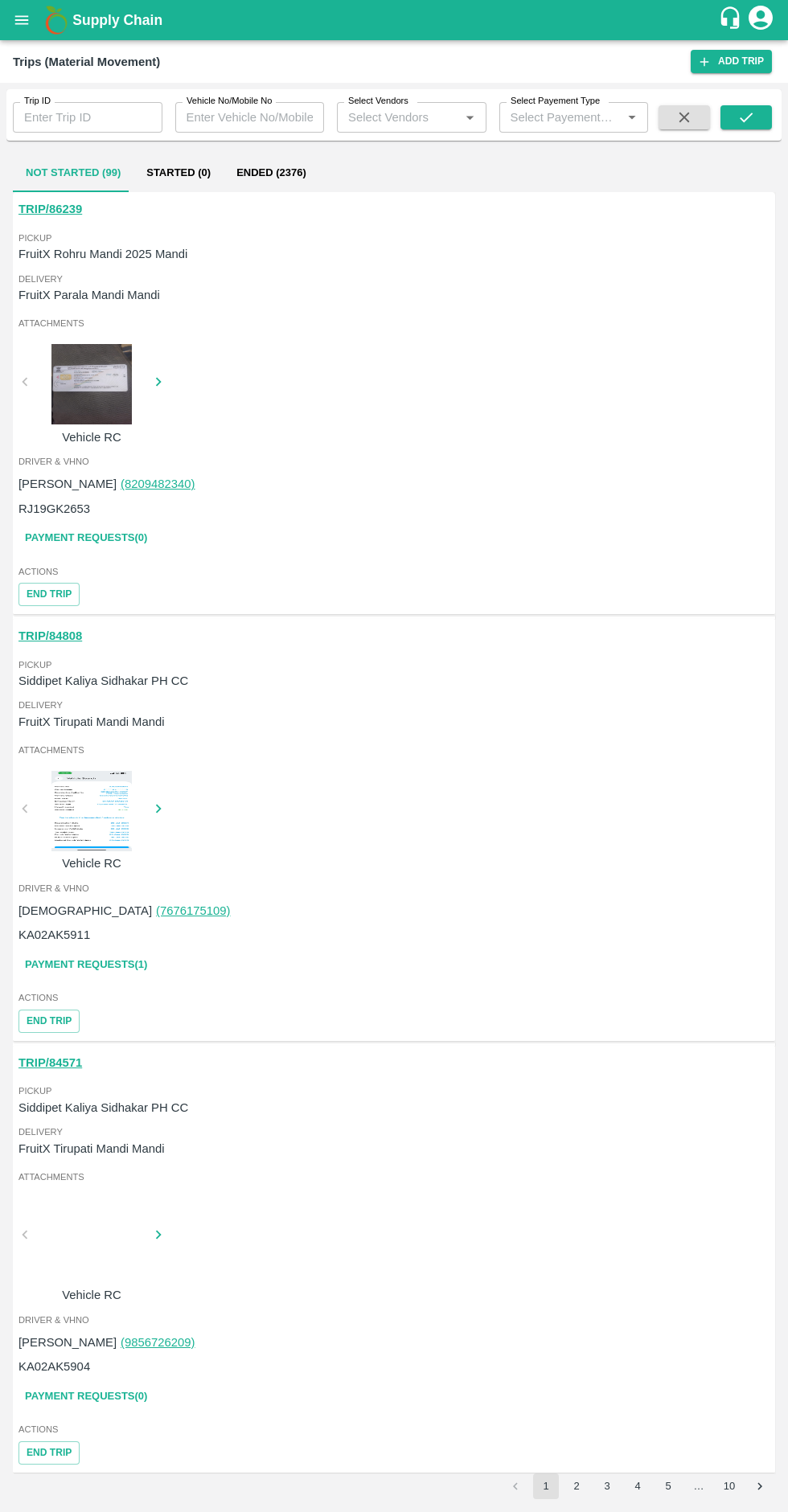
click at [272, 174] on button "Ended (2376)" at bounding box center [271, 172] width 96 height 38
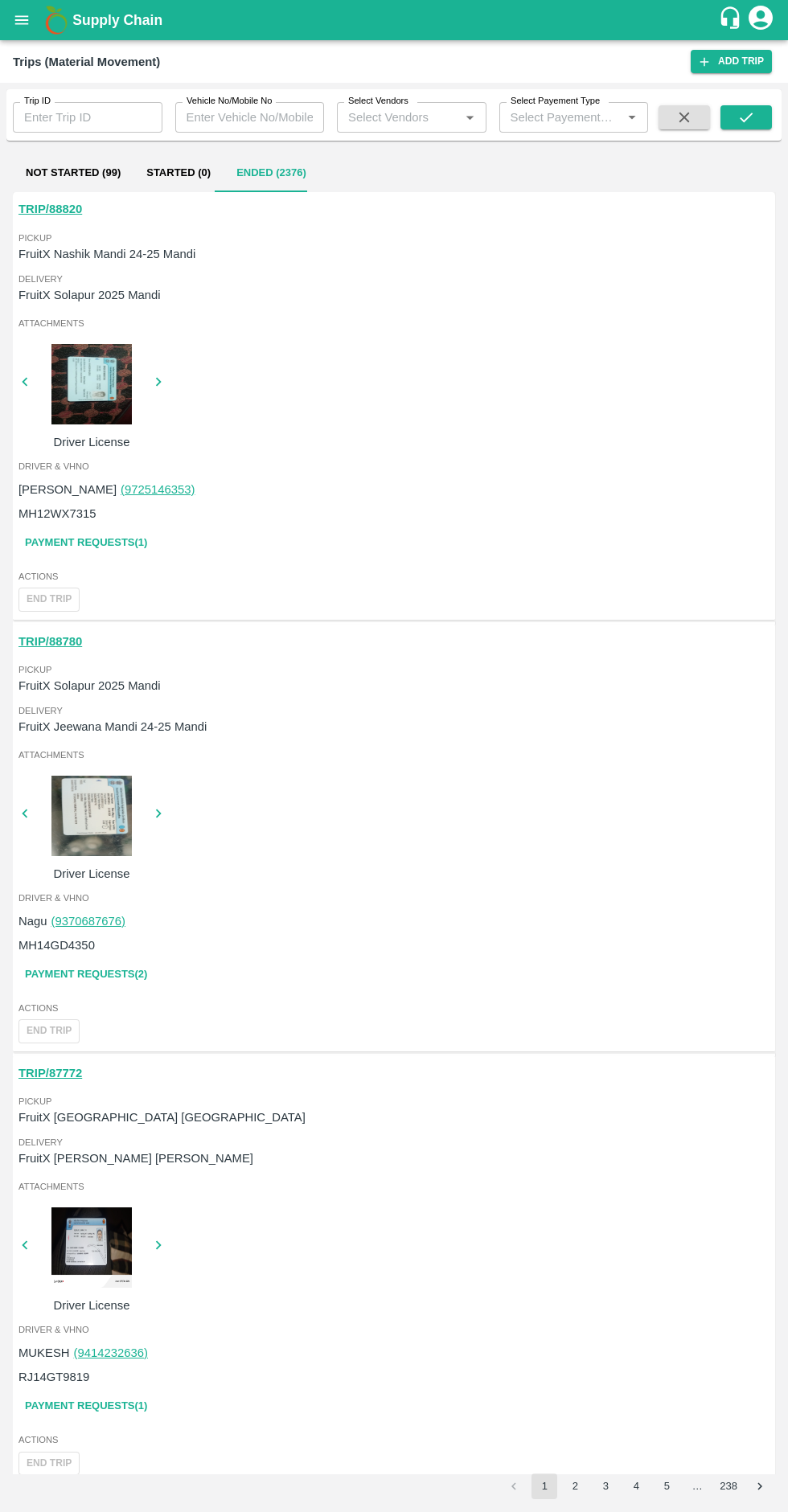
click at [132, 543] on link "Payment Requests( 1 )" at bounding box center [86, 543] width 135 height 28
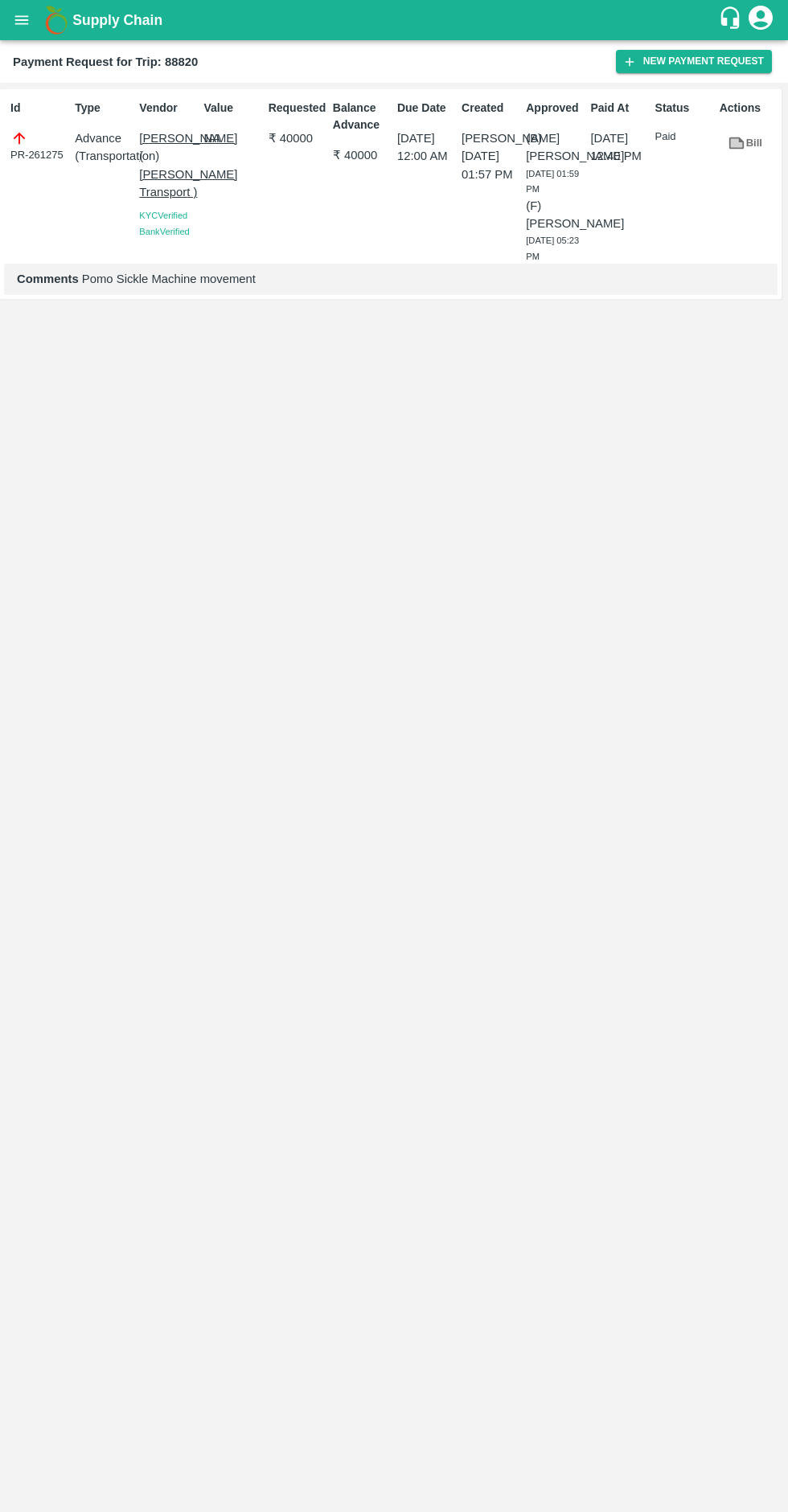
click at [661, 66] on button "New Payment Request" at bounding box center [693, 62] width 156 height 24
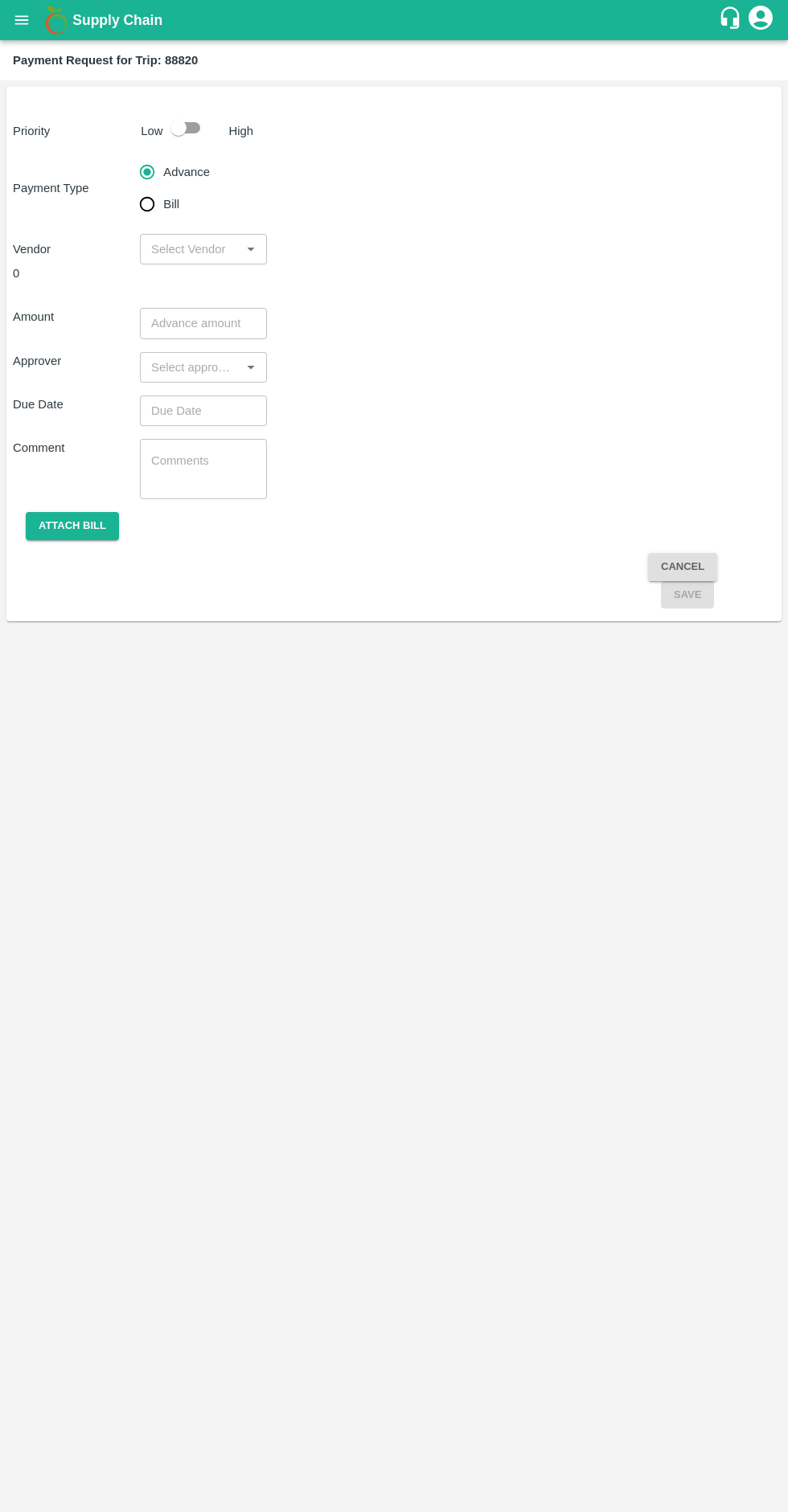
click at [190, 127] on input "checkbox" at bounding box center [178, 127] width 92 height 30
checkbox input "true"
click at [147, 210] on input "Bill" at bounding box center [147, 204] width 32 height 32
radio input "true"
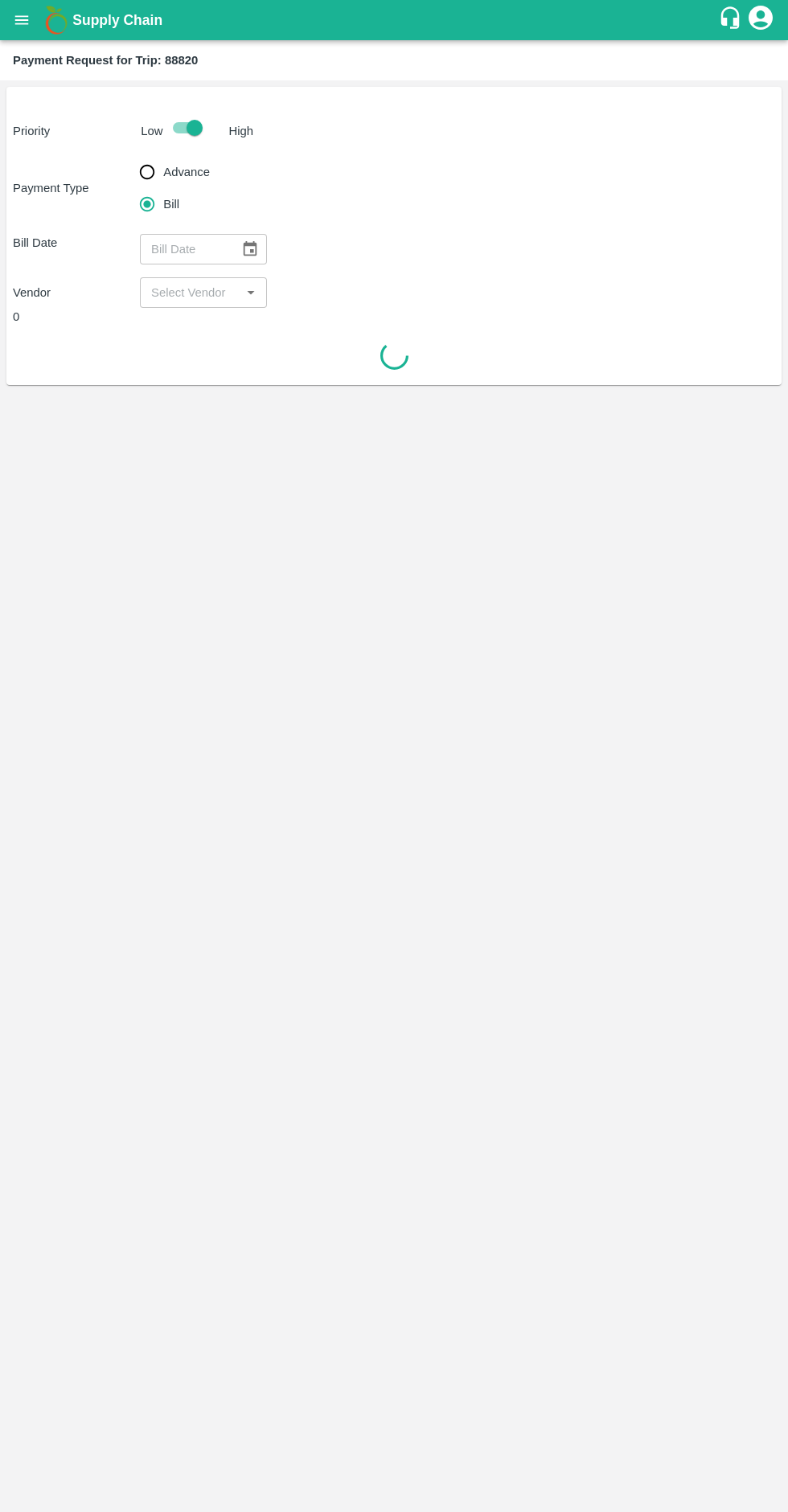
click at [249, 248] on icon "Choose date" at bounding box center [250, 249] width 18 height 18
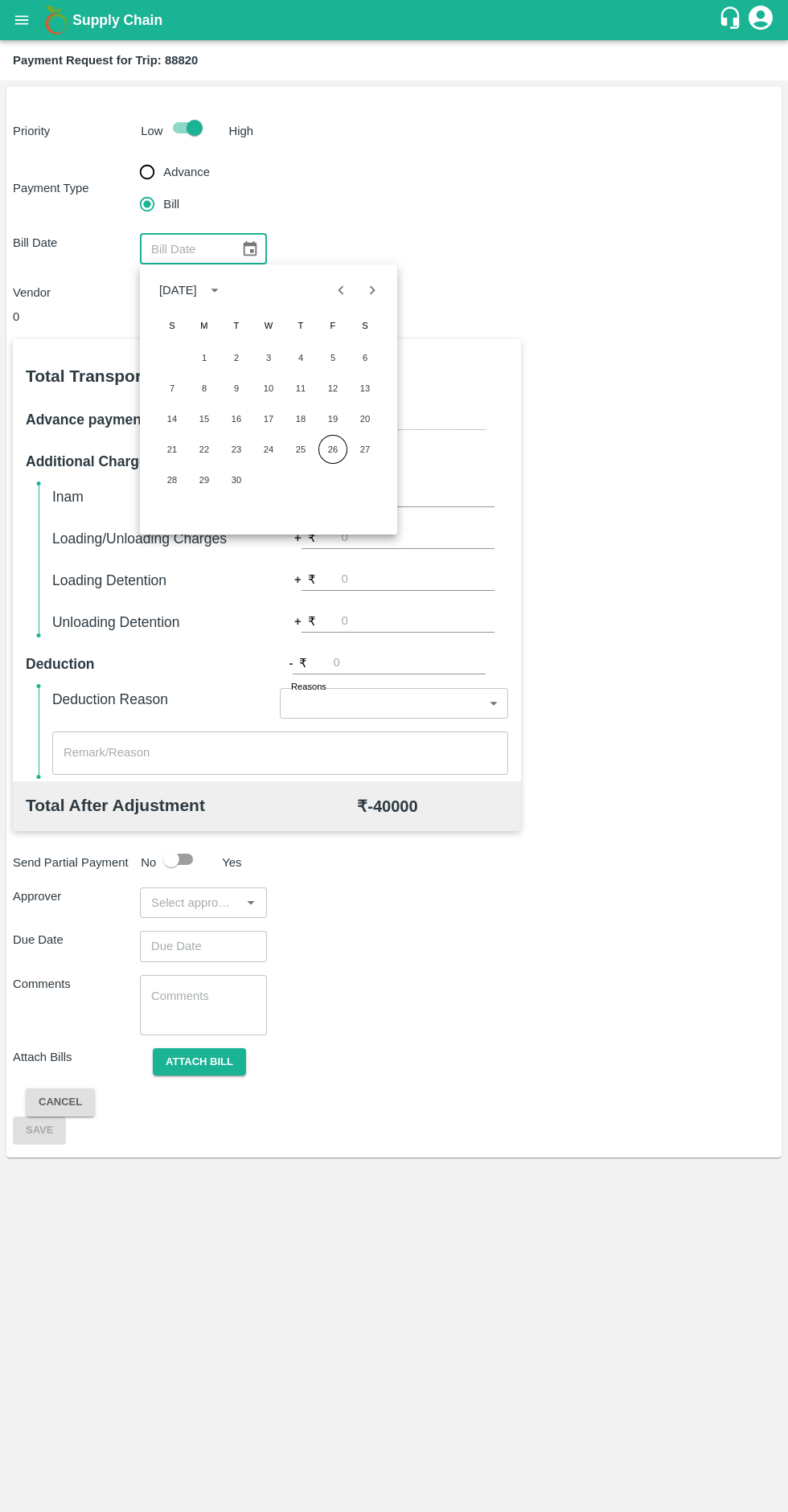
click at [333, 450] on button "26" at bounding box center [333, 450] width 29 height 29
type input "[DATE]"
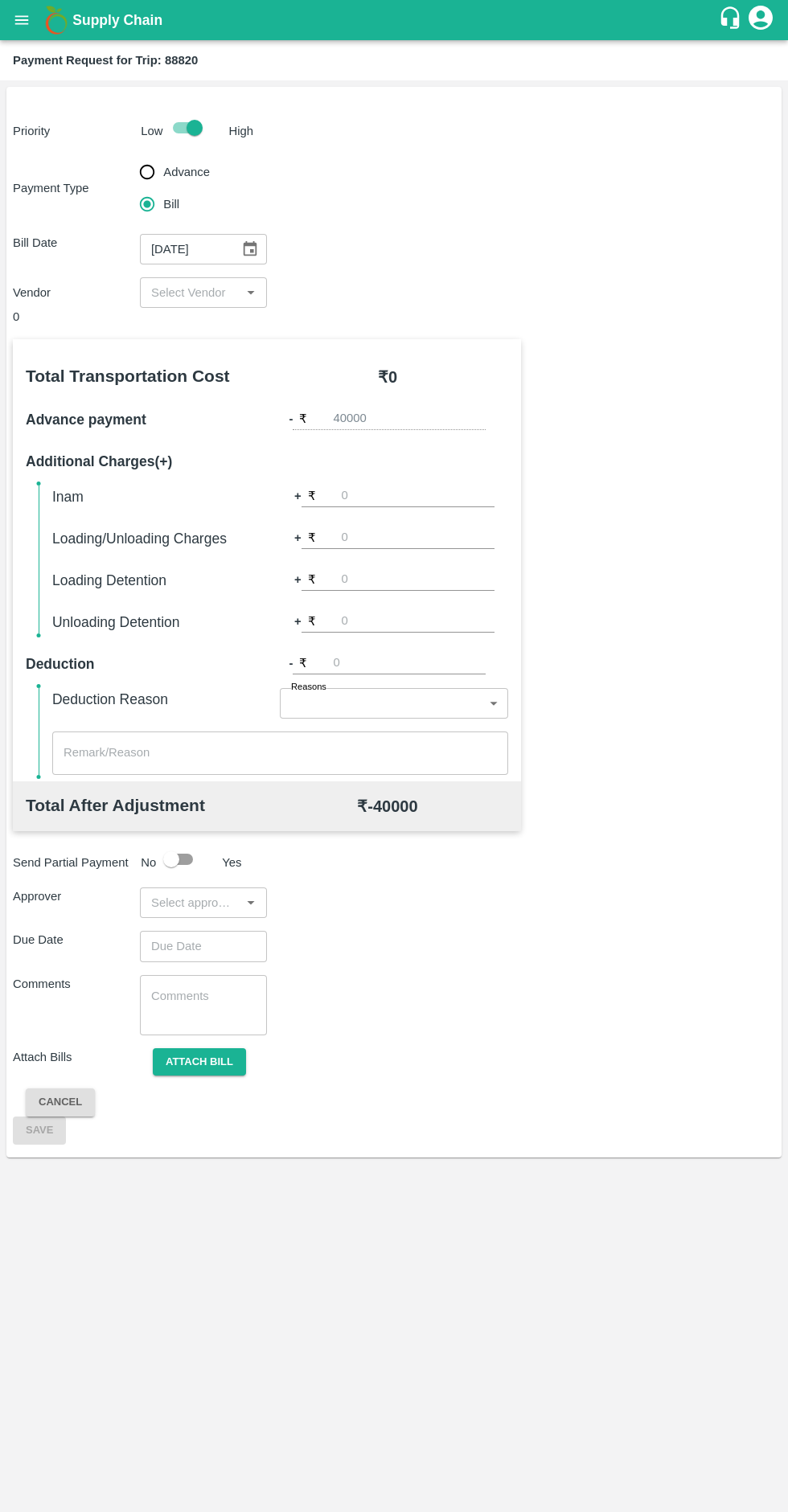
click at [250, 293] on icon "Open" at bounding box center [250, 293] width 7 height 4
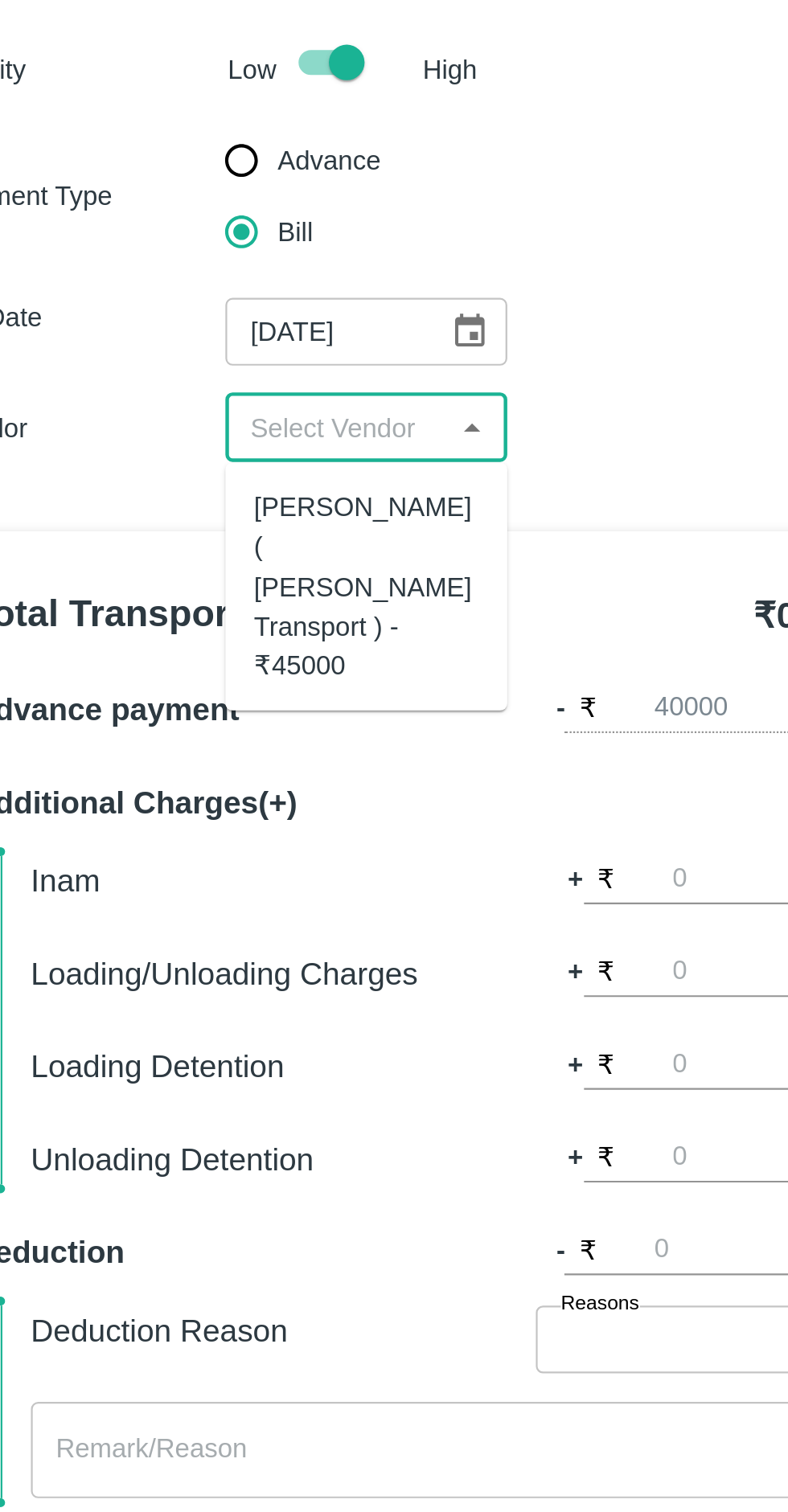
click at [193, 343] on div "[PERSON_NAME] ( [PERSON_NAME] Transport ) - ₹45000" at bounding box center [203, 364] width 101 height 89
type input "[PERSON_NAME] ( [PERSON_NAME] Transport ) - ₹45000"
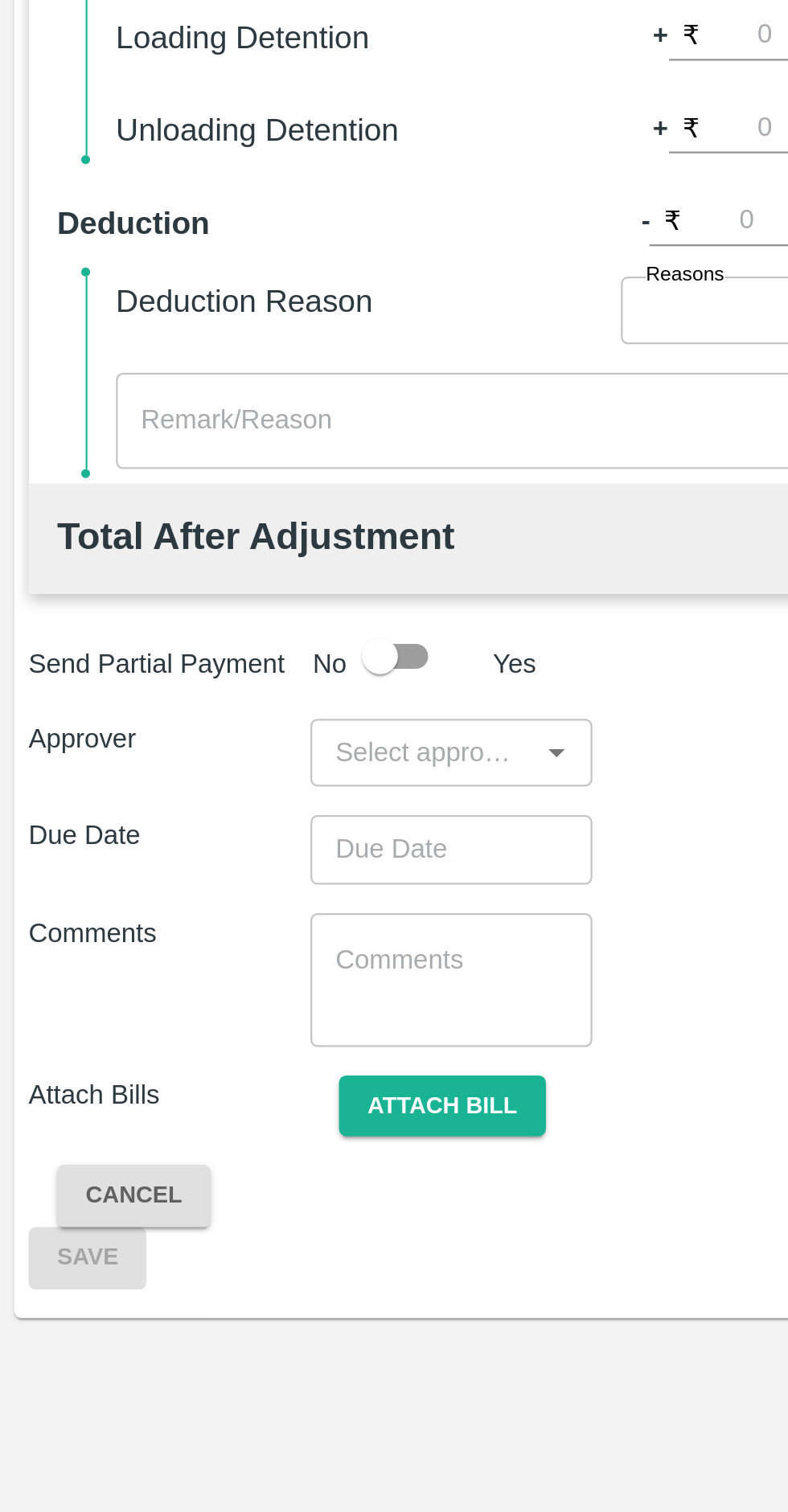
click at [228, 902] on input "input" at bounding box center [190, 902] width 91 height 21
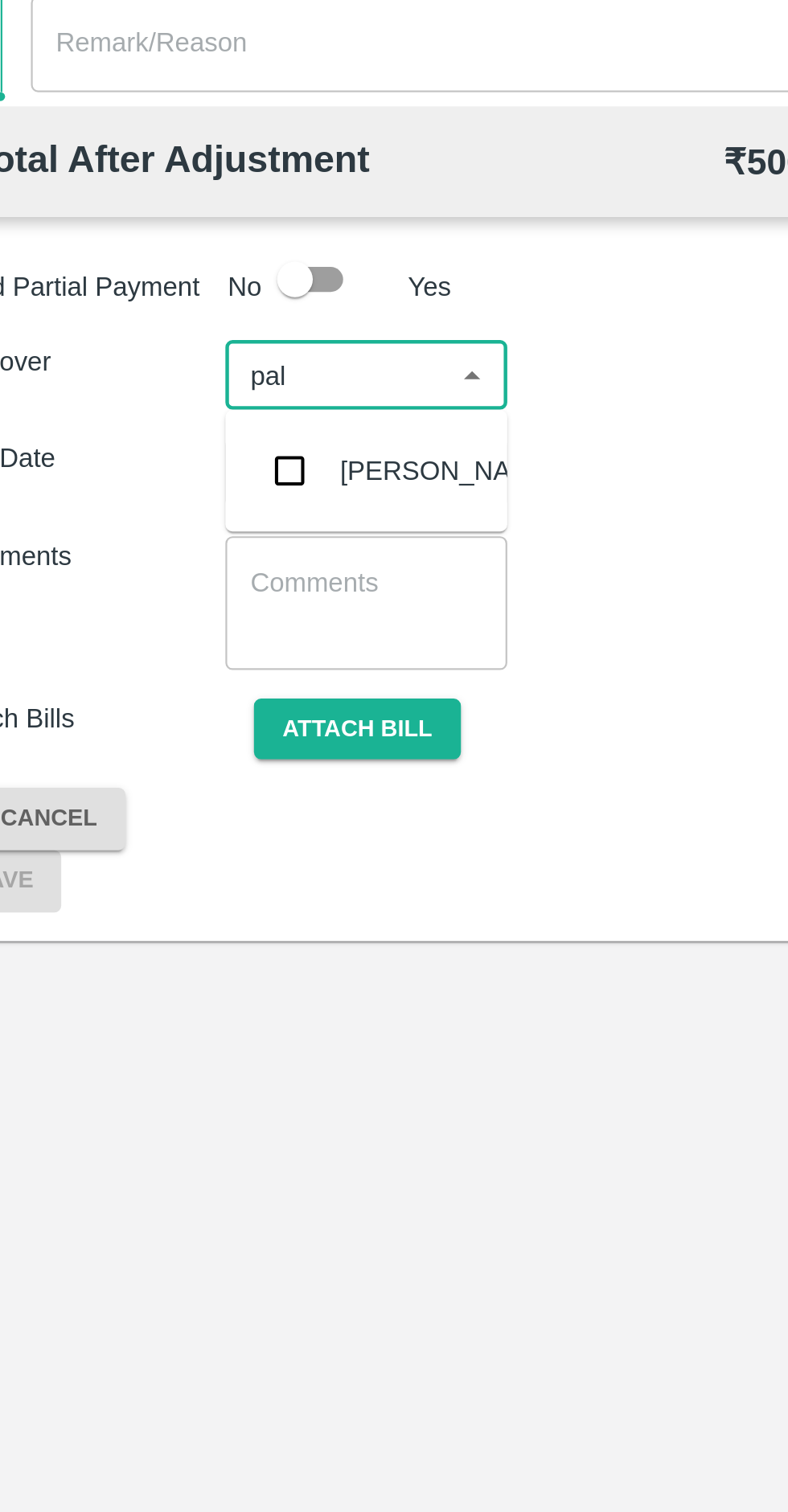
type input "palw"
click at [204, 944] on div "[PERSON_NAME]" at bounding box center [240, 946] width 98 height 18
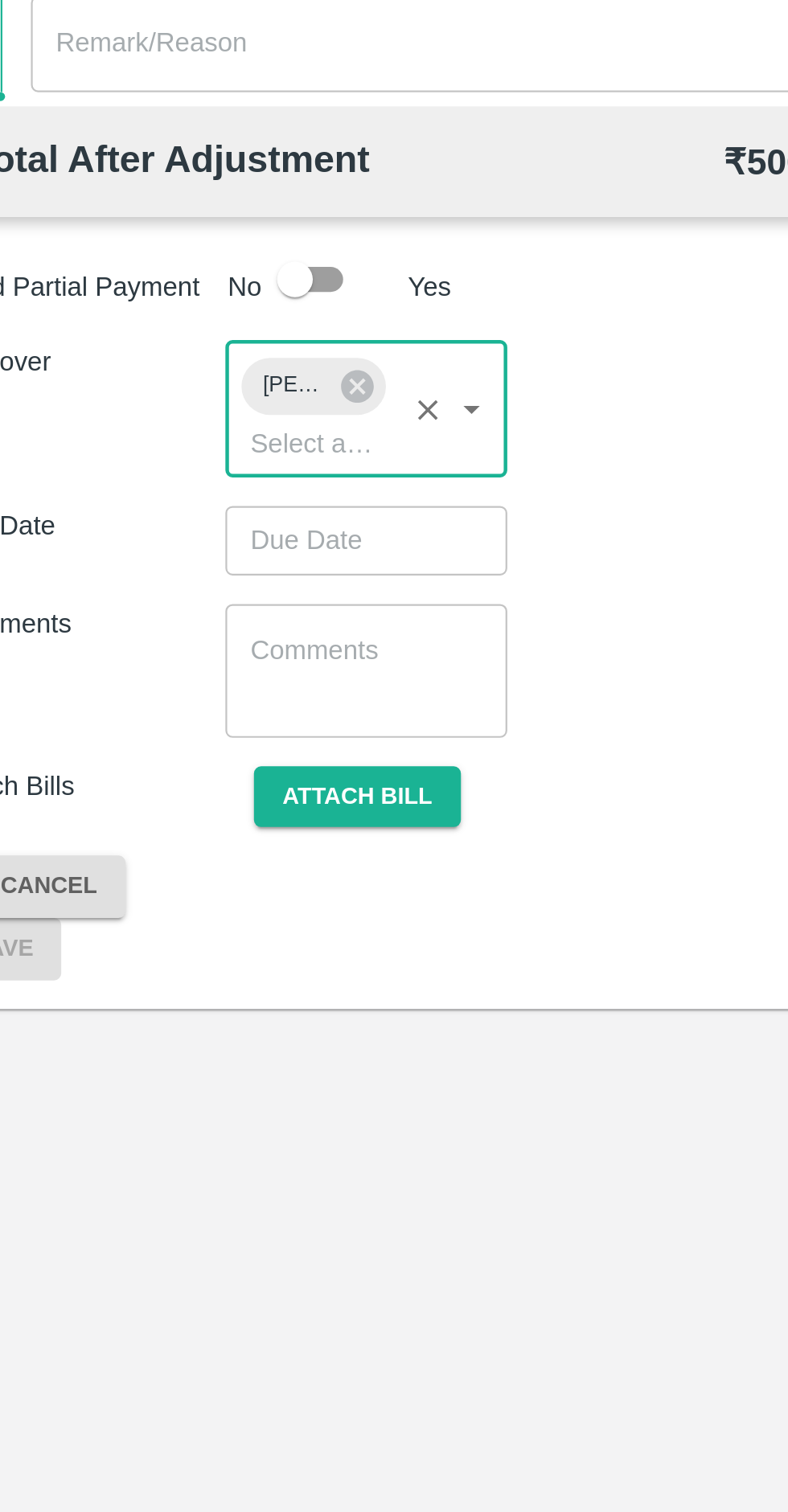
click at [234, 979] on input "Choose date" at bounding box center [198, 976] width 116 height 30
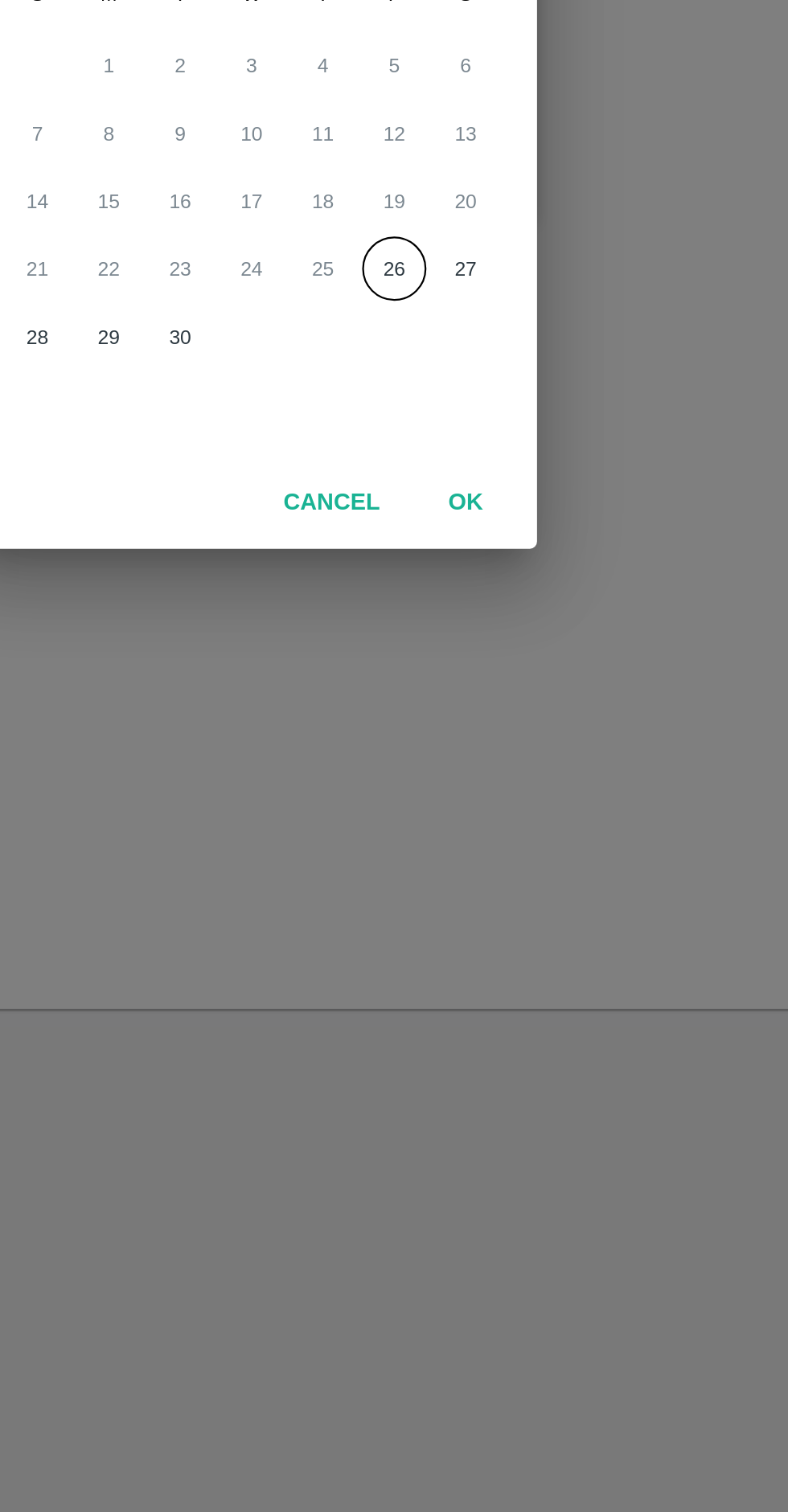
click at [453, 855] on button "26" at bounding box center [459, 854] width 29 height 29
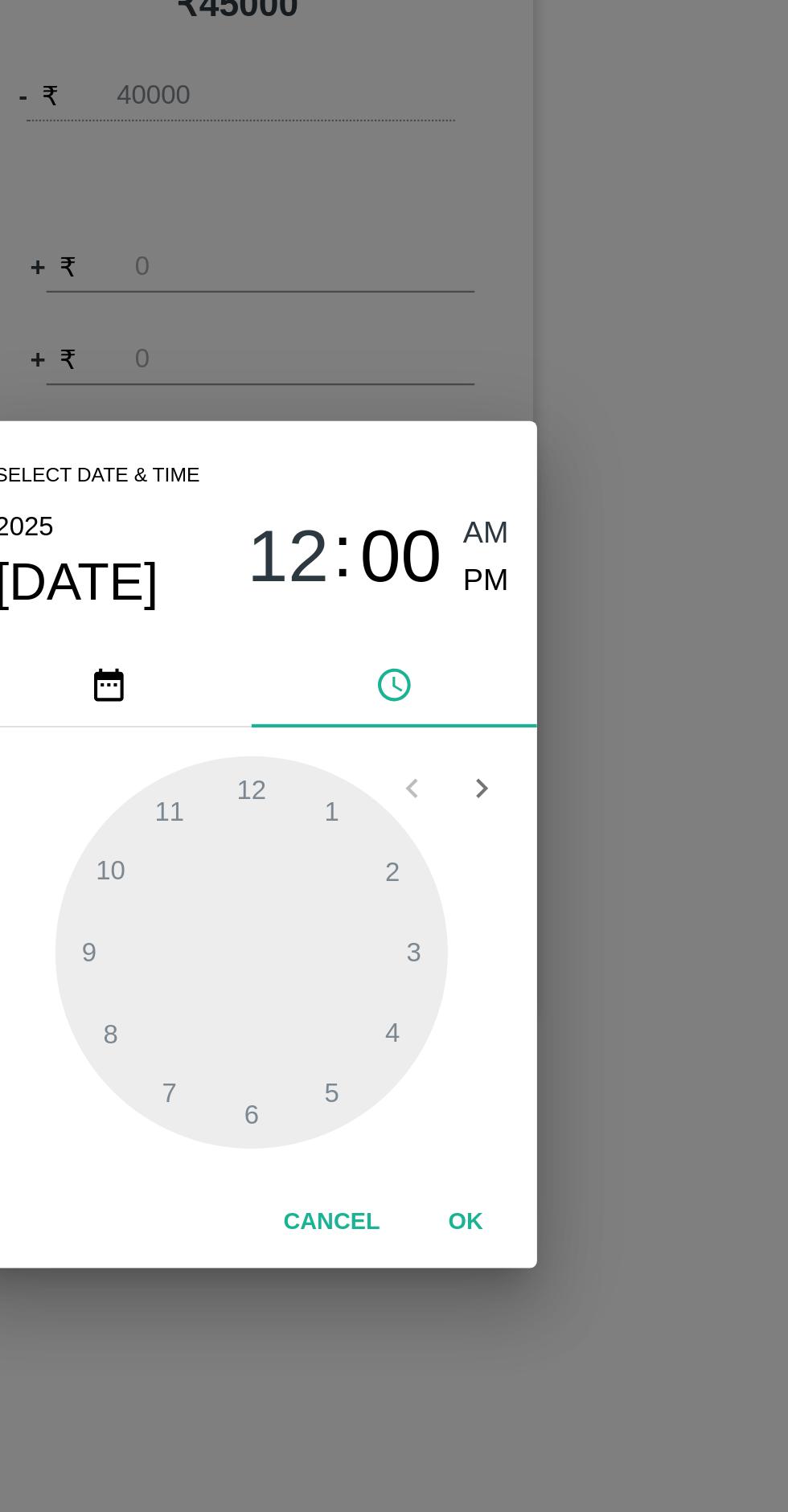
click at [496, 634] on span "PM" at bounding box center [500, 638] width 21 height 22
click at [351, 746] on div at bounding box center [394, 805] width 177 height 177
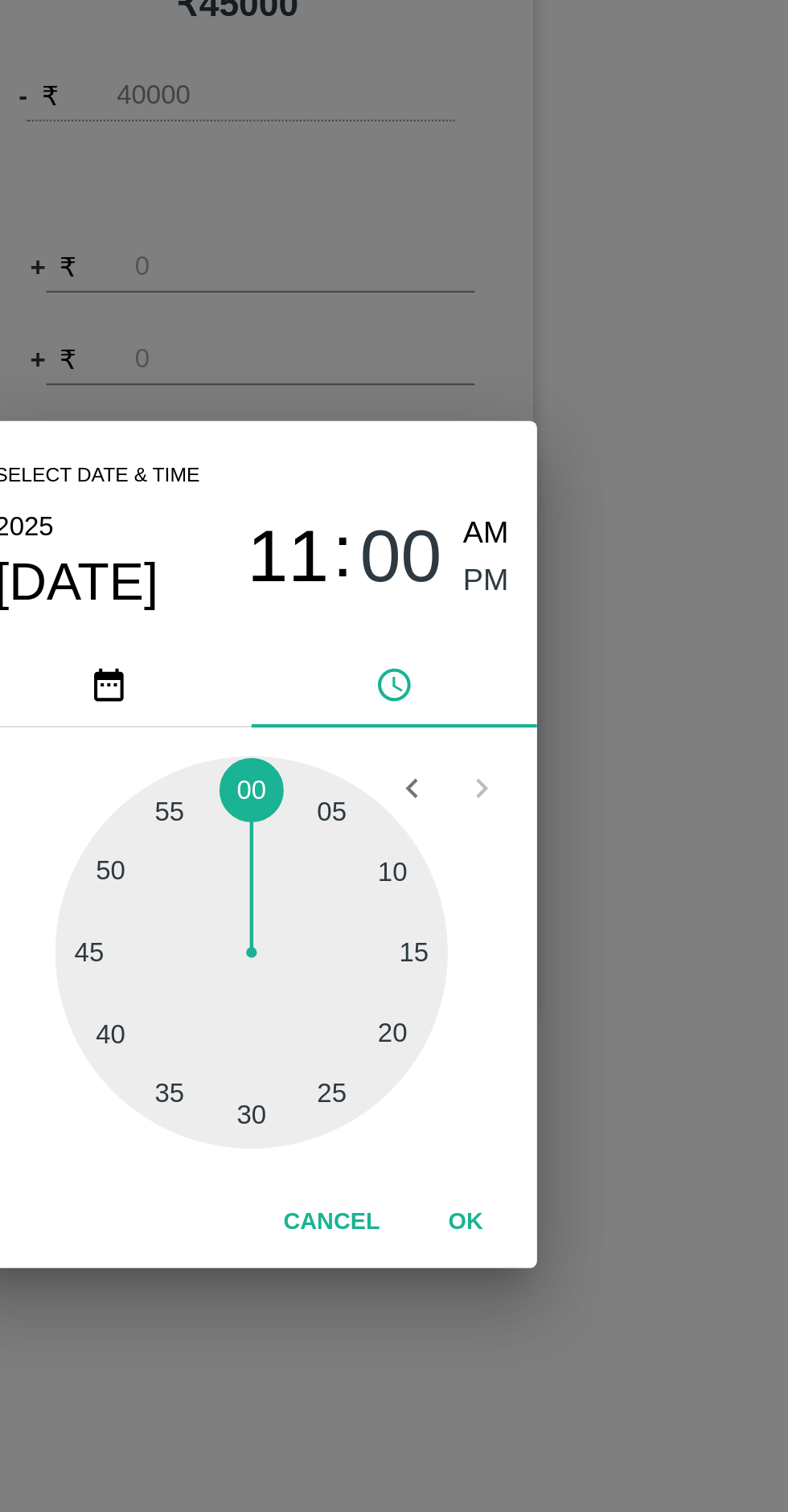
click at [396, 882] on div at bounding box center [394, 805] width 177 height 177
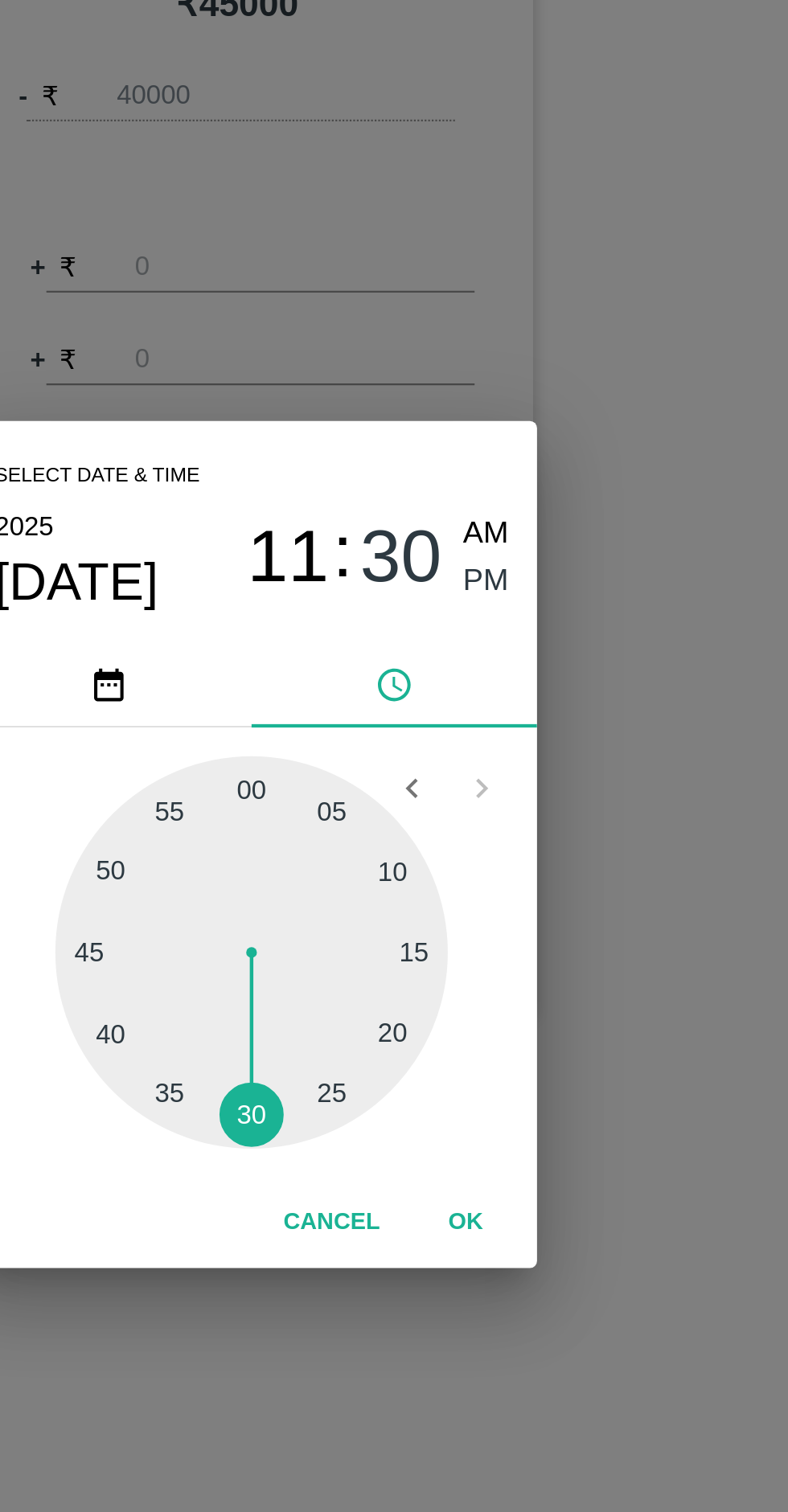
click at [491, 929] on button "OK" at bounding box center [490, 926] width 52 height 28
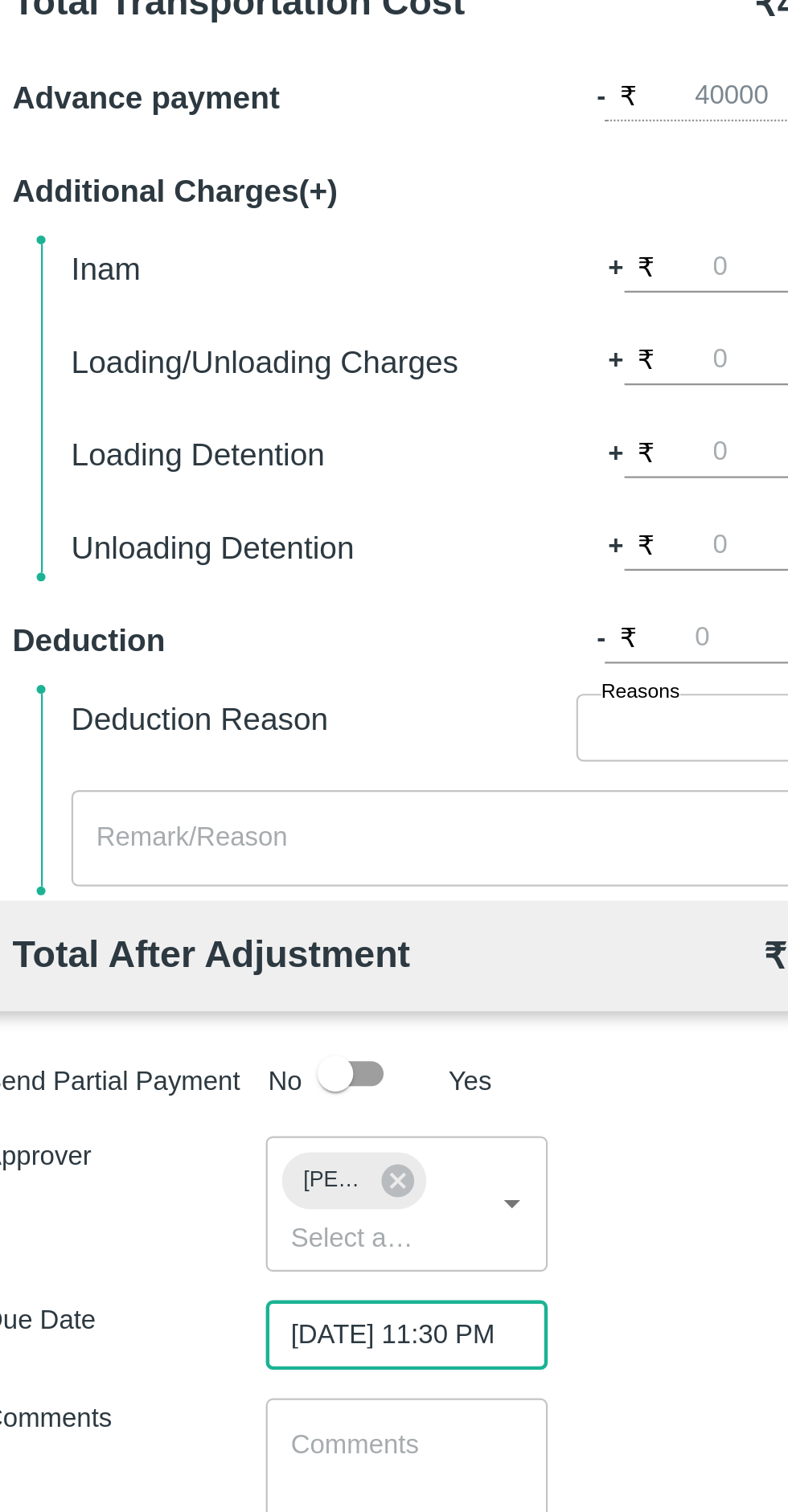
scroll to position [0, 12]
click at [244, 975] on input "26/09/2025 11:30 PM" at bounding box center [198, 976] width 116 height 30
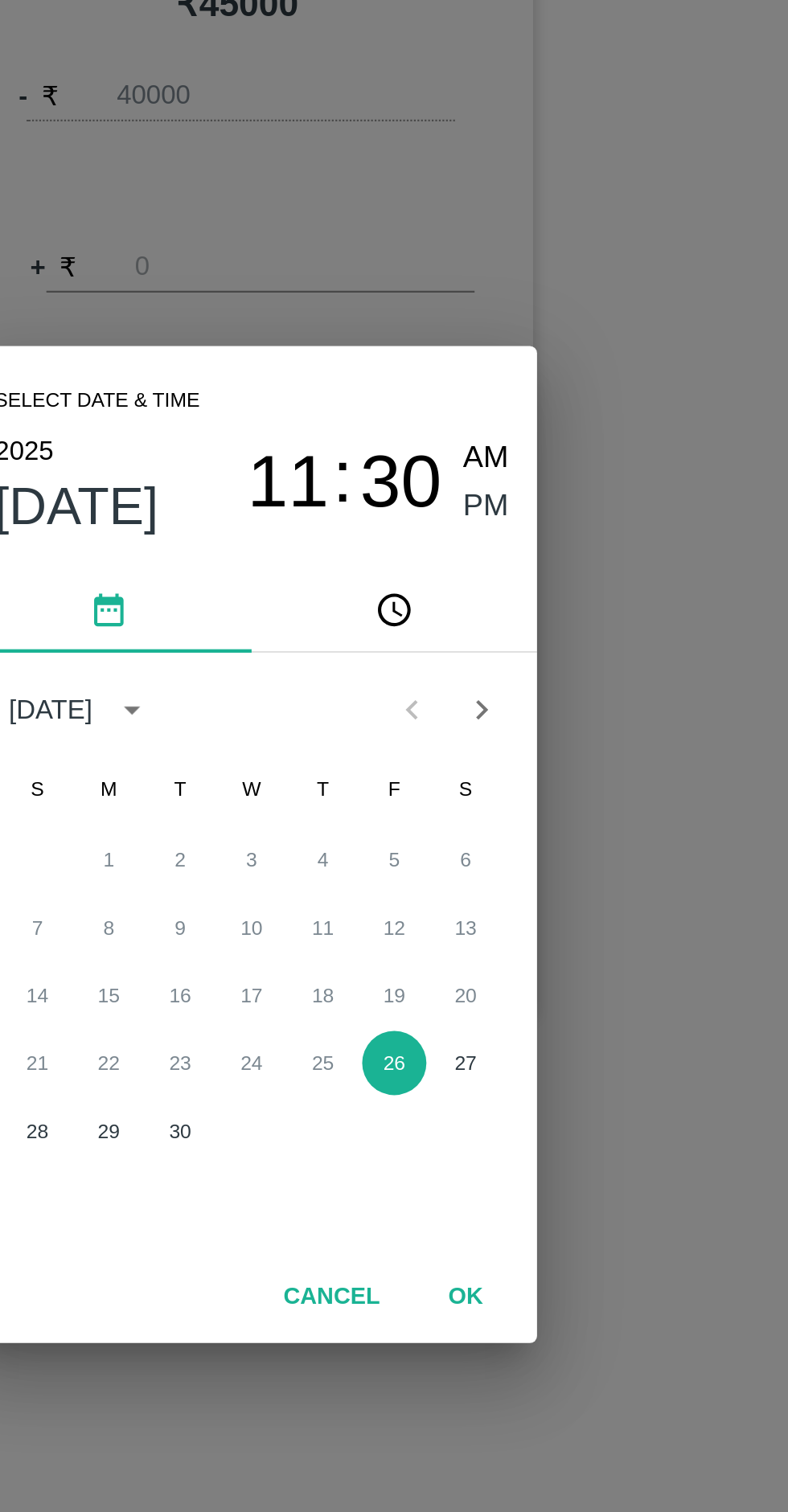
scroll to position [0, 0]
click at [499, 605] on span "PM" at bounding box center [500, 605] width 21 height 22
click at [459, 854] on button "26" at bounding box center [459, 854] width 29 height 29
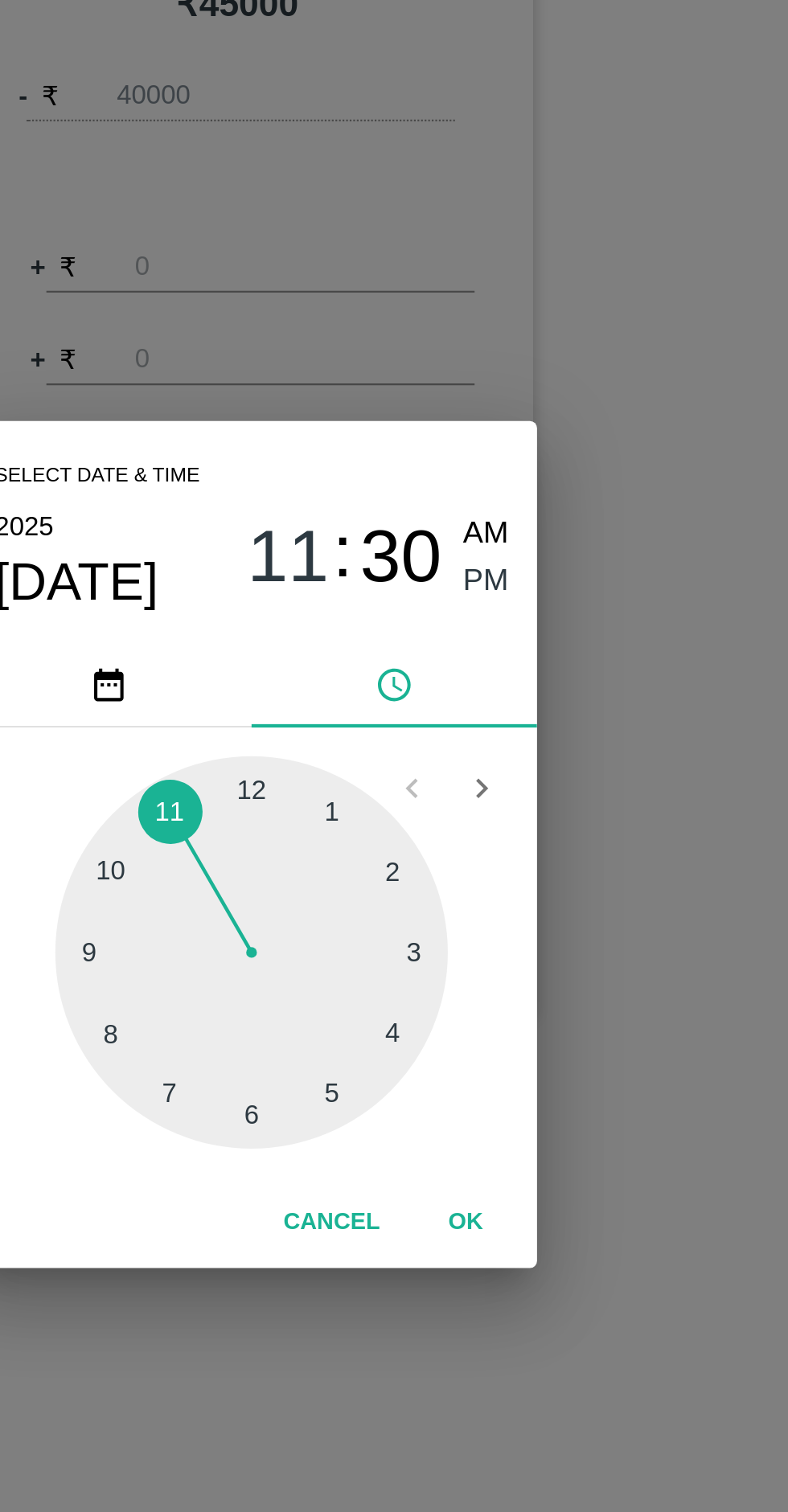
click at [399, 729] on div at bounding box center [394, 805] width 177 height 177
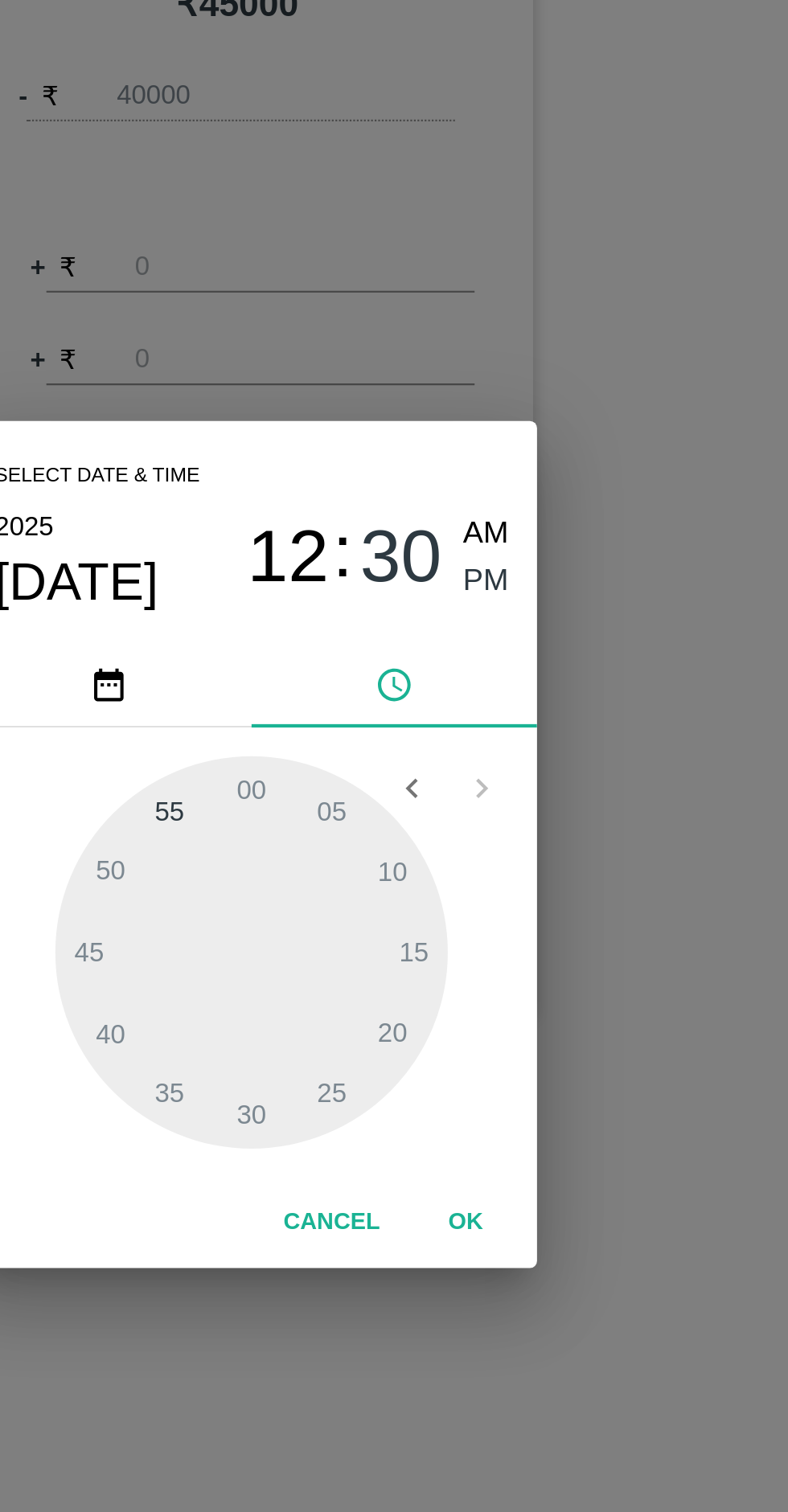
click at [352, 746] on div at bounding box center [394, 805] width 177 height 177
click at [364, 746] on div at bounding box center [394, 805] width 177 height 177
type input "26/09/2025 12:55 PM"
click at [490, 928] on button "OK" at bounding box center [490, 926] width 52 height 28
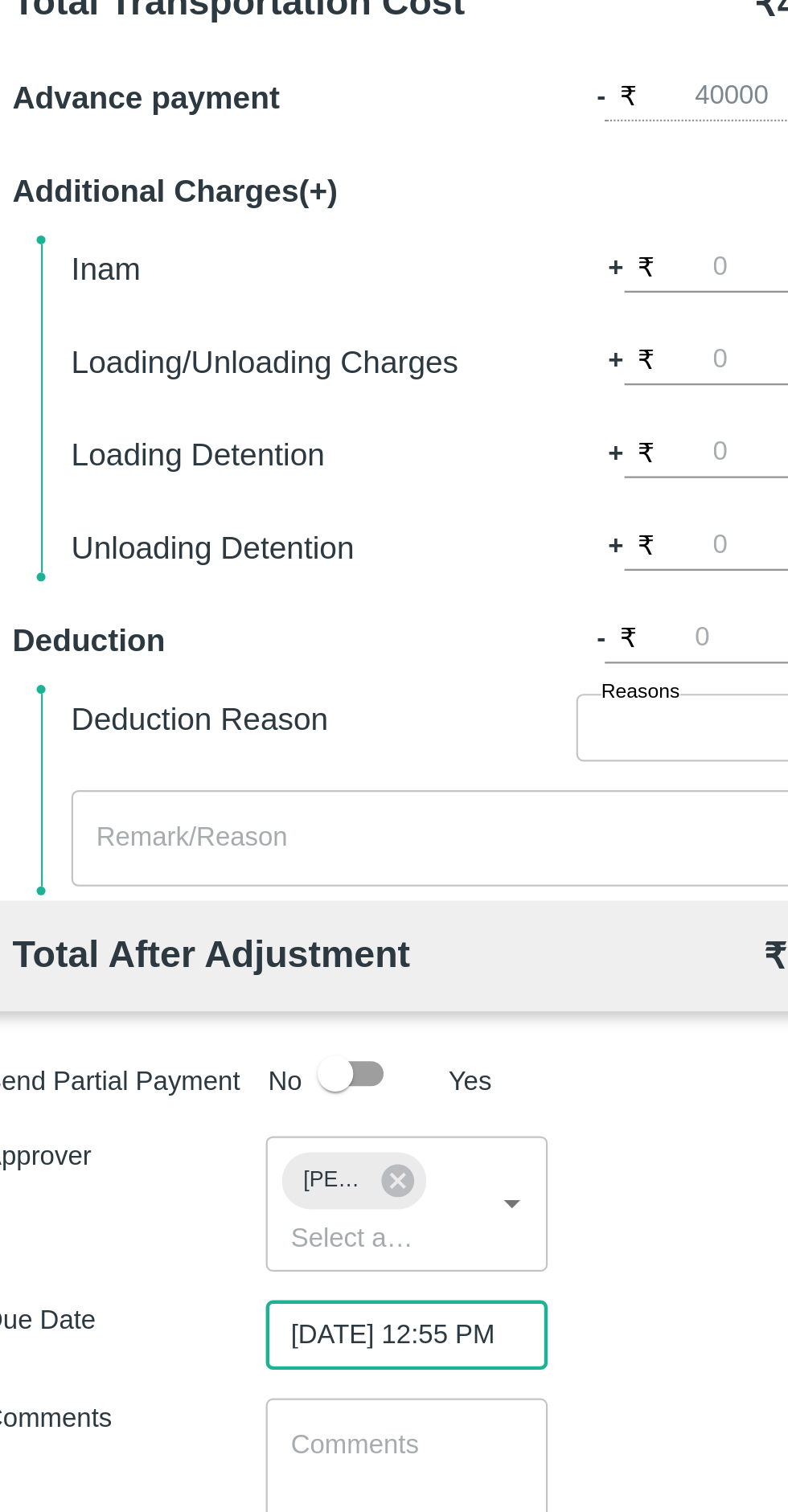
scroll to position [0, 12]
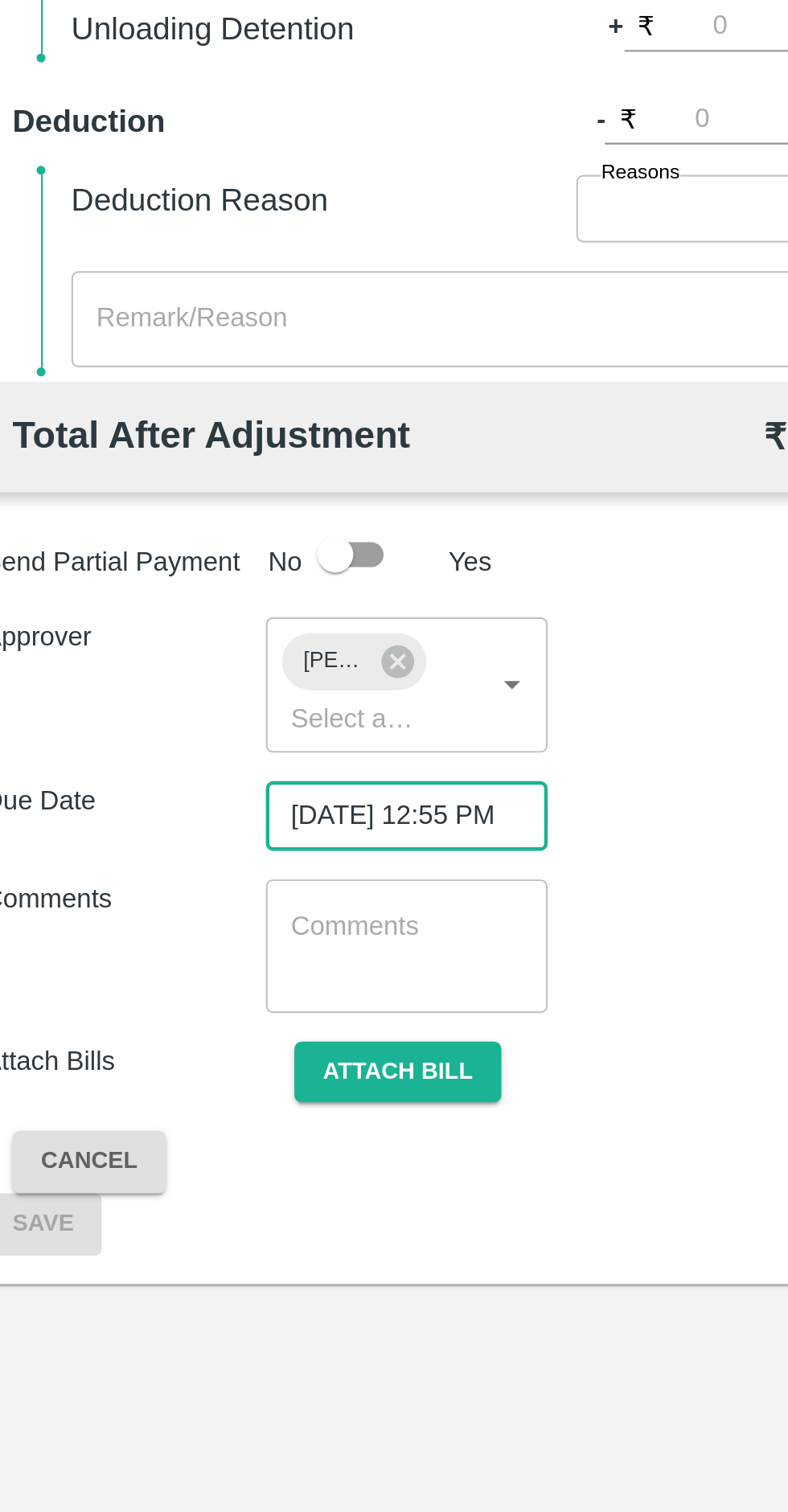
click at [206, 1032] on textarea at bounding box center [203, 1036] width 105 height 33
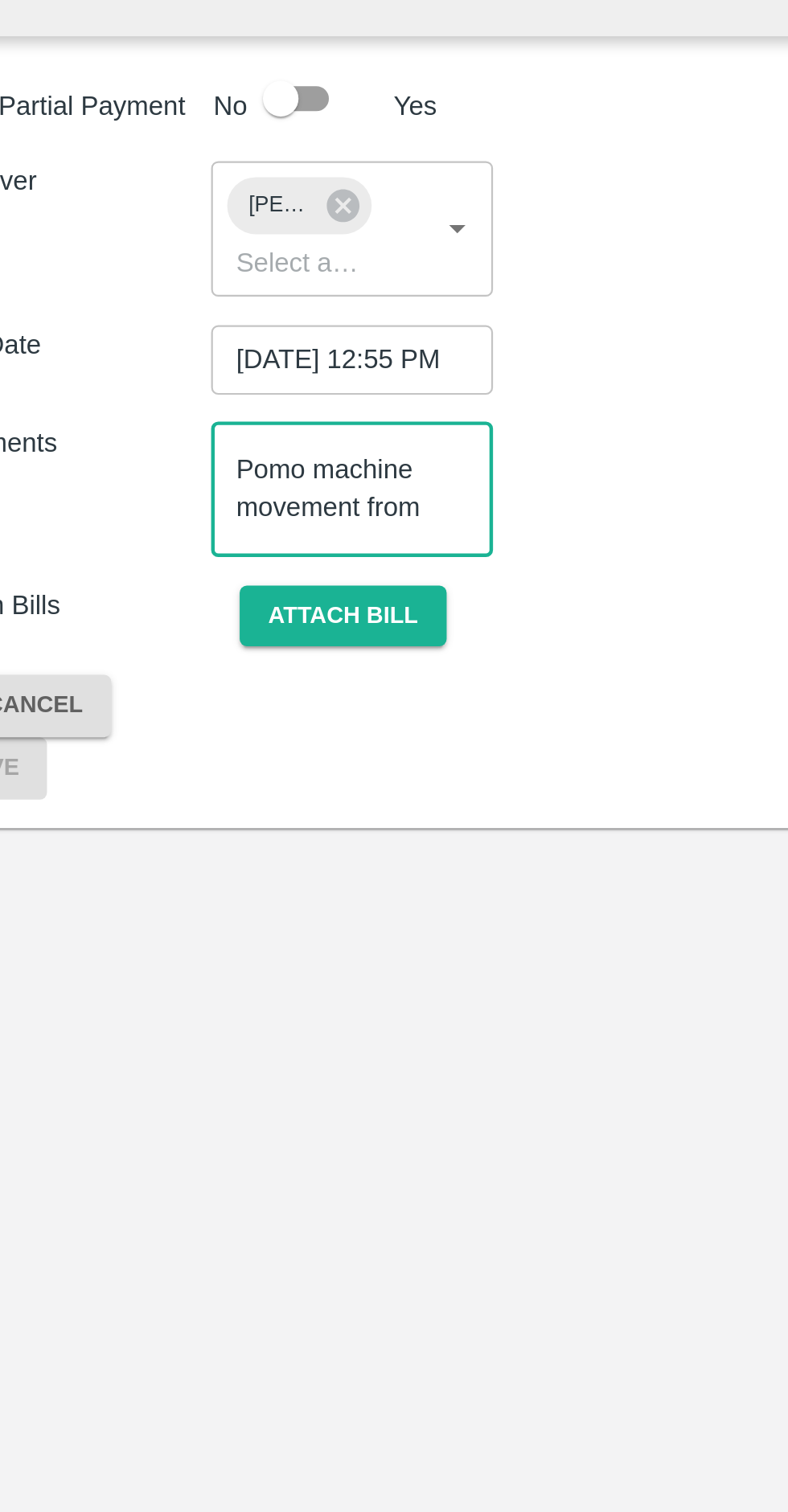
scroll to position [16, 0]
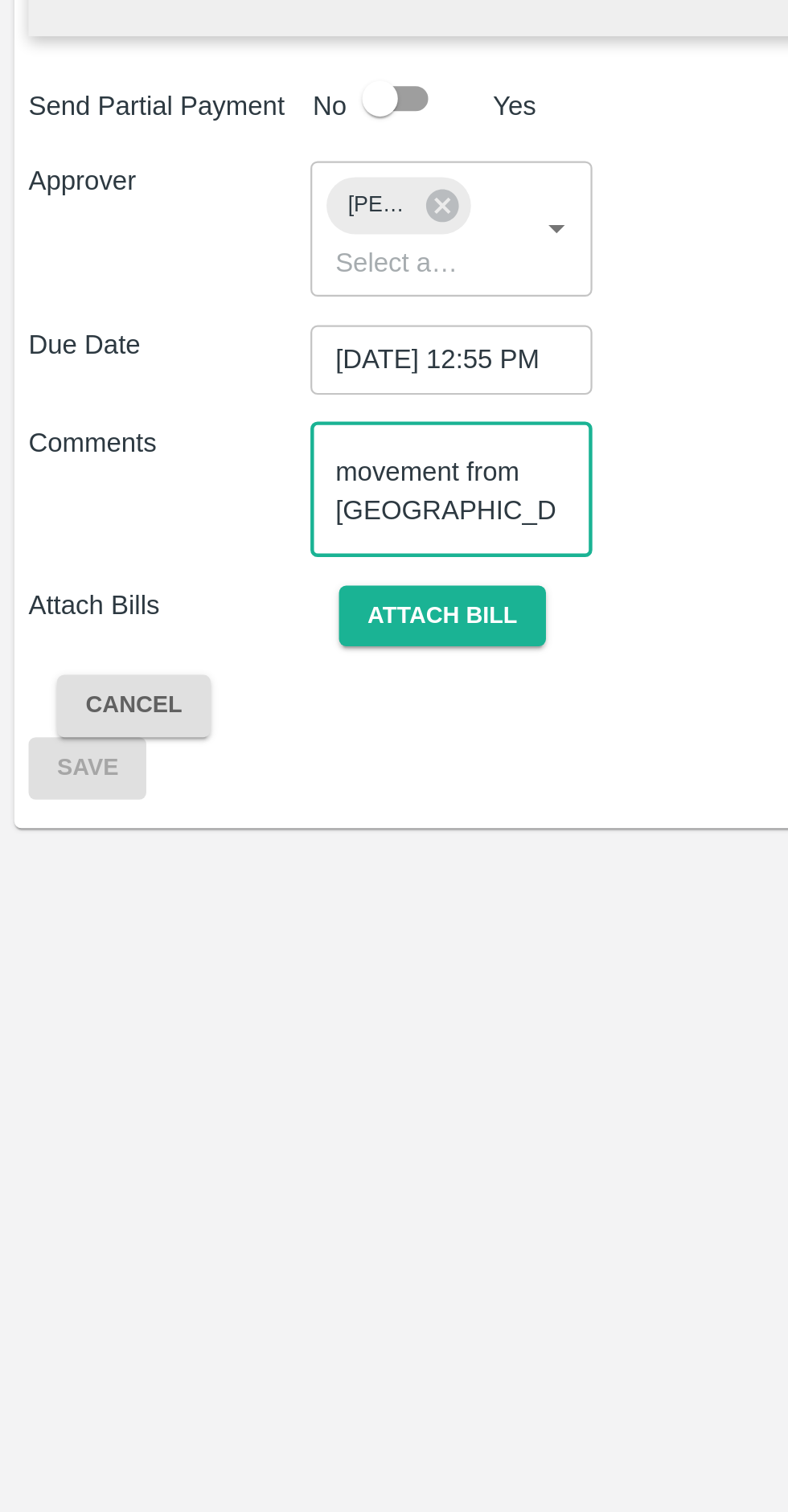
type textarea "Pomo machine movement from [GEOGRAPHIC_DATA] to [GEOGRAPHIC_DATA]"
click at [220, 1095] on button "Attach bill" at bounding box center [199, 1093] width 93 height 28
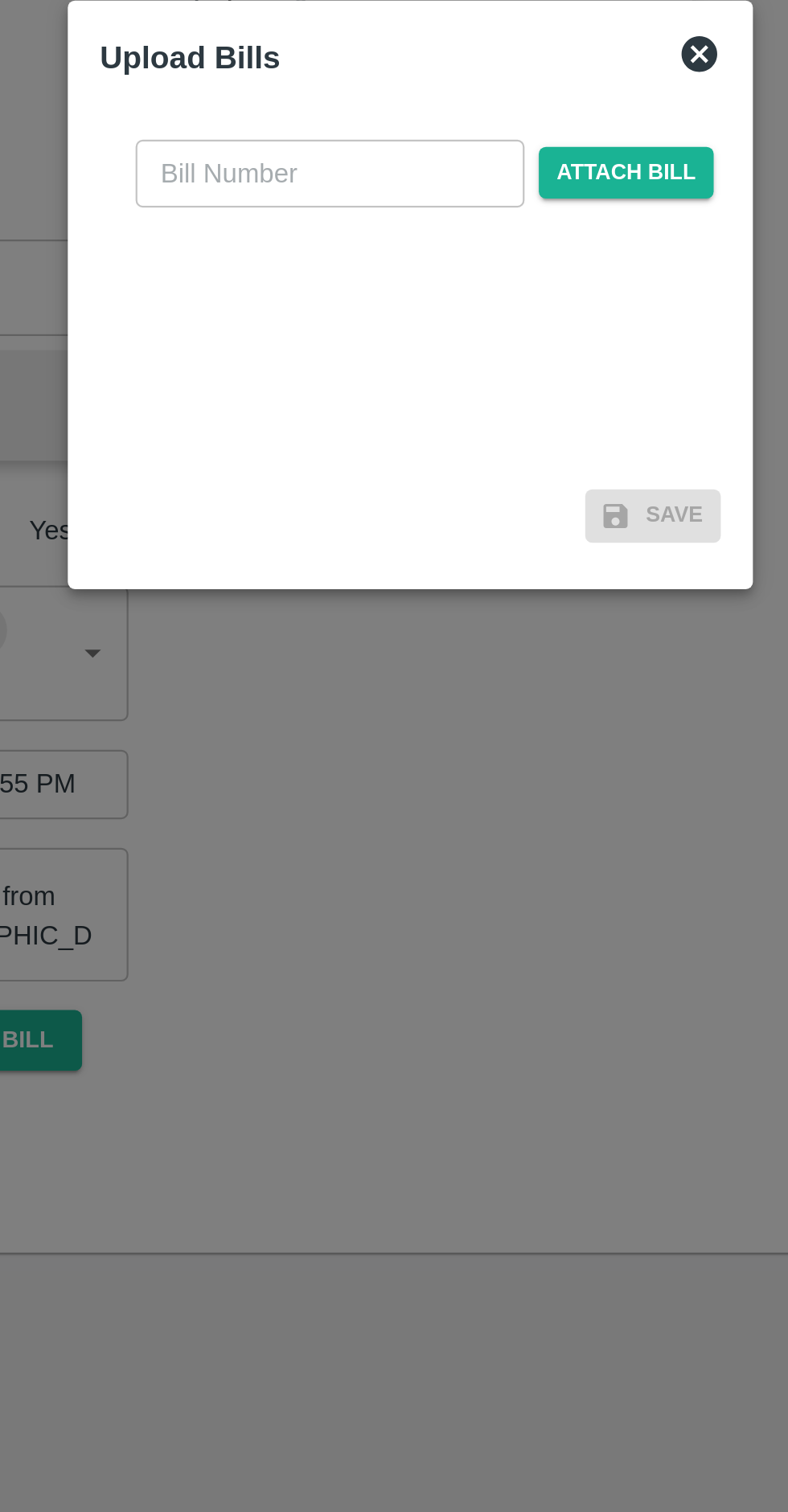
click at [495, 704] on span "Attach bill" at bounding box center [491, 702] width 78 height 24
click at [0, 0] on input "Attach bill" at bounding box center [0, 0] width 0 height 0
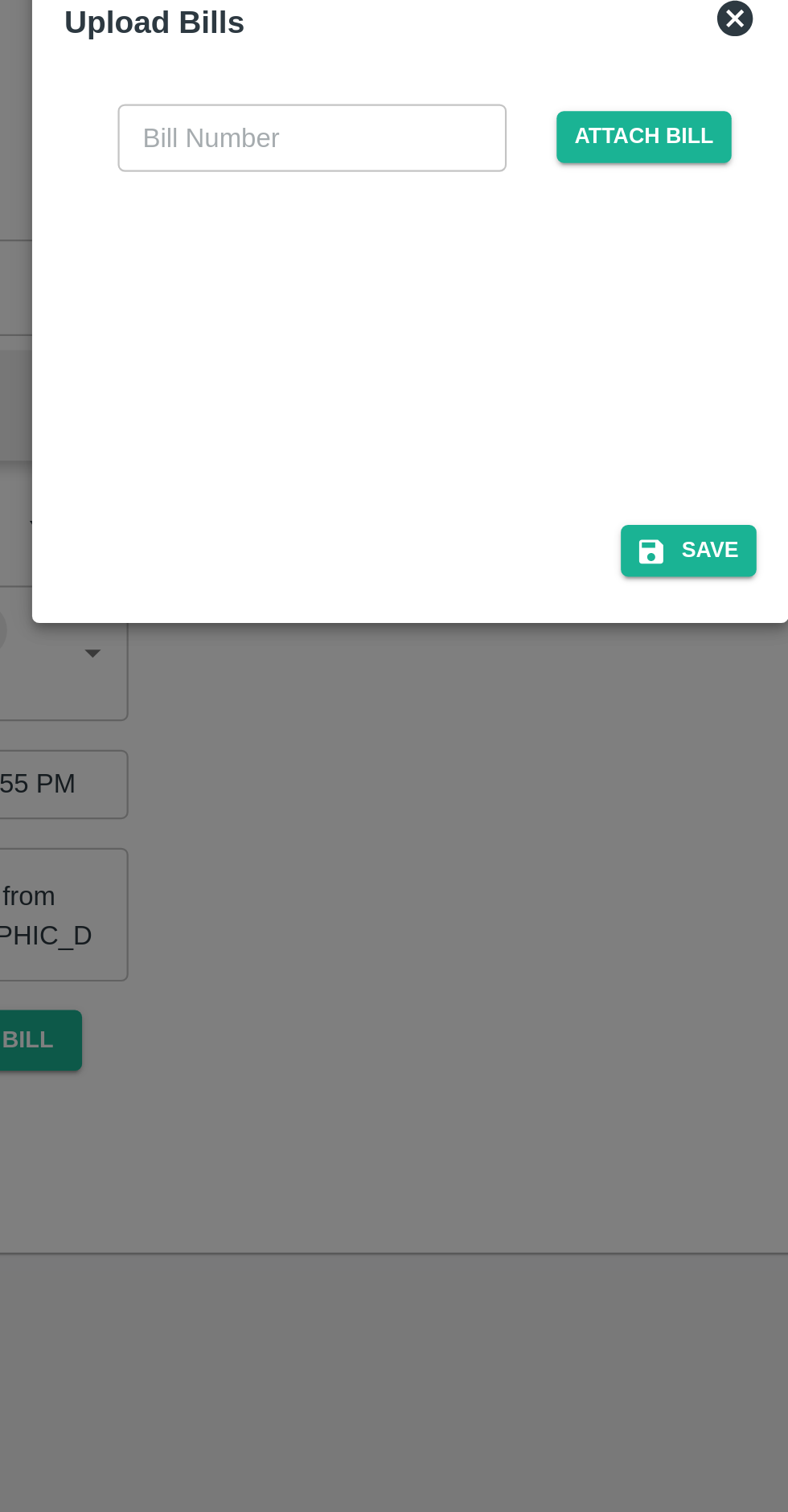
click at [410, 791] on div at bounding box center [391, 775] width 241 height 85
click at [338, 681] on input "text" at bounding box center [349, 685] width 175 height 30
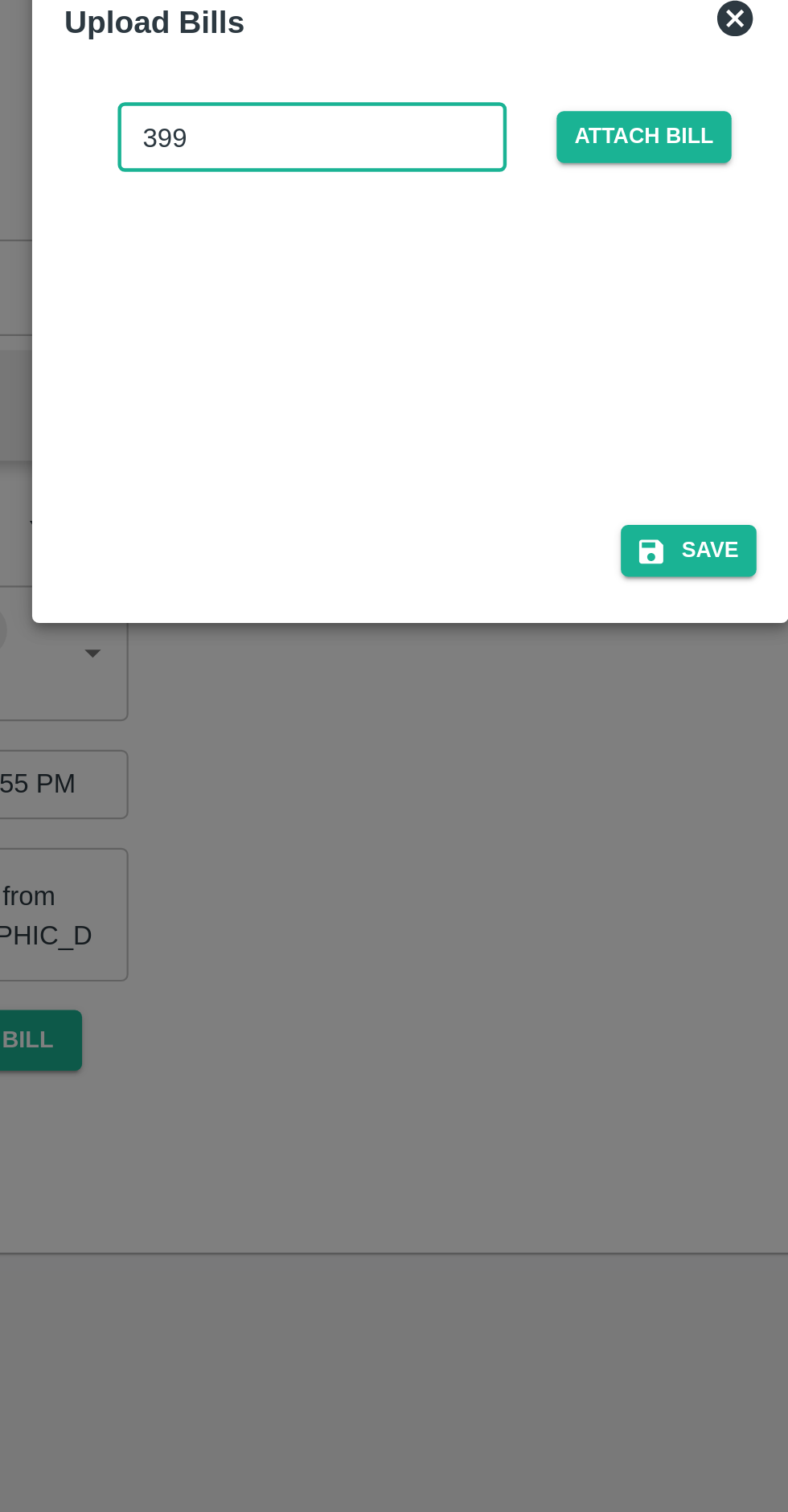
type input "3994"
click at [521, 872] on button "Save" at bounding box center [519, 872] width 61 height 24
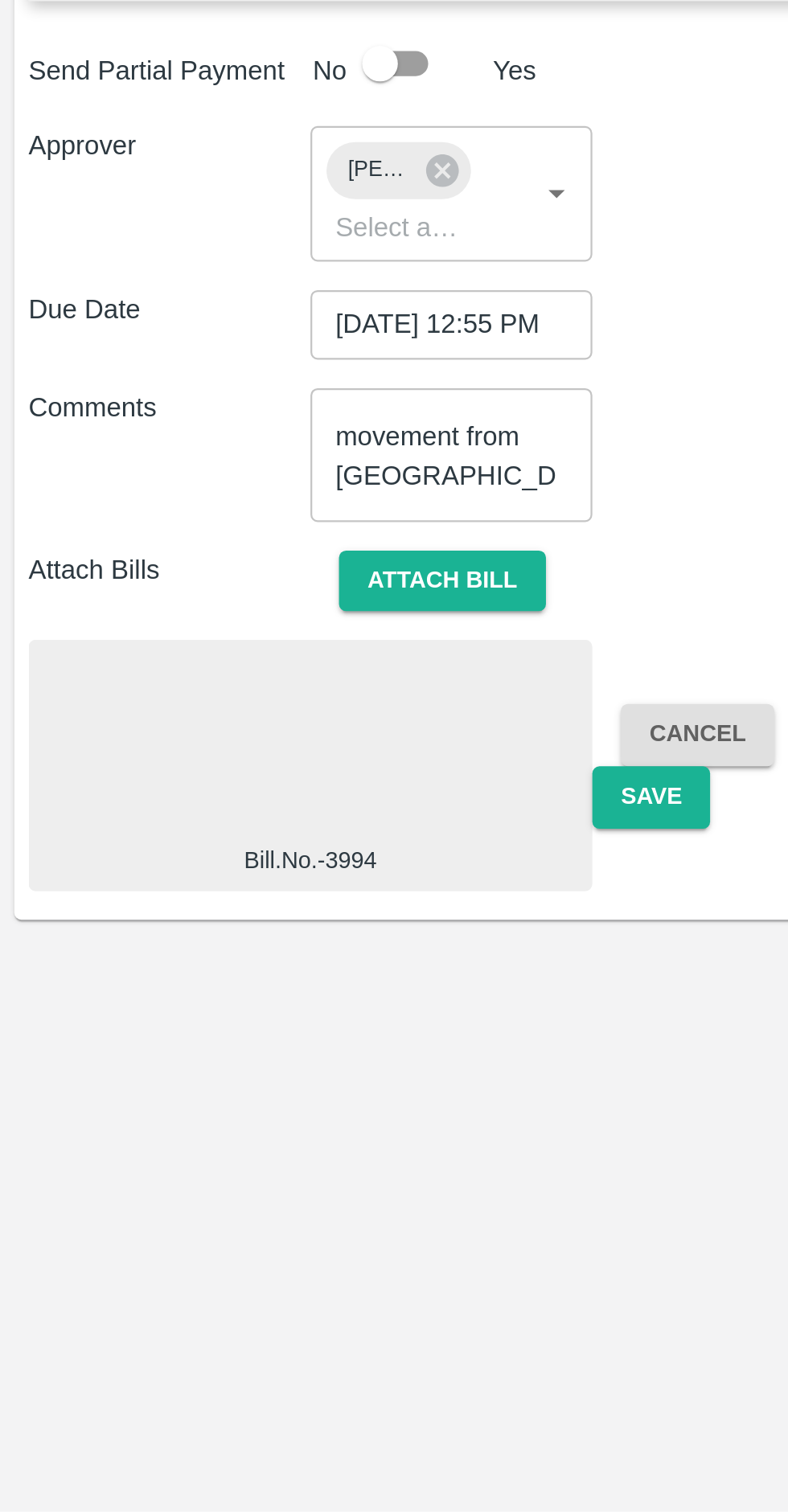
click at [298, 1195] on button "Save" at bounding box center [293, 1190] width 53 height 28
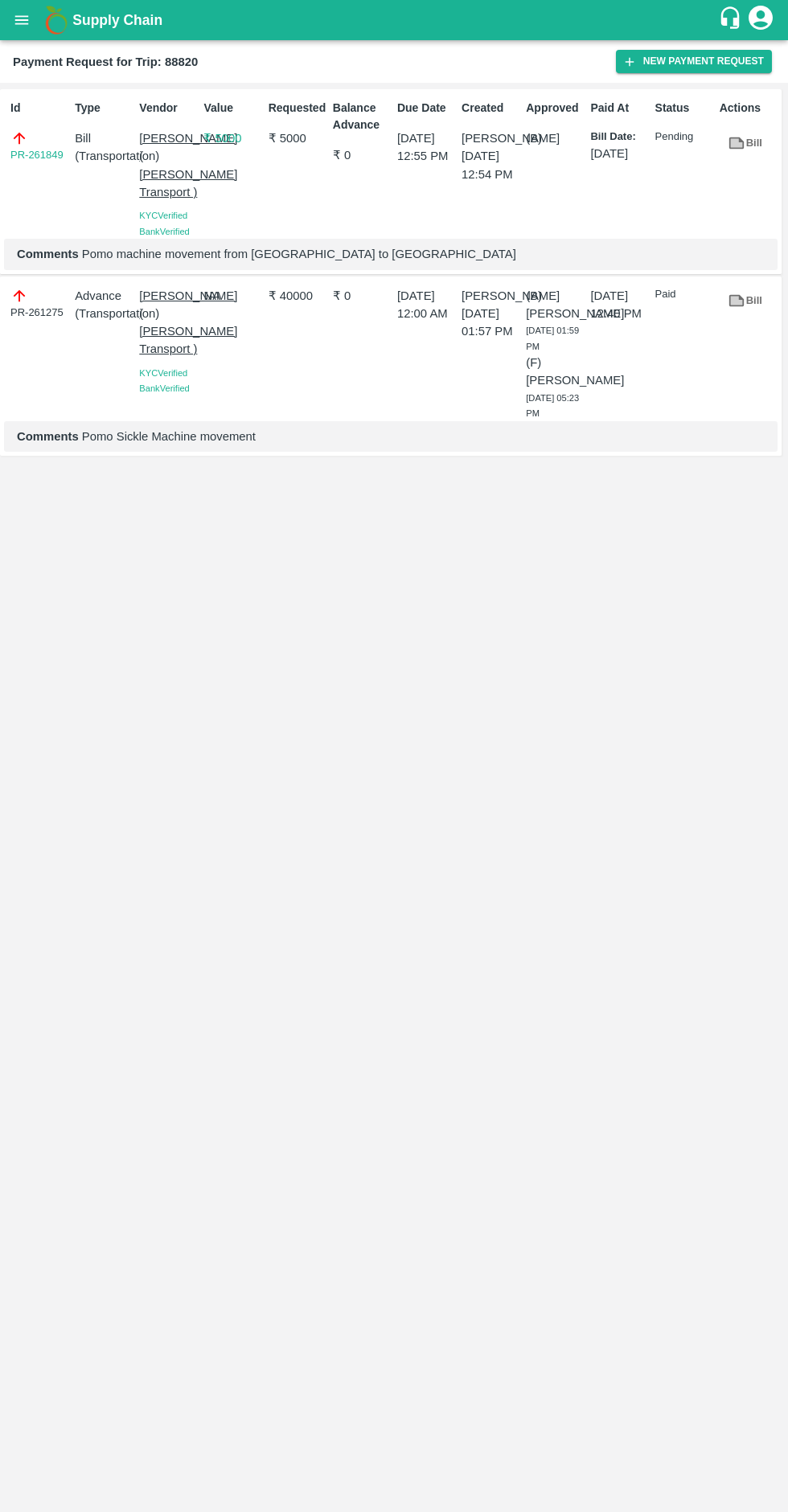
click at [22, 21] on icon "open drawer" at bounding box center [23, 20] width 14 height 9
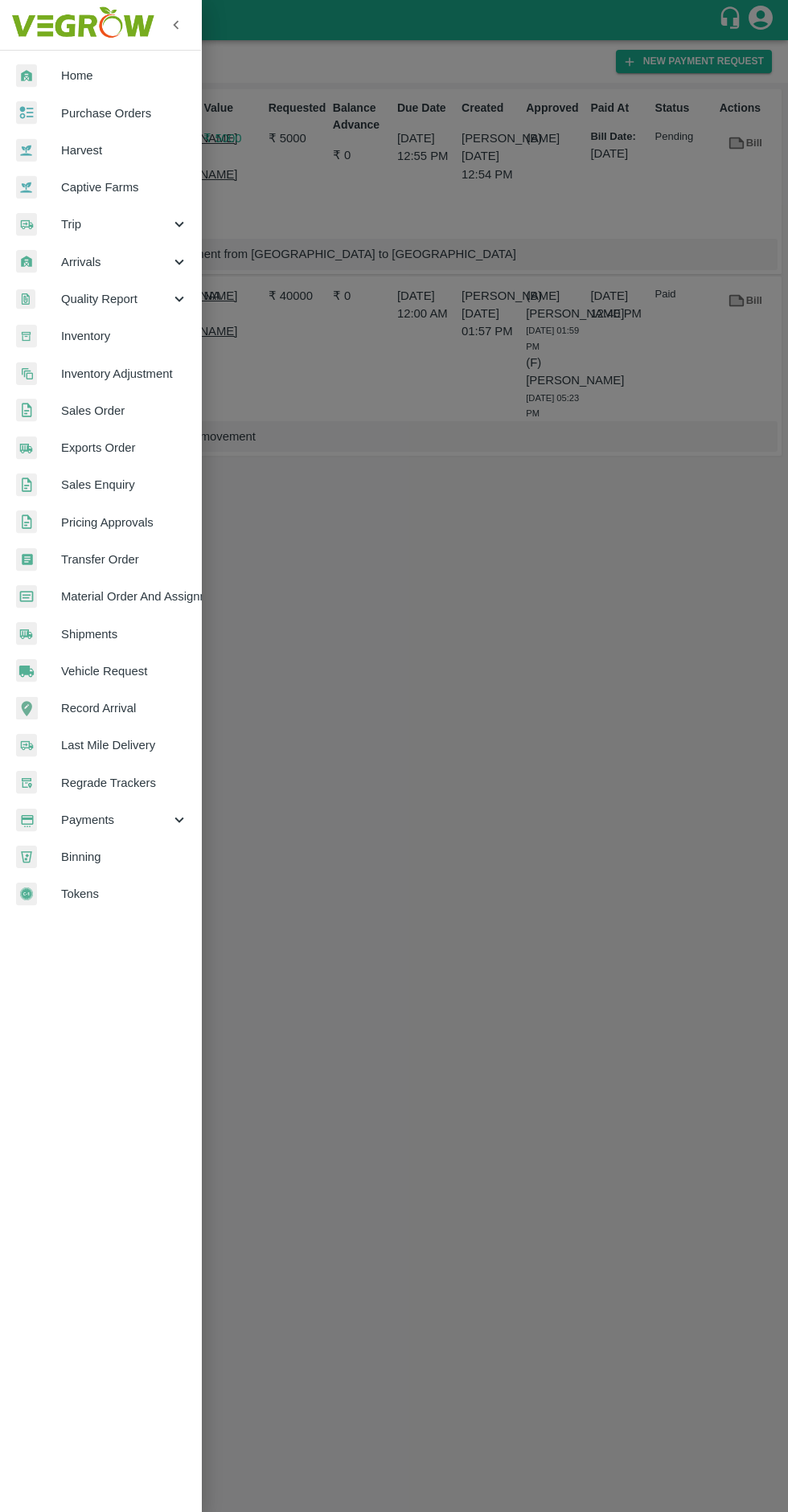
click at [178, 820] on icon at bounding box center [179, 820] width 18 height 18
click at [162, 853] on span "My Payment Requests" at bounding box center [130, 857] width 115 height 18
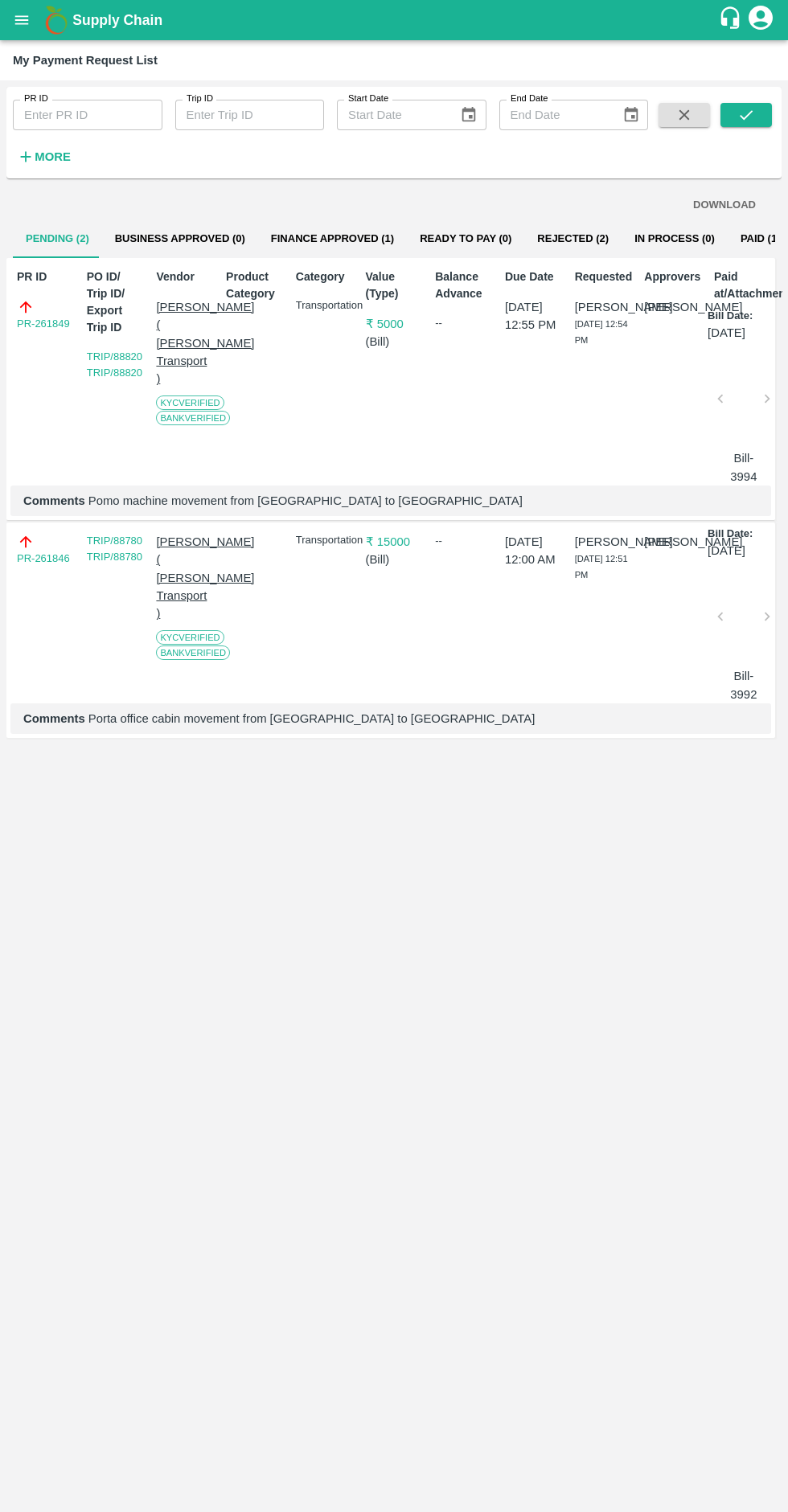
click at [39, 566] on link "PR-261846" at bounding box center [43, 559] width 53 height 16
